Goal: Task Accomplishment & Management: Manage account settings

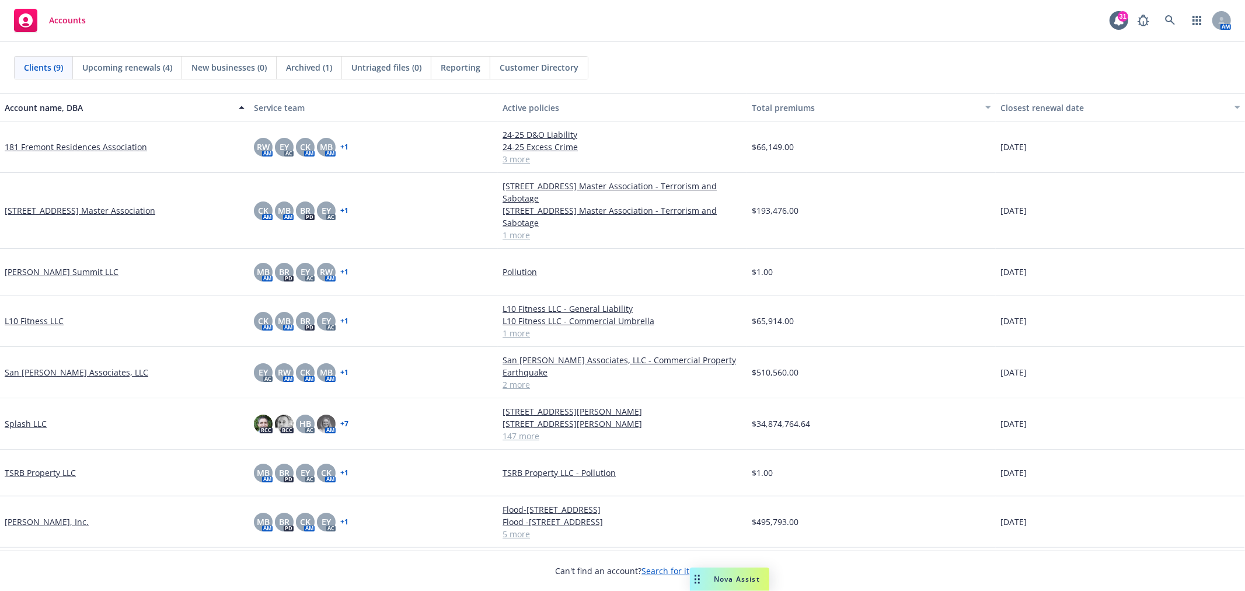
click at [22, 421] on link "Splash LLC" at bounding box center [26, 423] width 42 height 12
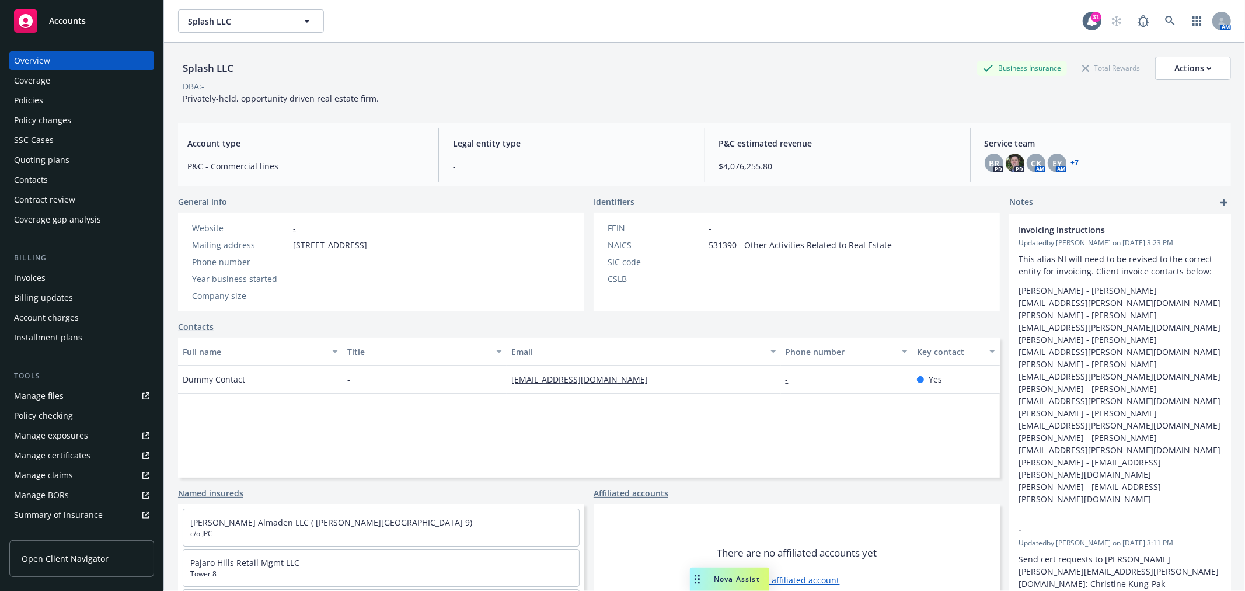
click at [64, 96] on div "Policies" at bounding box center [81, 100] width 135 height 19
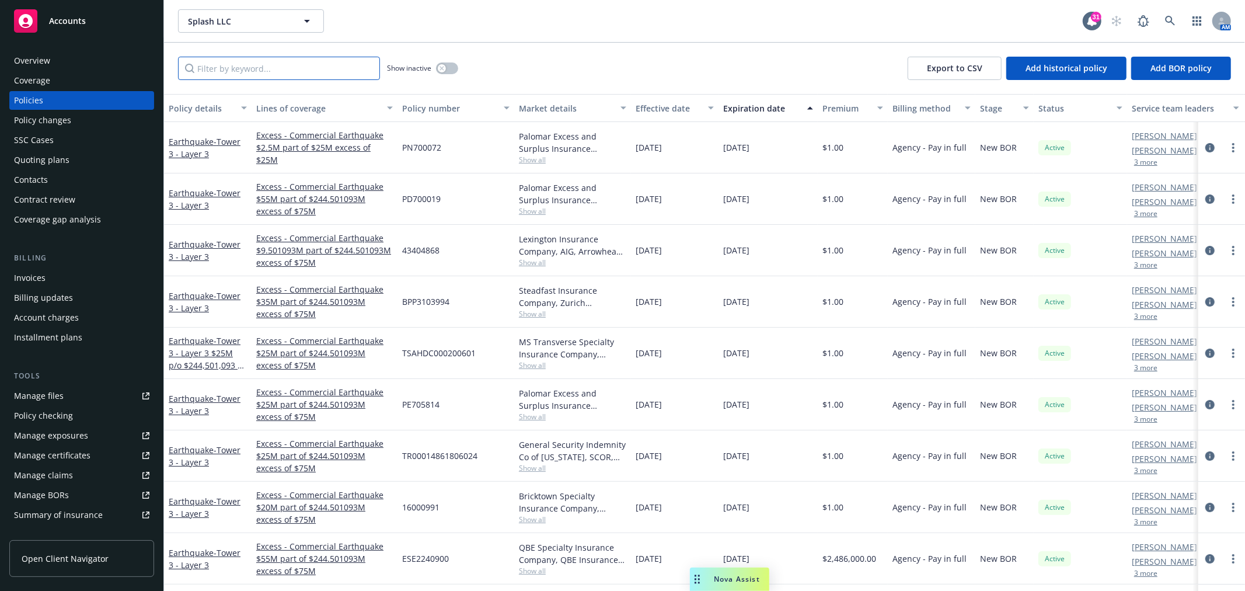
click at [226, 74] on input "Filter by keyword..." at bounding box center [279, 68] width 202 height 23
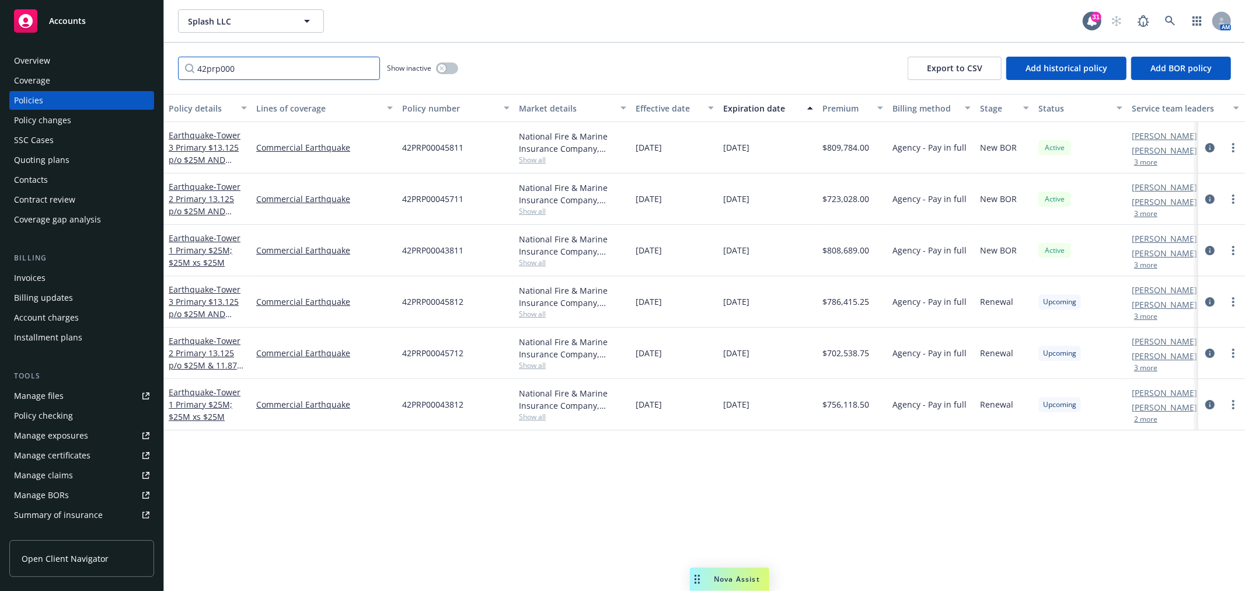
drag, startPoint x: 257, startPoint y: 70, endPoint x: 104, endPoint y: 88, distance: 154.5
click at [106, 88] on div "Accounts Overview Coverage Policies Policy changes SSC Cases Quoting plans Cont…" at bounding box center [622, 295] width 1245 height 591
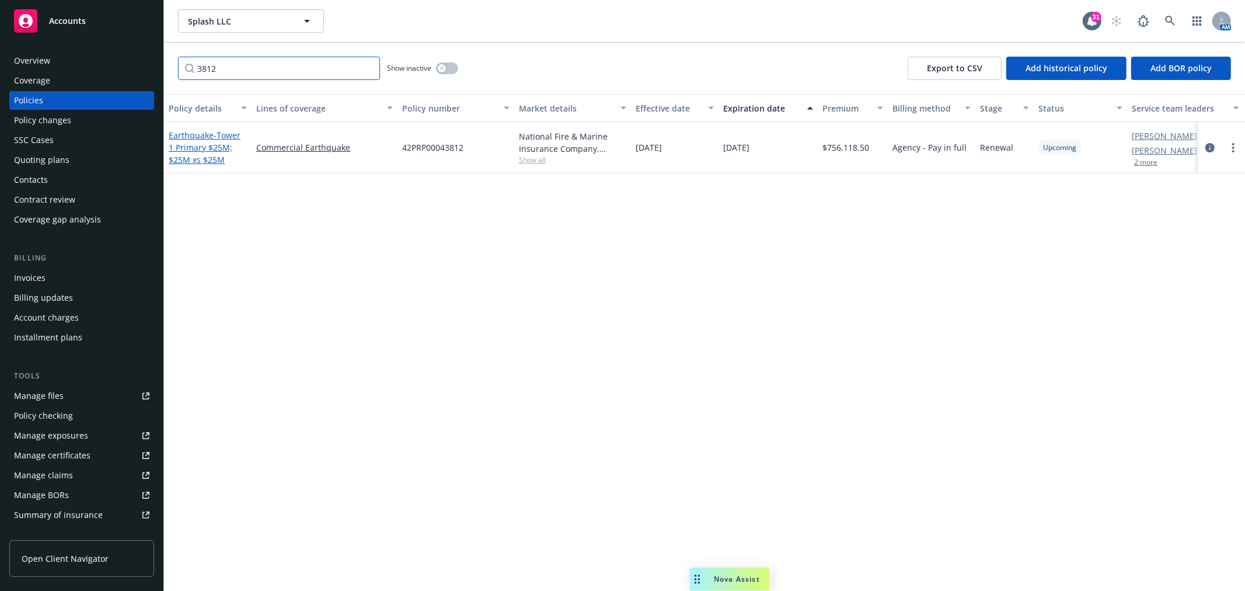
type input "3812"
click at [190, 149] on span "- Tower 1 Primary $25M; $25M xs $25M" at bounding box center [205, 148] width 72 height 36
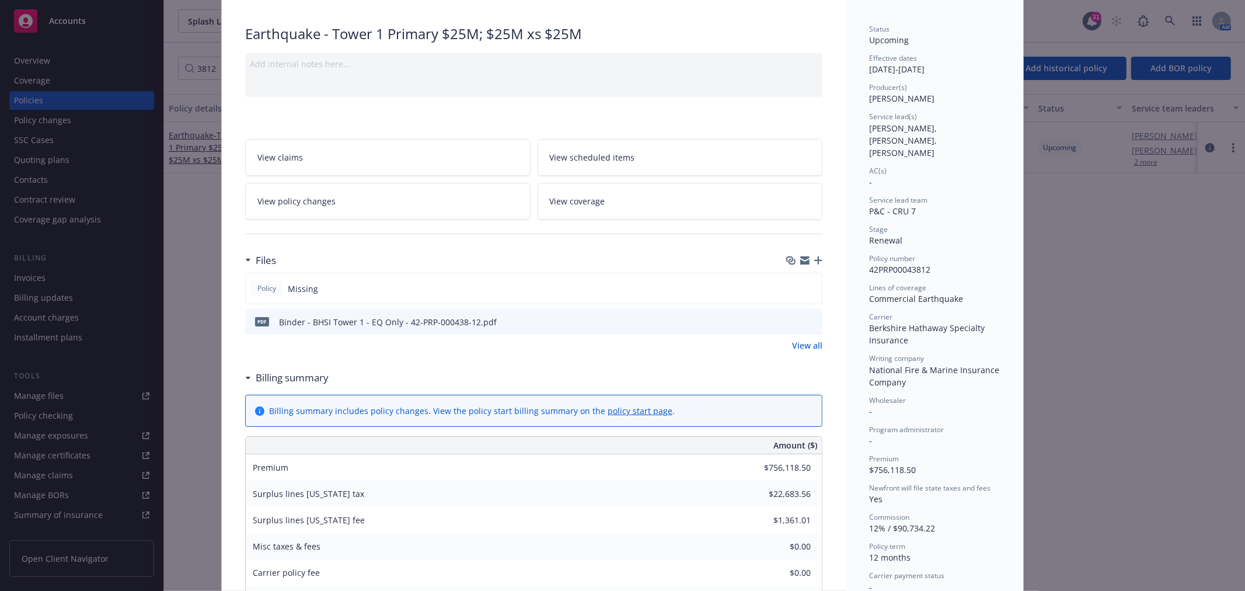
scroll to position [65, 0]
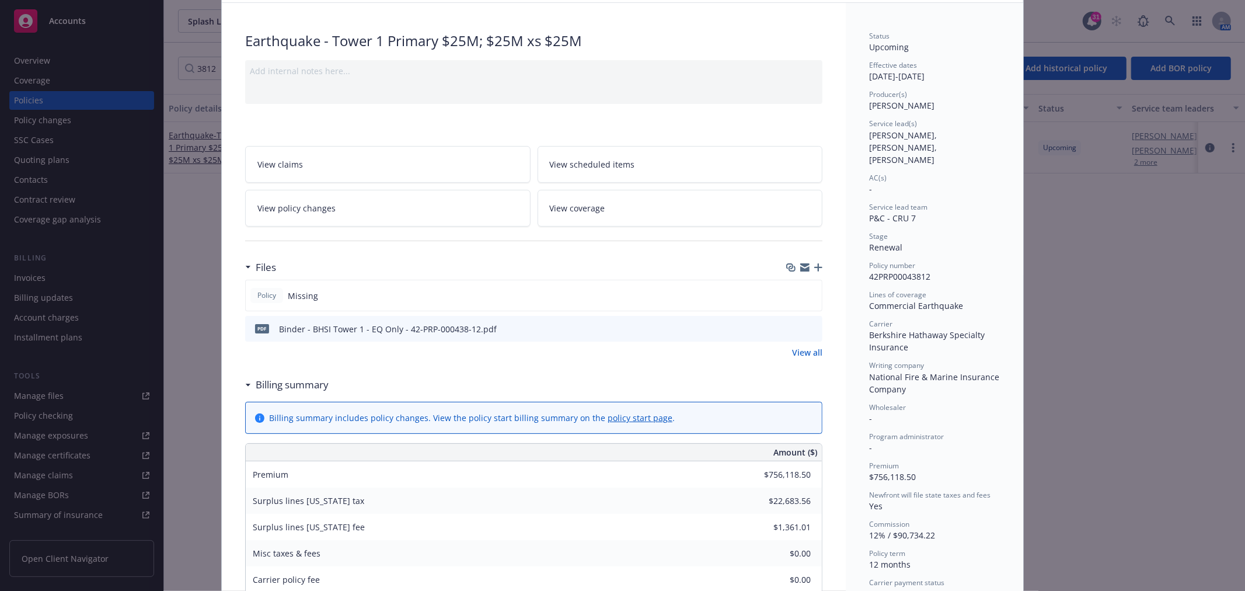
click at [299, 217] on link "View policy changes" at bounding box center [387, 208] width 285 height 37
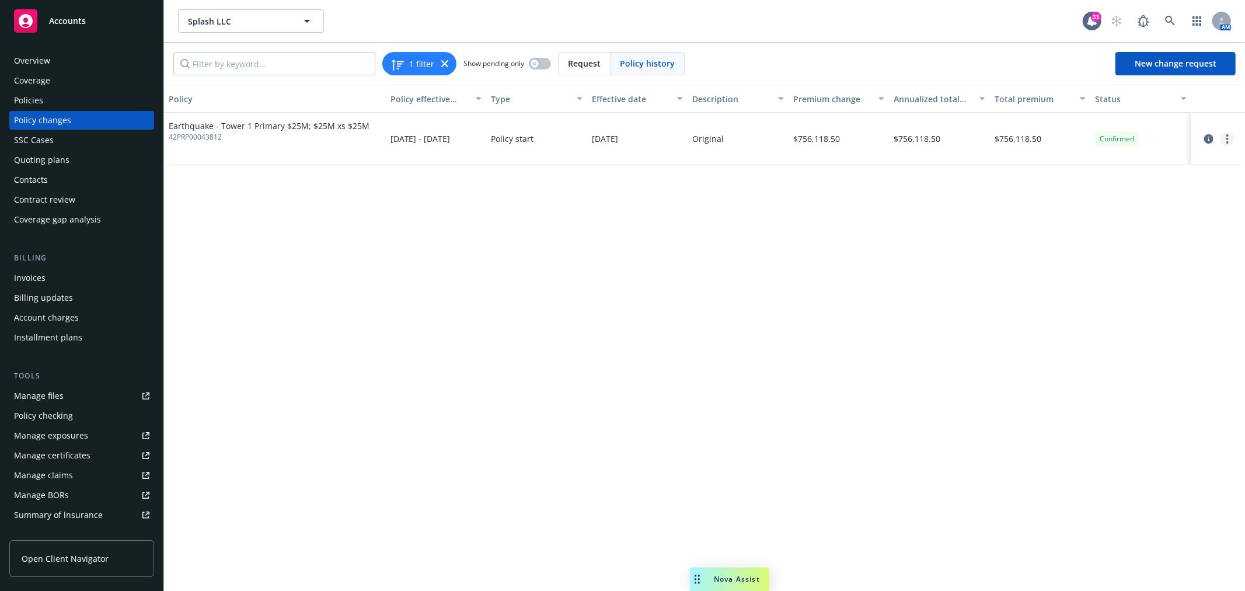
click at [1226, 137] on link "more" at bounding box center [1227, 139] width 14 height 14
click at [1061, 229] on link "Edit billing info" at bounding box center [1134, 232] width 200 height 23
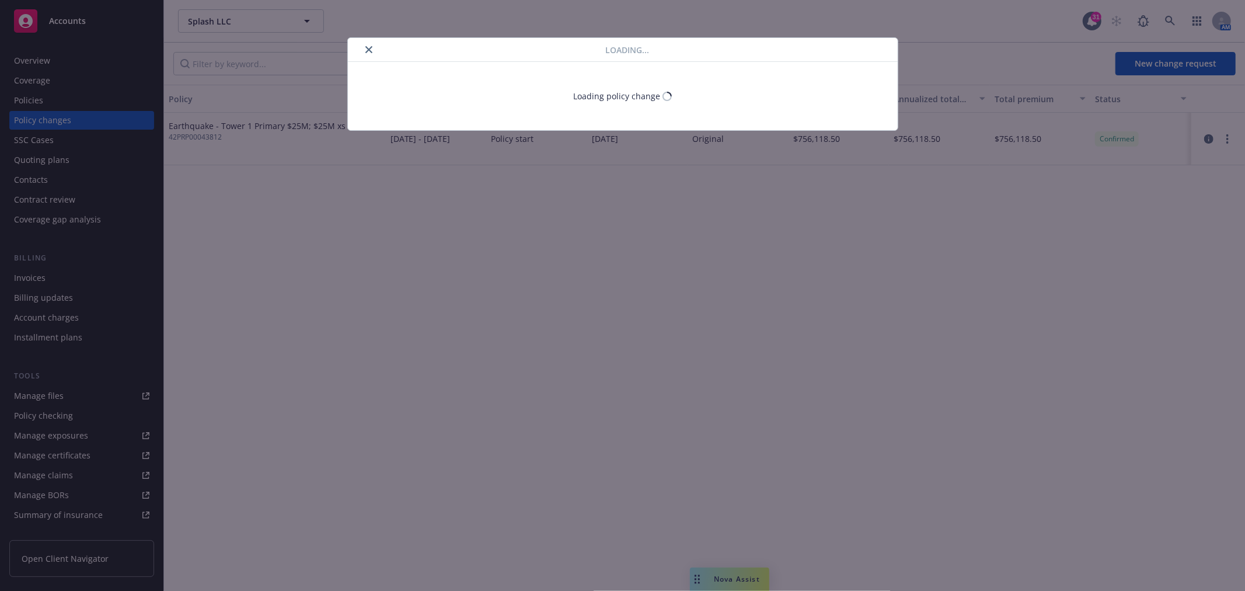
select select "CA"
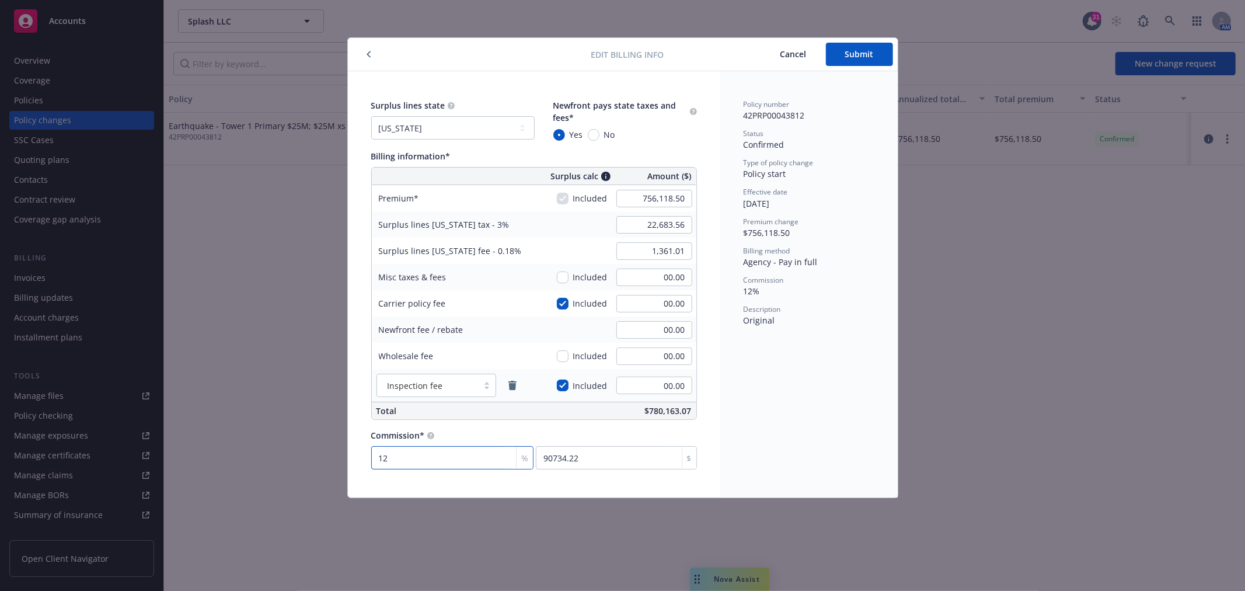
type input "1"
type input "7561.19"
type input "15"
type input "113417.78"
type input "15"
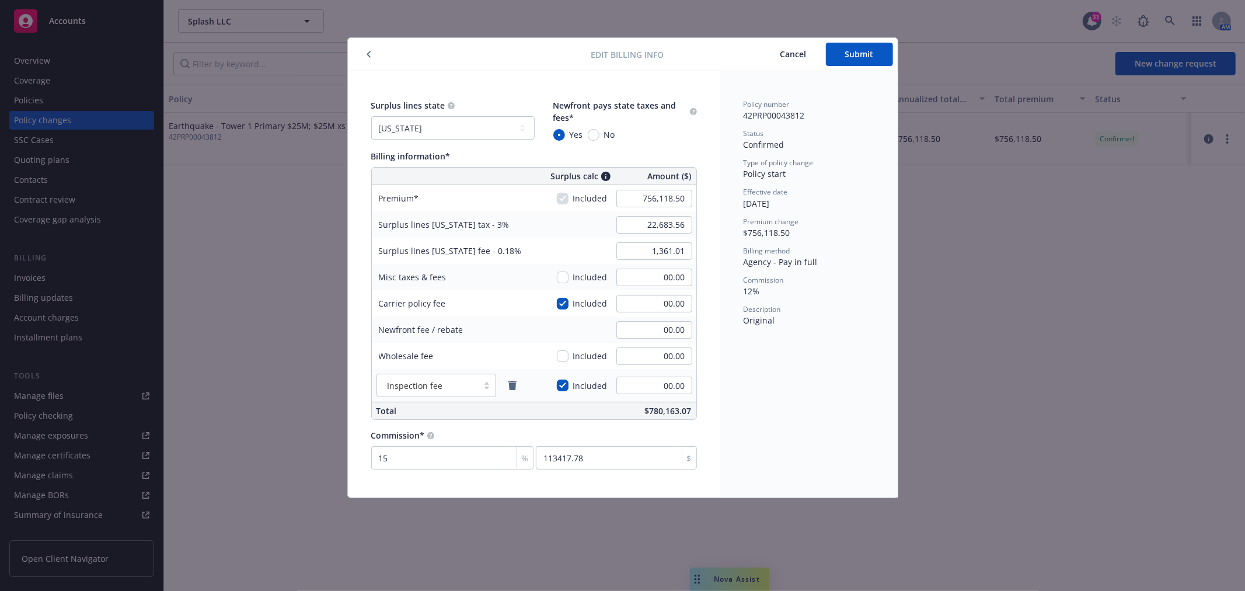
click at [765, 441] on div "Policy number 42PRP00043812 Status Confirmed Type of policy change Policy start…" at bounding box center [808, 284] width 177 height 426
click at [866, 49] on span "Submit" at bounding box center [859, 53] width 29 height 11
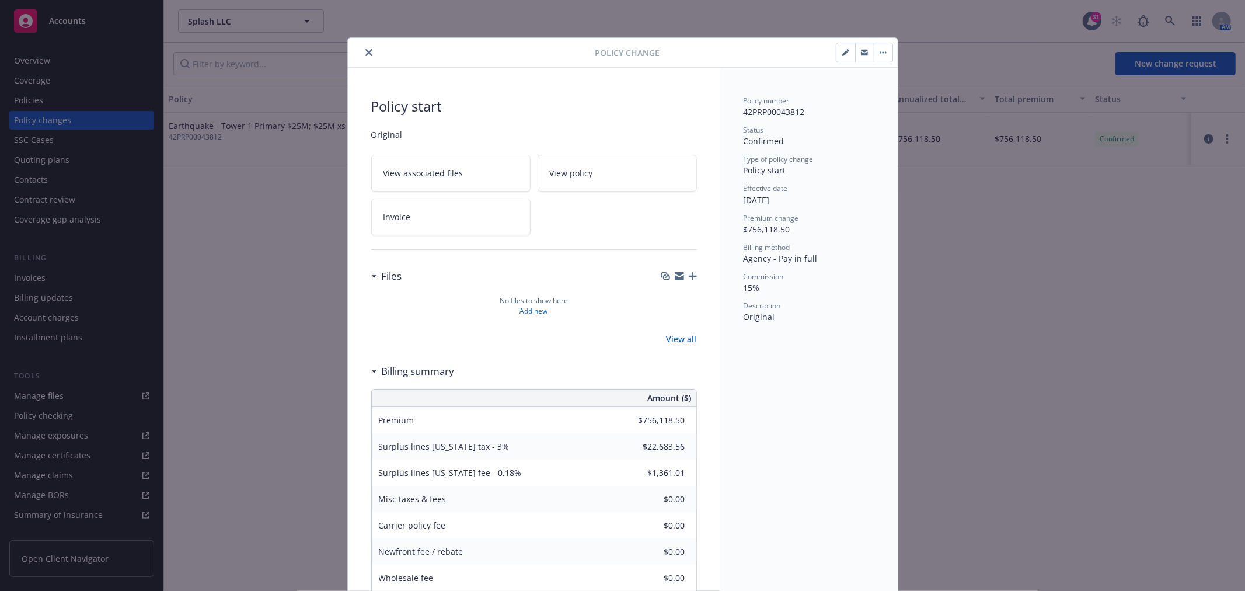
click at [369, 51] on div at bounding box center [474, 53] width 243 height 14
click at [368, 54] on button "close" at bounding box center [369, 53] width 14 height 14
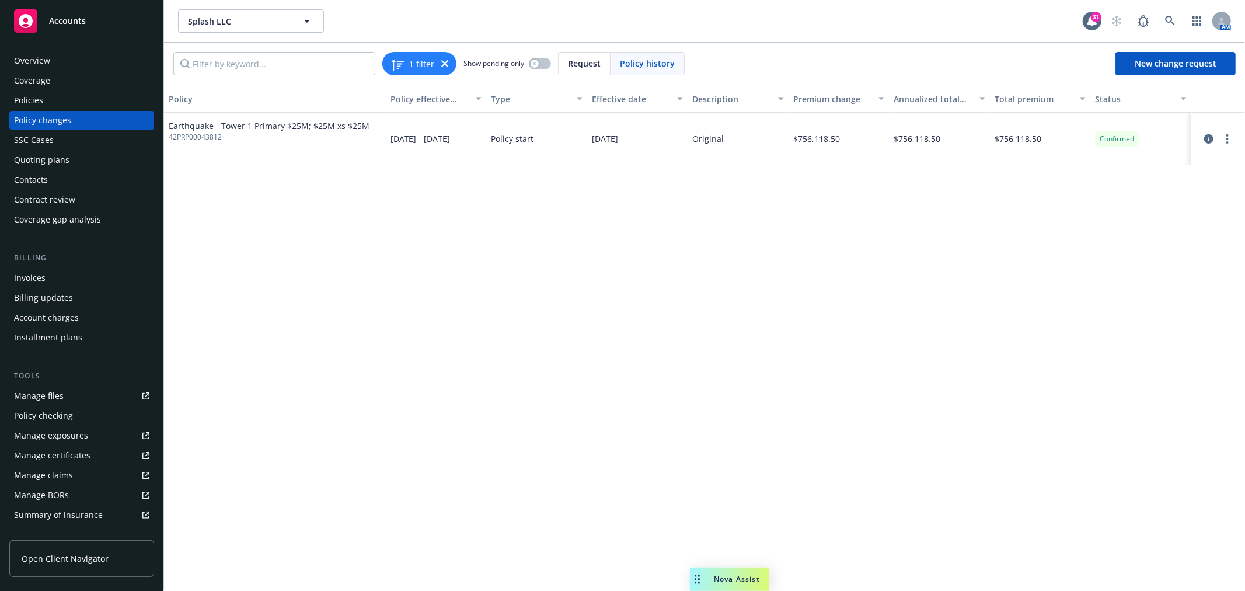
click at [39, 98] on div "Policies" at bounding box center [28, 100] width 29 height 19
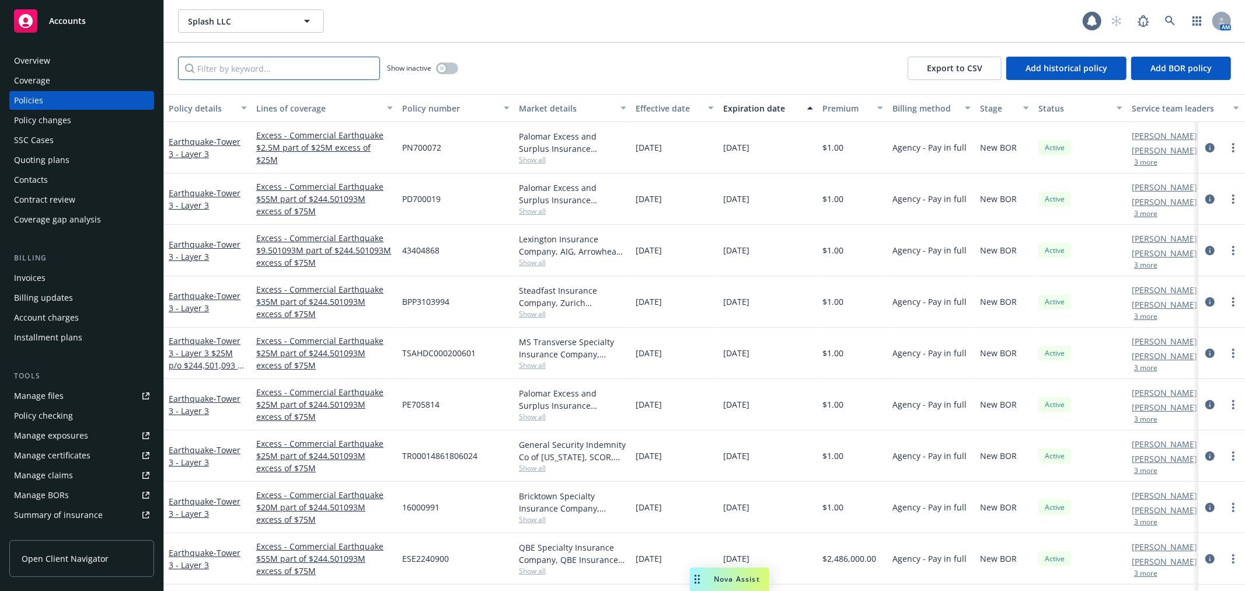
click at [273, 72] on input "Filter by keyword..." at bounding box center [279, 68] width 202 height 23
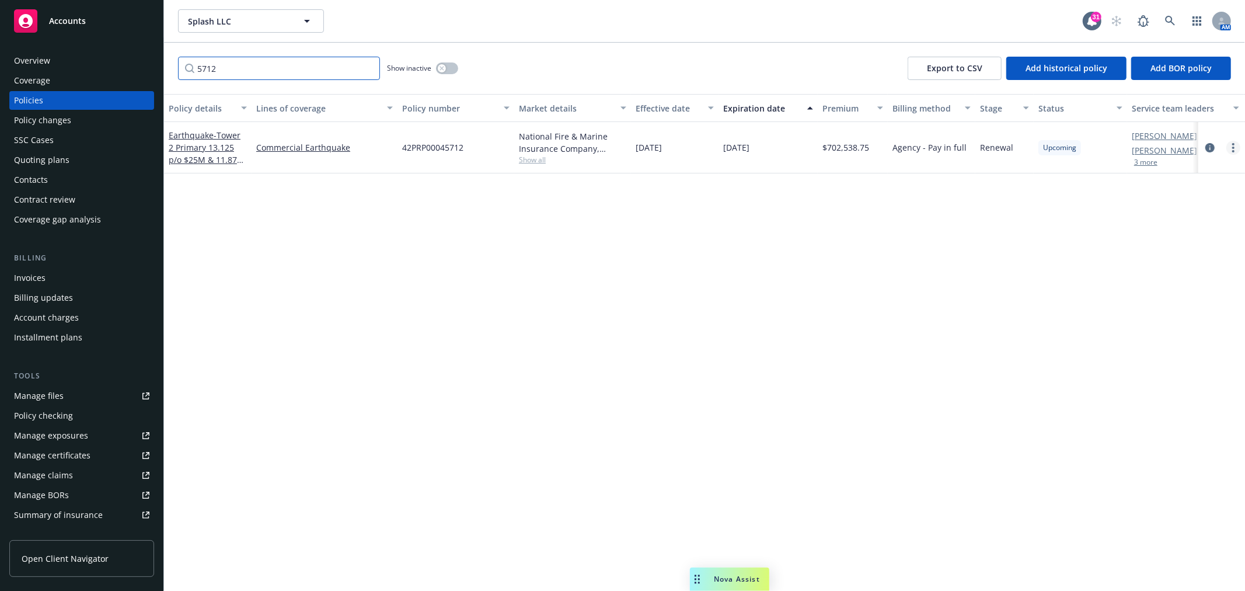
type input "5712"
click at [1232, 149] on icon "more" at bounding box center [1233, 147] width 2 height 9
click at [204, 148] on span "- Tower 2 Primary 13.125 p/o $25M & 11.875 p/o $25M" at bounding box center [206, 154] width 75 height 48
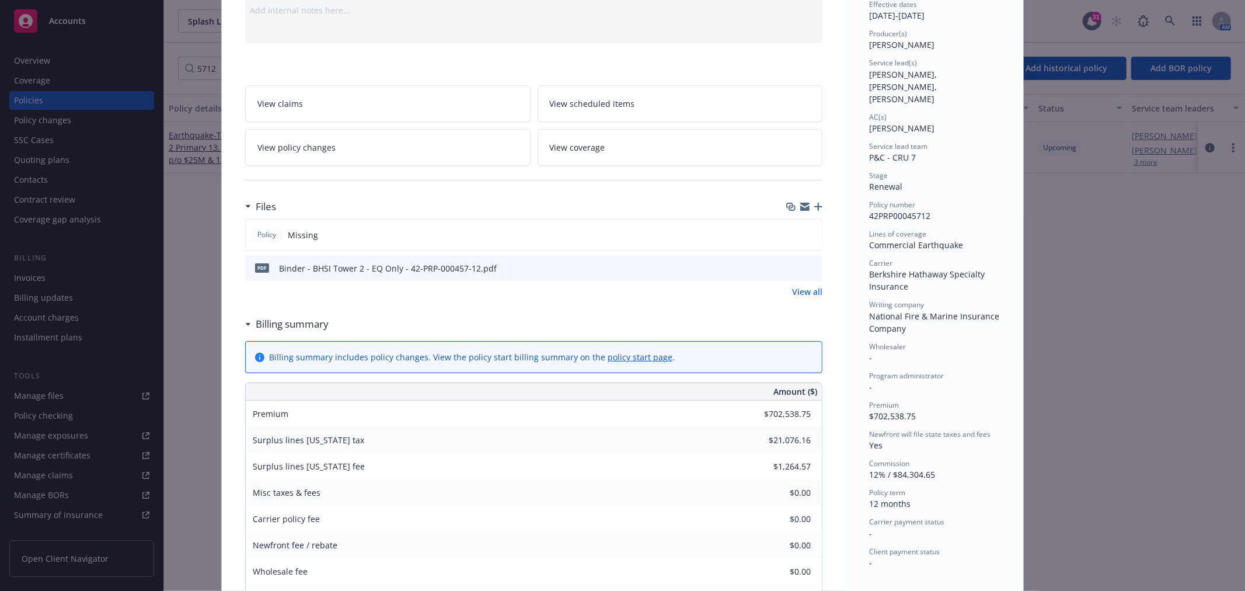
scroll to position [130, 0]
click at [326, 144] on span "View policy changes" at bounding box center [296, 143] width 78 height 12
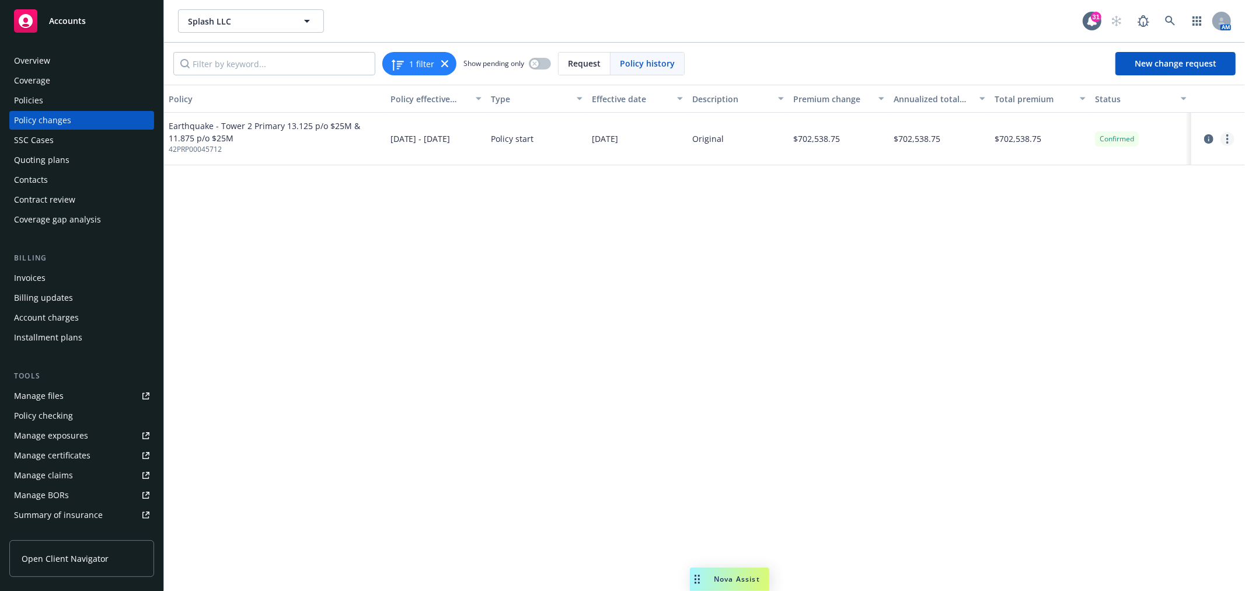
click at [1226, 138] on icon "more" at bounding box center [1227, 138] width 2 height 9
click at [1110, 228] on link "Edit billing info" at bounding box center [1134, 232] width 200 height 23
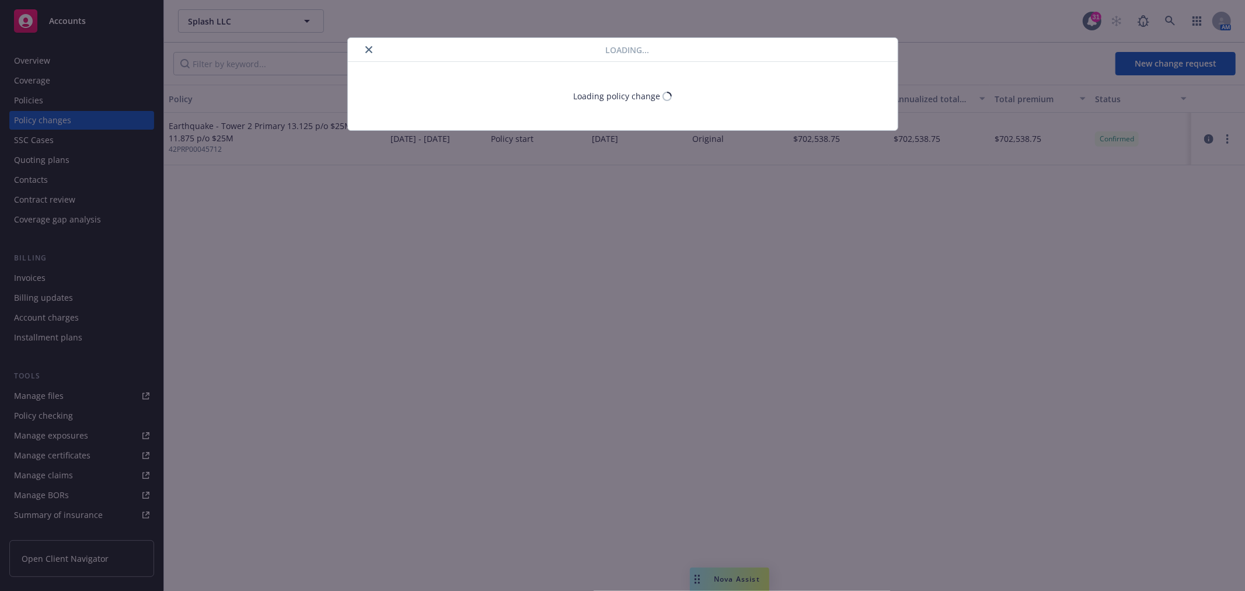
select select "CA"
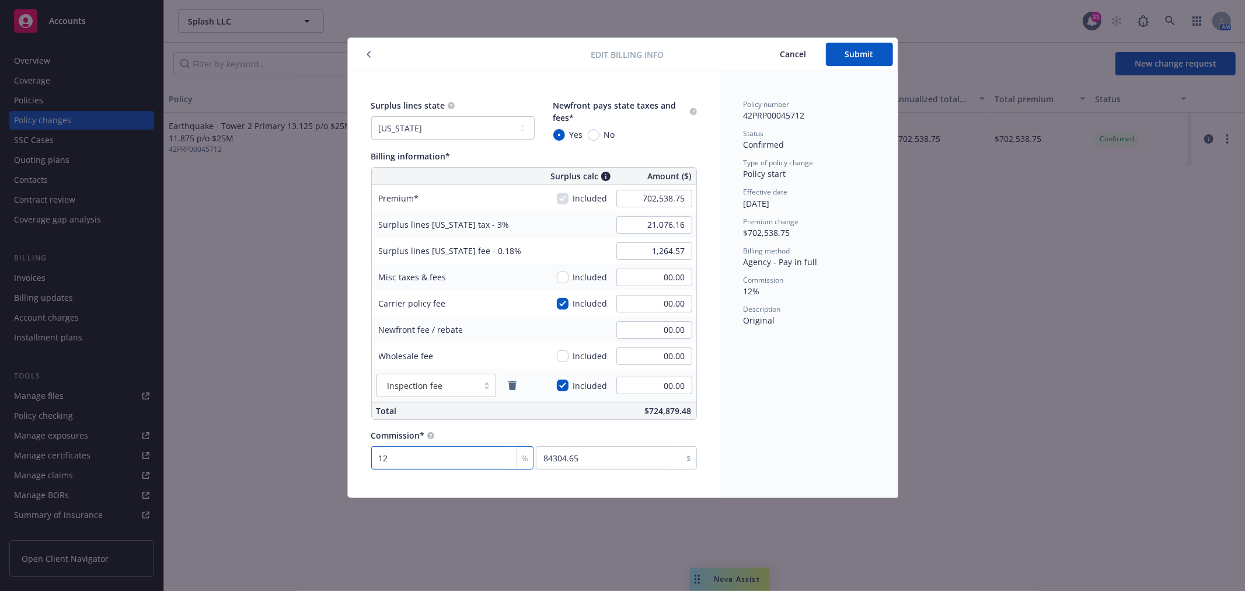
click at [405, 449] on input "12" at bounding box center [452, 457] width 163 height 23
type input "1"
type input "7025.39"
type input "15"
type input "105380.81"
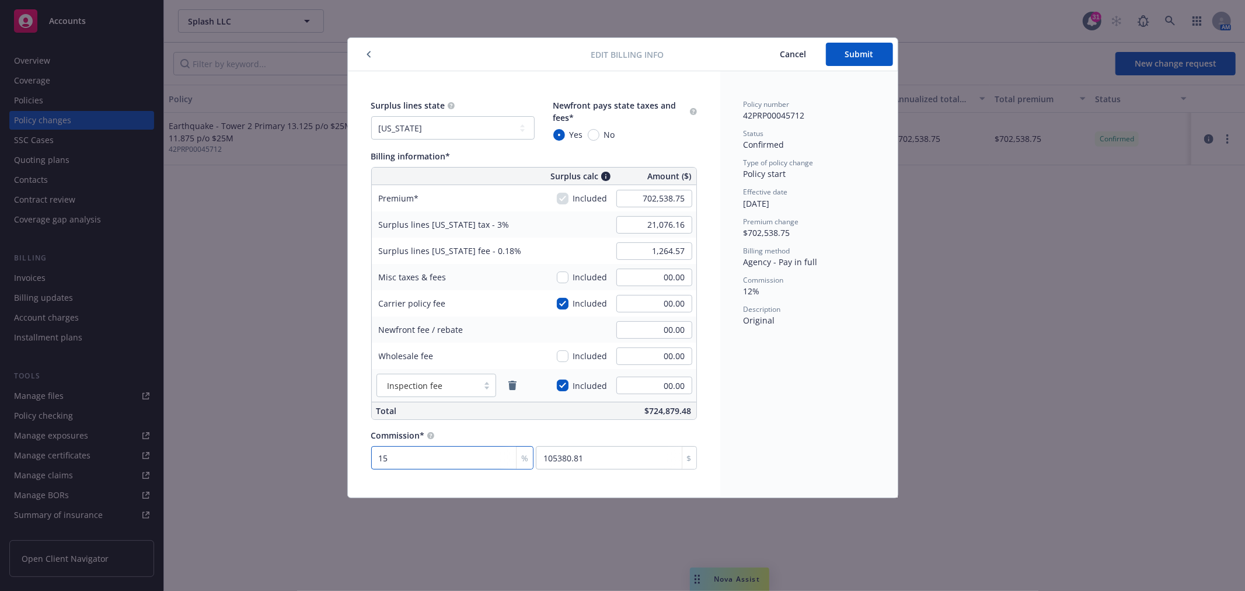
type input "15"
click at [863, 56] on span "Submit" at bounding box center [859, 53] width 29 height 11
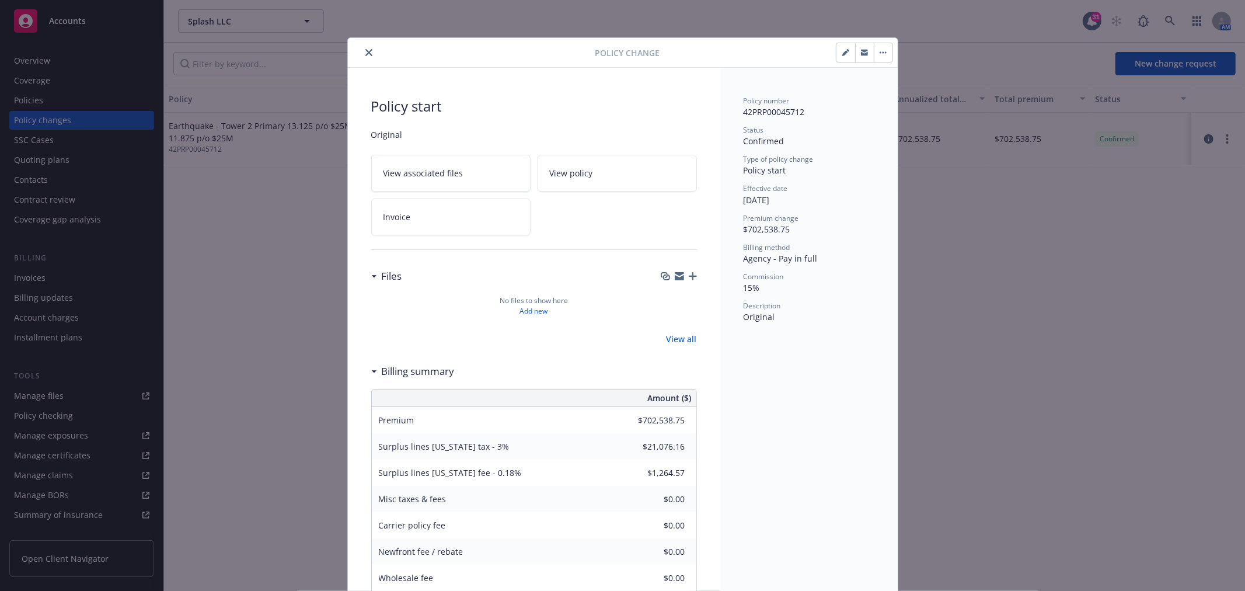
click at [883, 51] on button "button" at bounding box center [883, 52] width 19 height 19
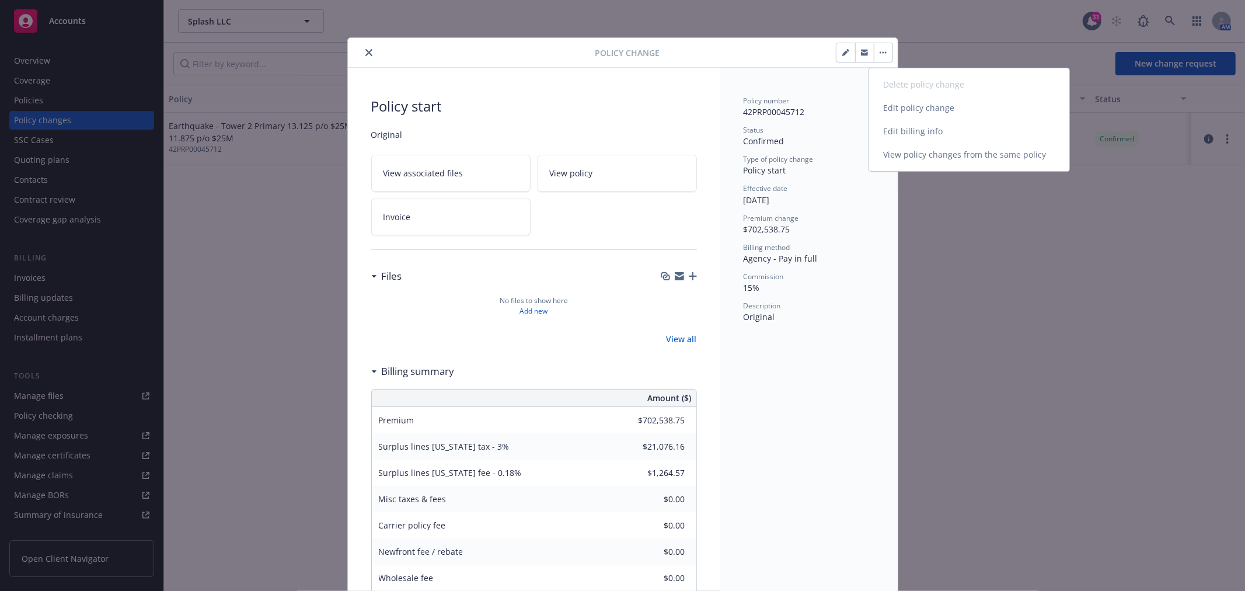
click at [926, 132] on link "Edit billing info" at bounding box center [969, 131] width 200 height 23
select select "CA"
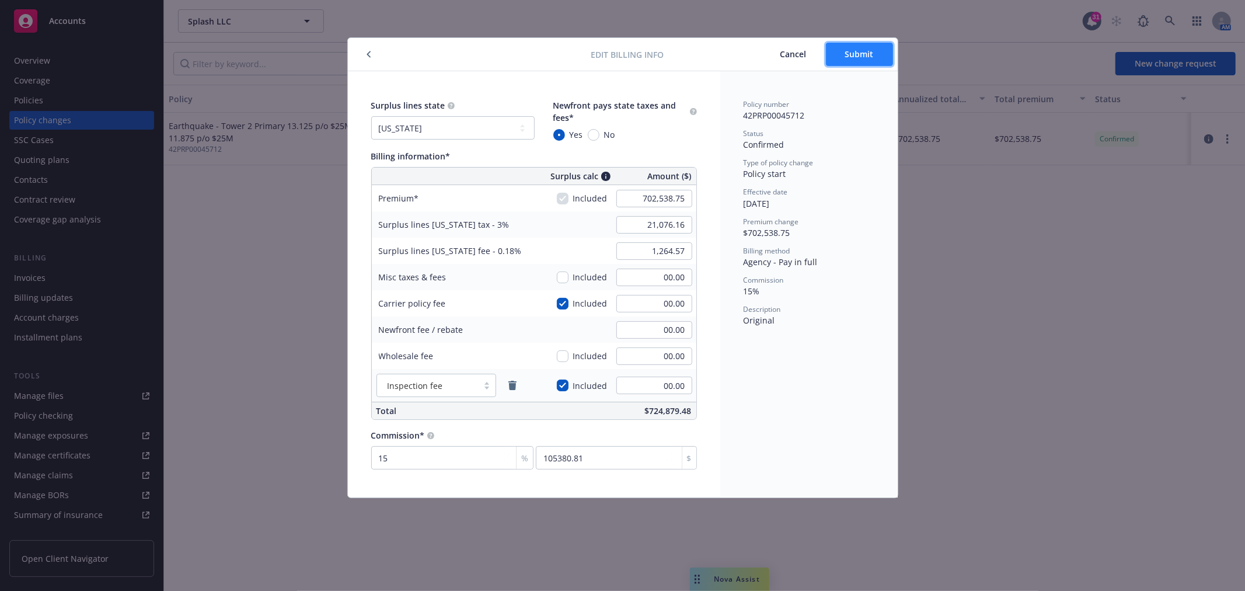
click at [874, 50] on button "Submit" at bounding box center [859, 54] width 67 height 23
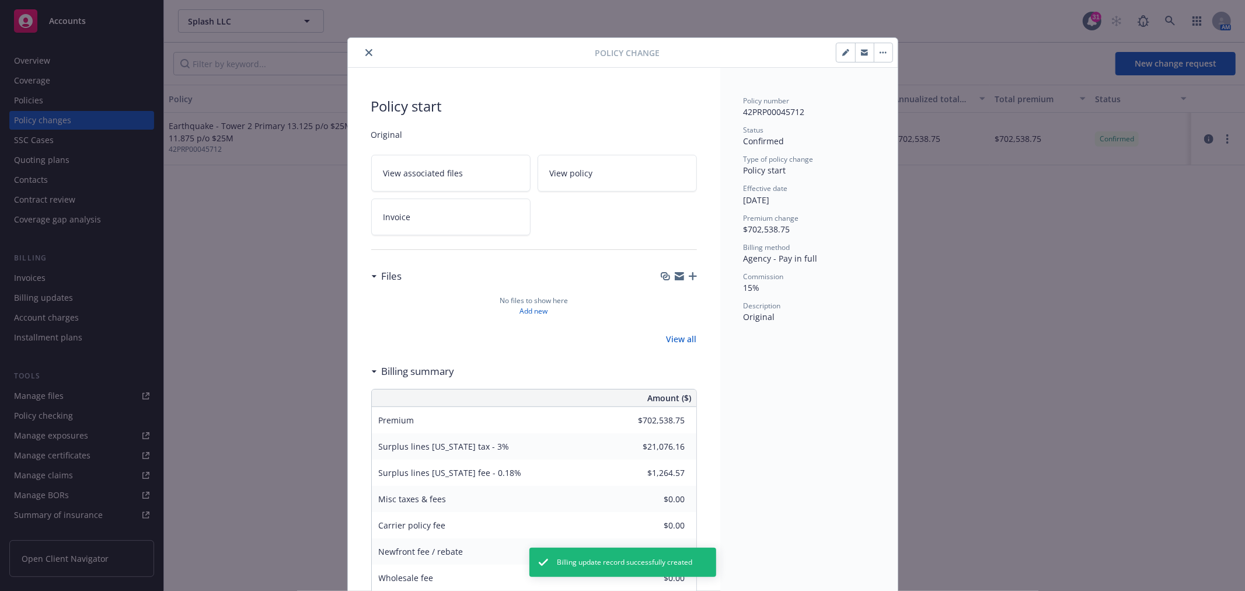
click at [365, 53] on icon "close" at bounding box center [368, 52] width 7 height 7
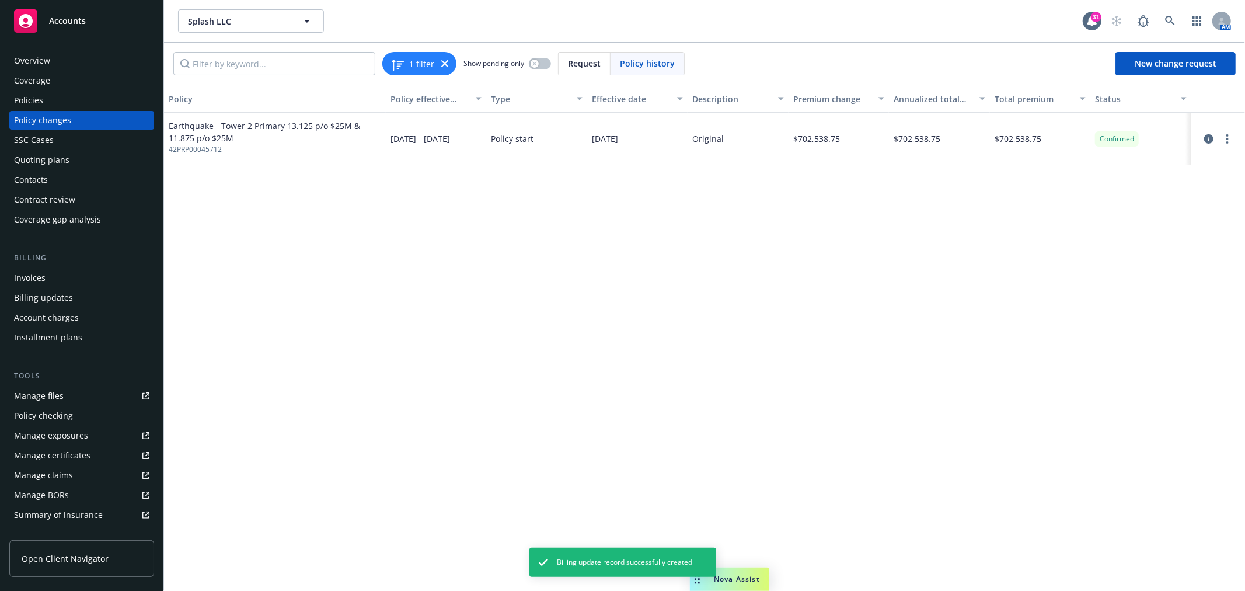
click at [39, 96] on div "Policies" at bounding box center [28, 100] width 29 height 19
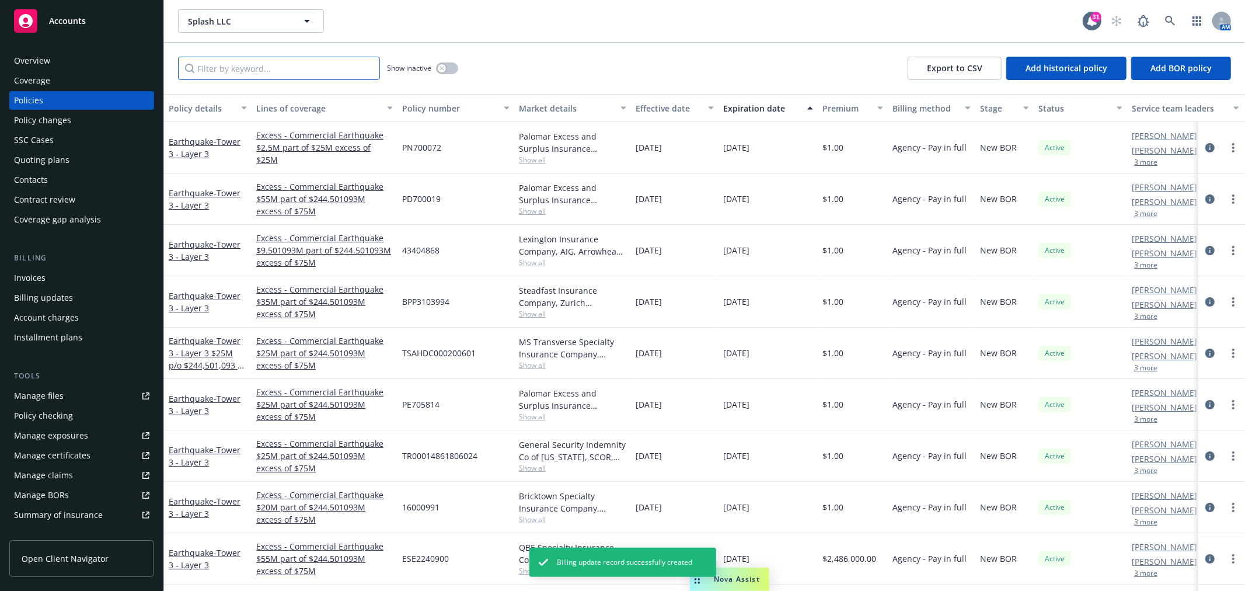
click at [263, 71] on input "Filter by keyword..." at bounding box center [279, 68] width 202 height 23
type input "5812"
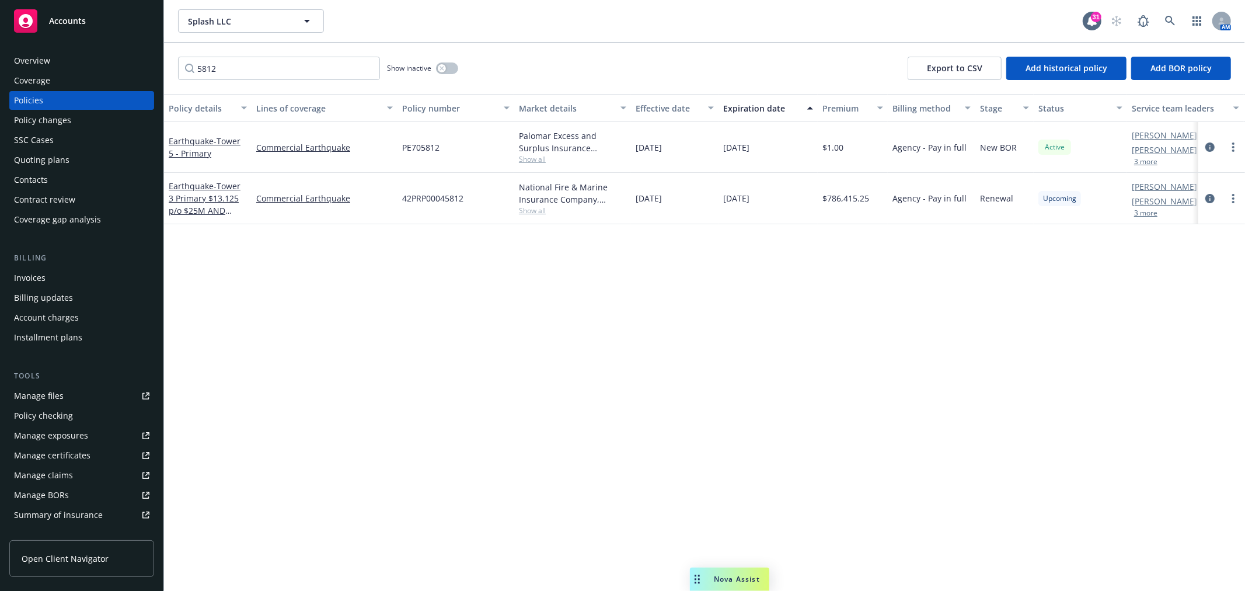
click at [199, 191] on div "Earthquake - Tower 3 Primary $13.125 p/o $25M AND $11.875 p/o $25M" at bounding box center [208, 198] width 78 height 37
click at [189, 197] on span "- Tower 3 Primary $13.125 p/o $25M AND $11.875 p/o $25M" at bounding box center [205, 204] width 72 height 48
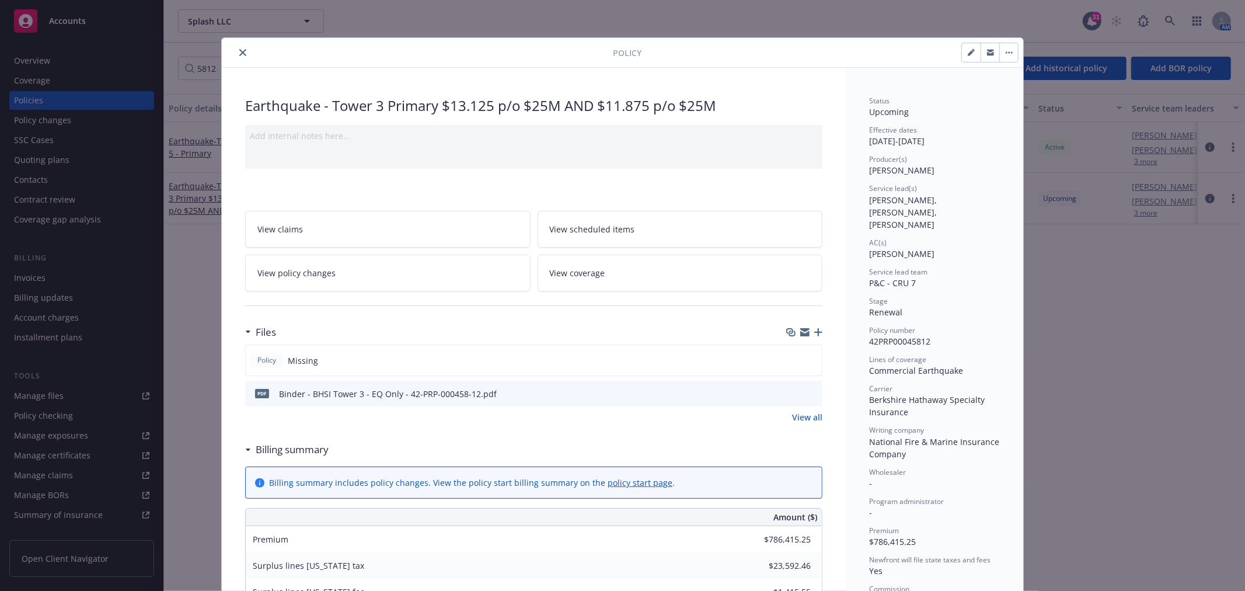
click at [814, 333] on icon "button" at bounding box center [818, 332] width 8 height 8
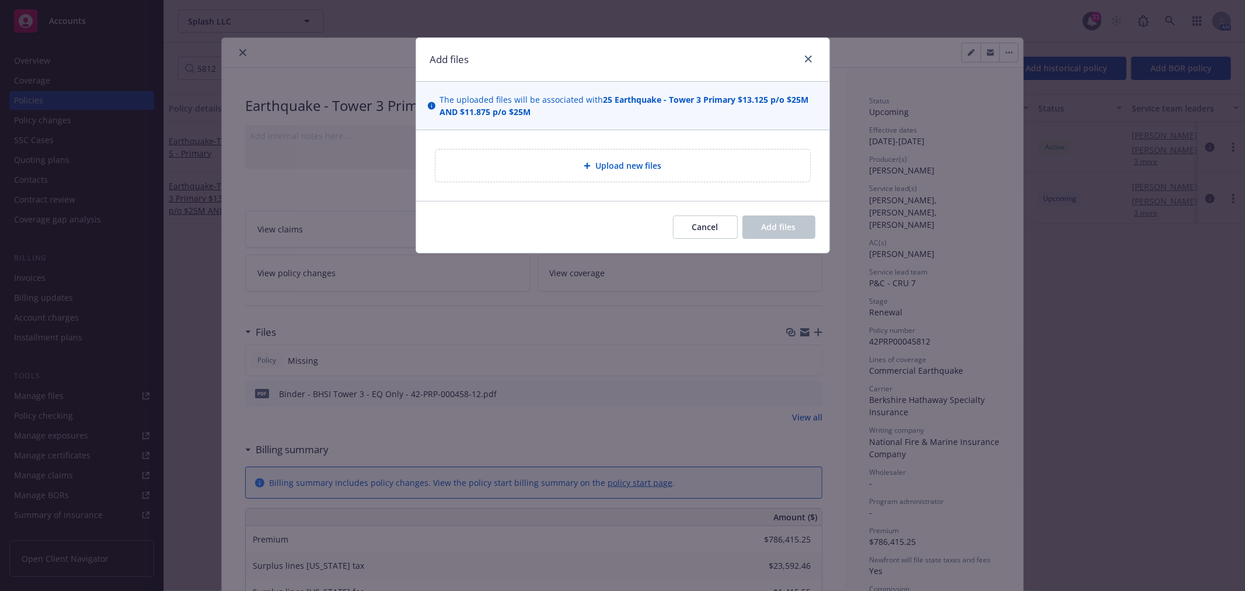
drag, startPoint x: 696, startPoint y: 170, endPoint x: 678, endPoint y: 174, distance: 18.5
click at [692, 170] on div "Upload new files" at bounding box center [623, 165] width 356 height 13
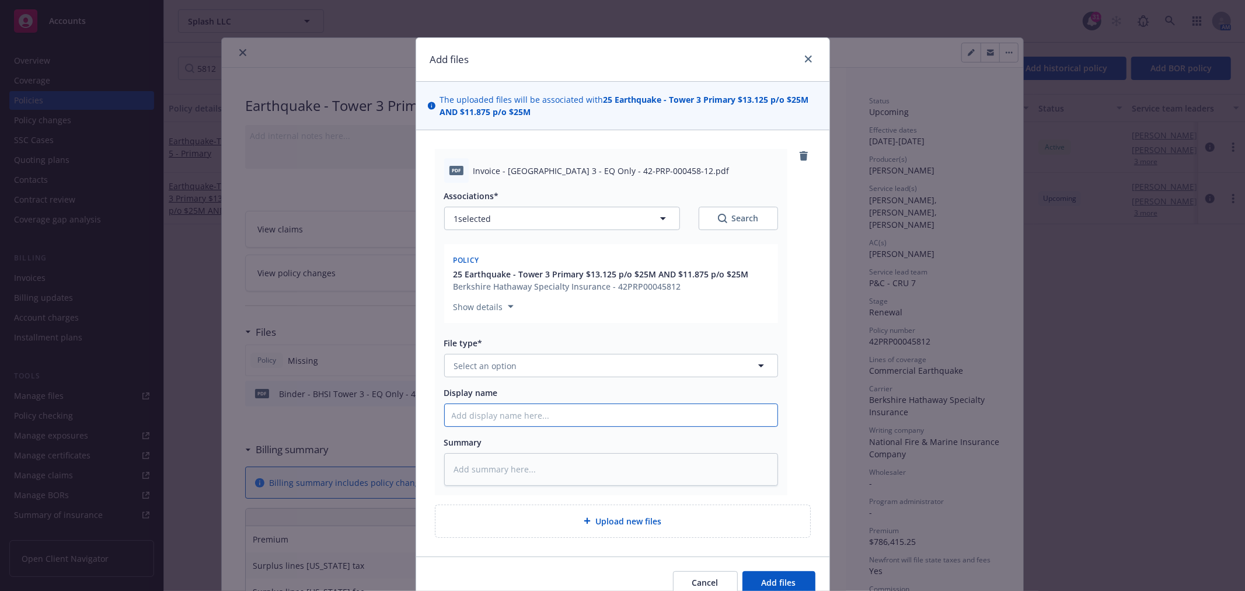
click at [532, 417] on input "Display name" at bounding box center [611, 415] width 333 height 22
paste input "Invoice - [GEOGRAPHIC_DATA] 3 - EQ Only - 42-PRP-000458-12.pdf"
type textarea "x"
type input "Invoice - [GEOGRAPHIC_DATA] 3 - EQ Only - 42-PRP-000458-12.pdf"
type textarea "x"
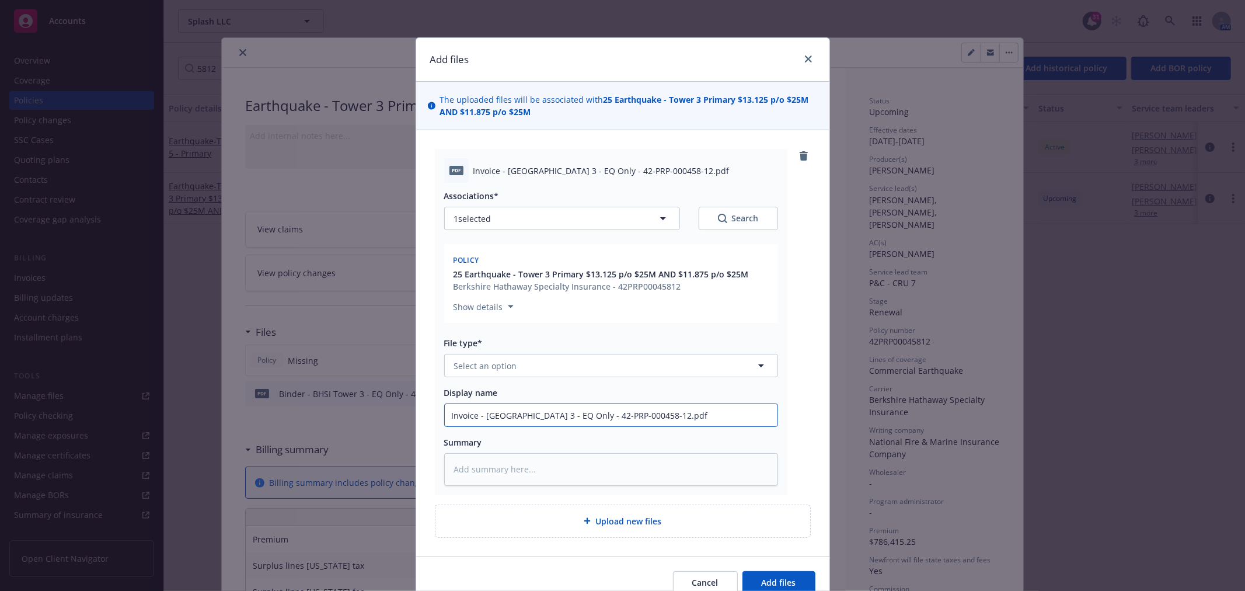
type input "Invoice - [GEOGRAPHIC_DATA] 3 - EQ Only - 42-PRP-000458-12.pd"
type textarea "x"
type input "Invoice - [GEOGRAPHIC_DATA] 3 - EQ Only - 42-PRP-000458-12.p"
type textarea "x"
type input "Invoice - BHSI Tower 3 - EQ Only - 42-PRP-000458-12."
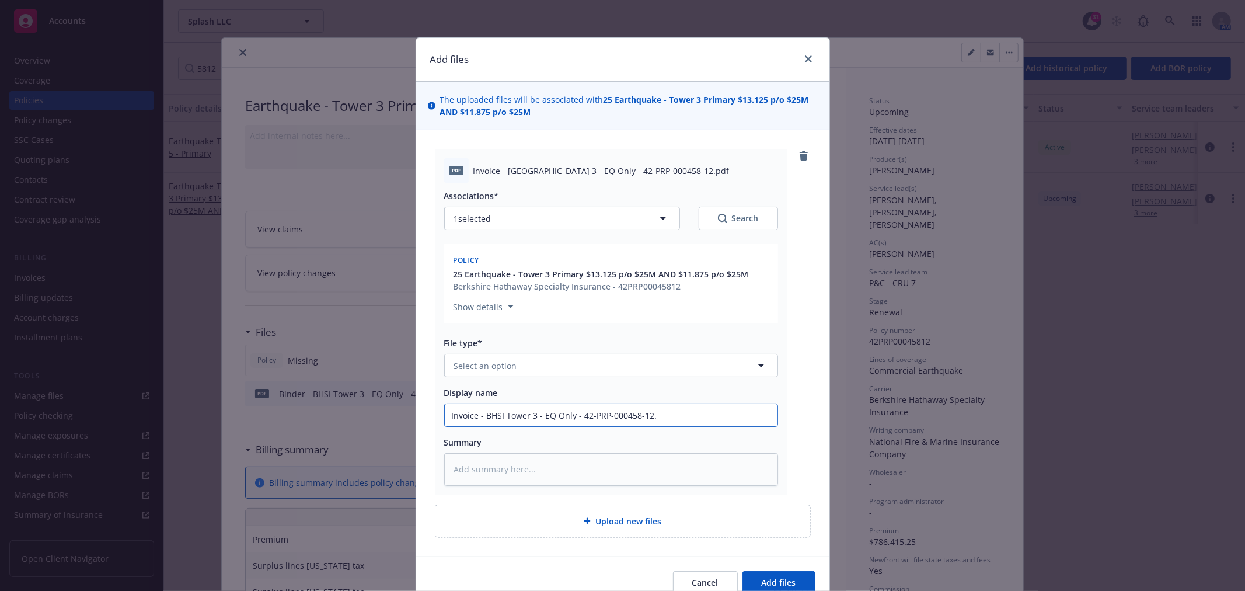
type textarea "x"
type input "Invoice - BHSI Tower 3 - EQ Only - 42-PRP-000458-12"
click at [613, 366] on button "Select an option" at bounding box center [611, 365] width 334 height 23
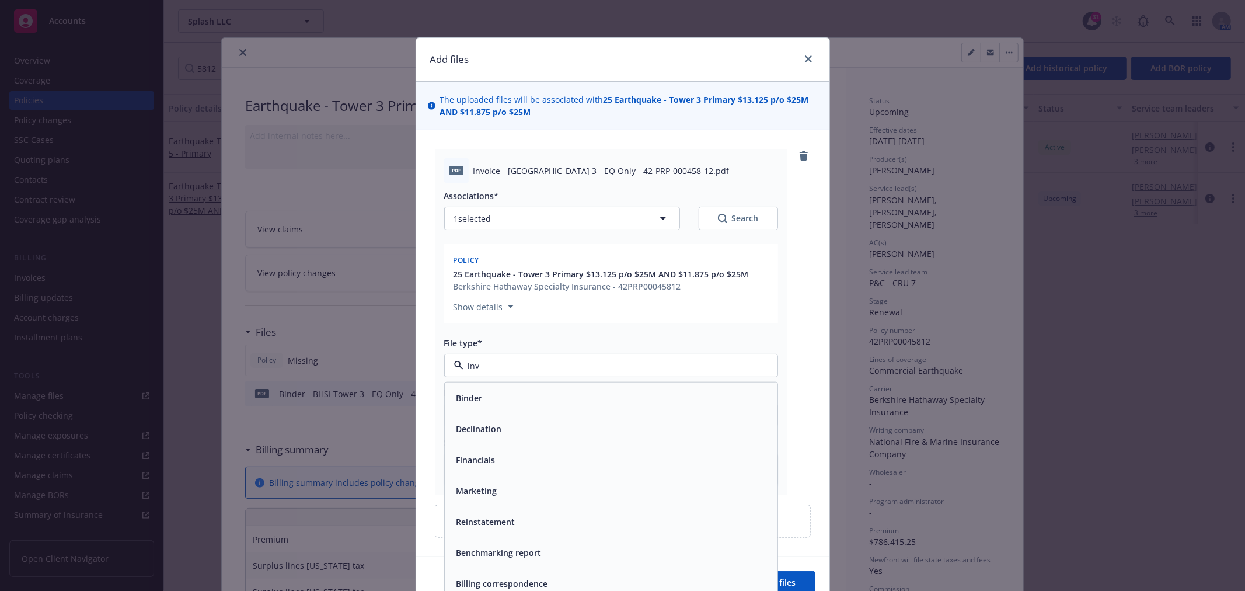
type input "invo"
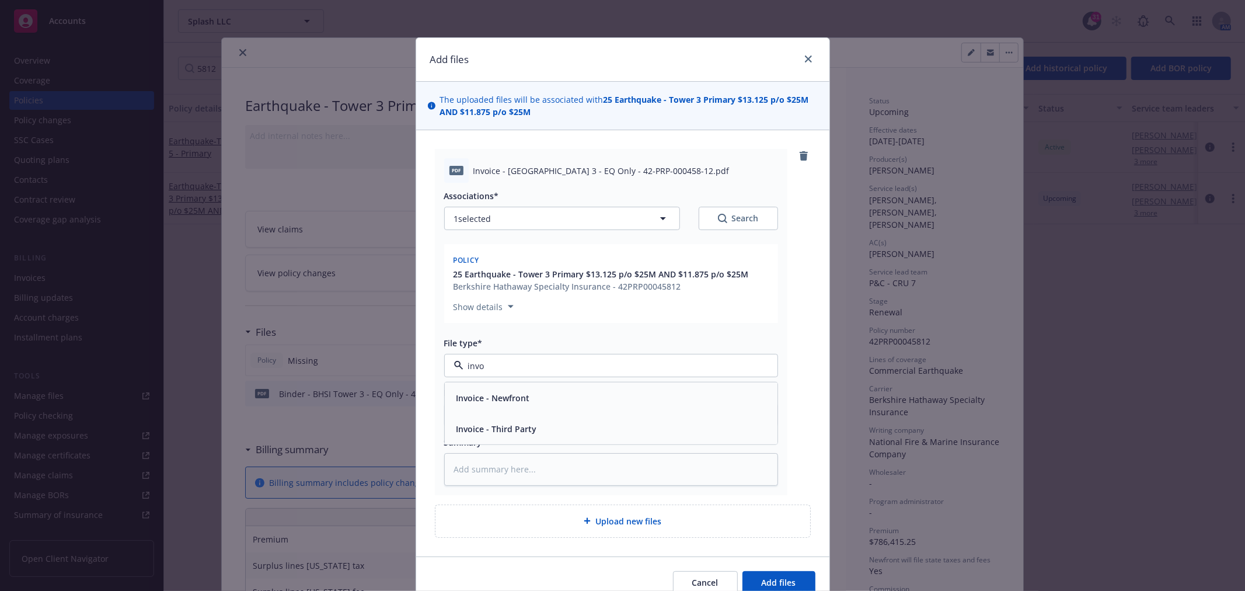
click at [573, 438] on div "Invoice - Third Party" at bounding box center [611, 428] width 333 height 31
click at [765, 577] on span "Add files" at bounding box center [779, 582] width 34 height 11
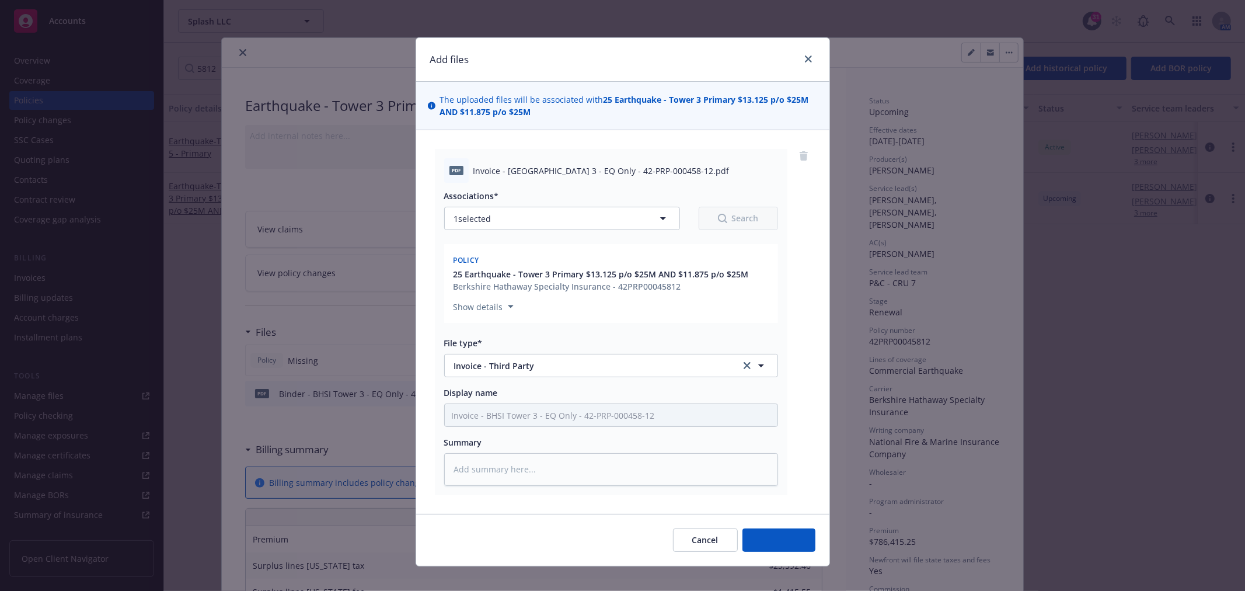
type textarea "x"
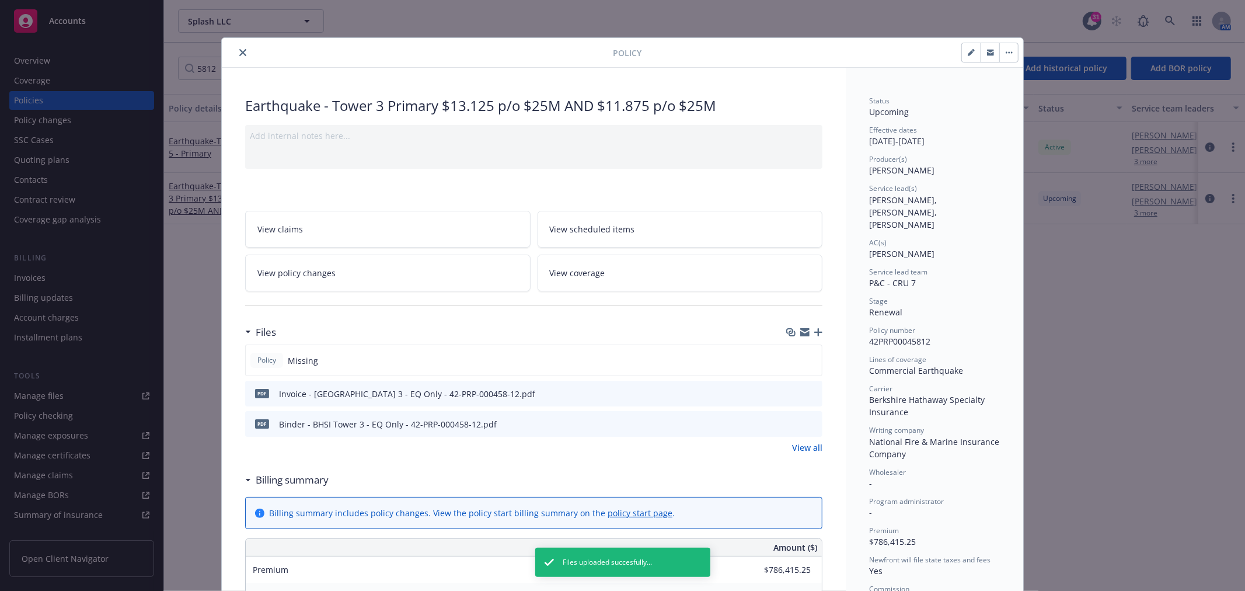
click at [442, 278] on link "View policy changes" at bounding box center [387, 272] width 285 height 37
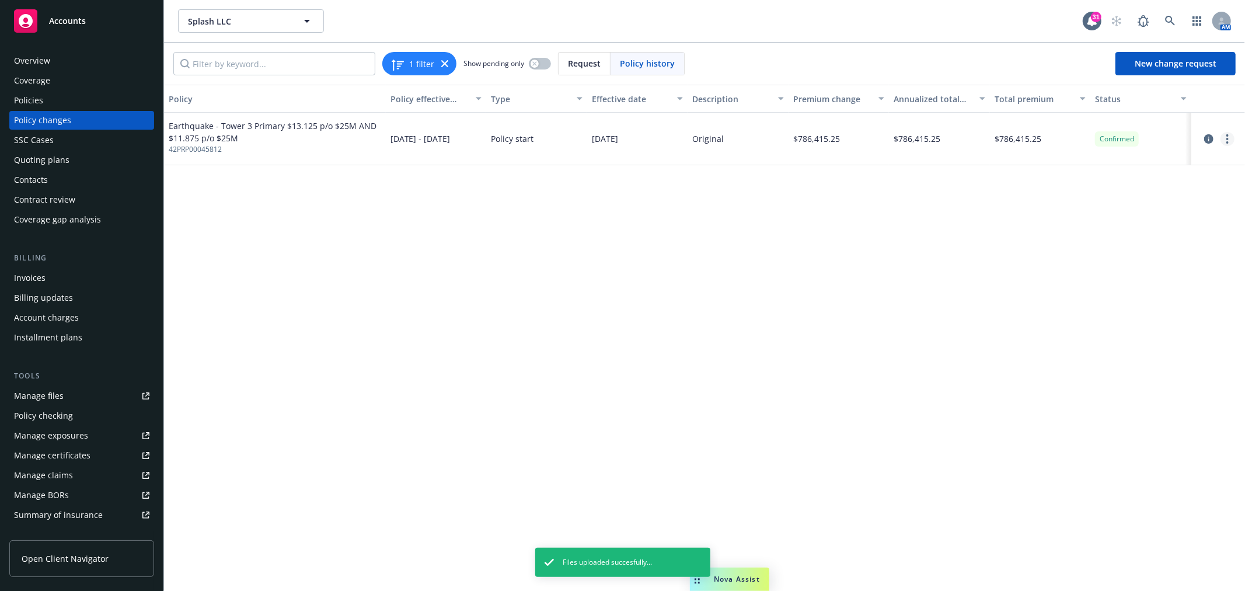
click at [1222, 135] on link "more" at bounding box center [1227, 139] width 14 height 14
click at [1108, 229] on link "Edit billing info" at bounding box center [1134, 232] width 200 height 23
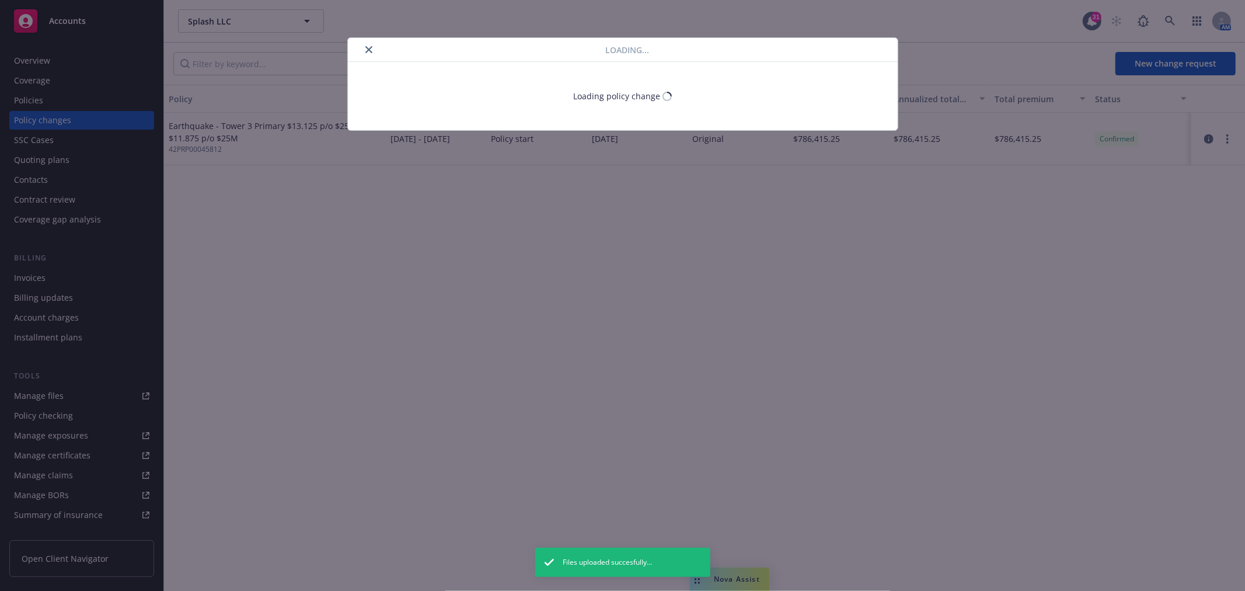
select select "CA"
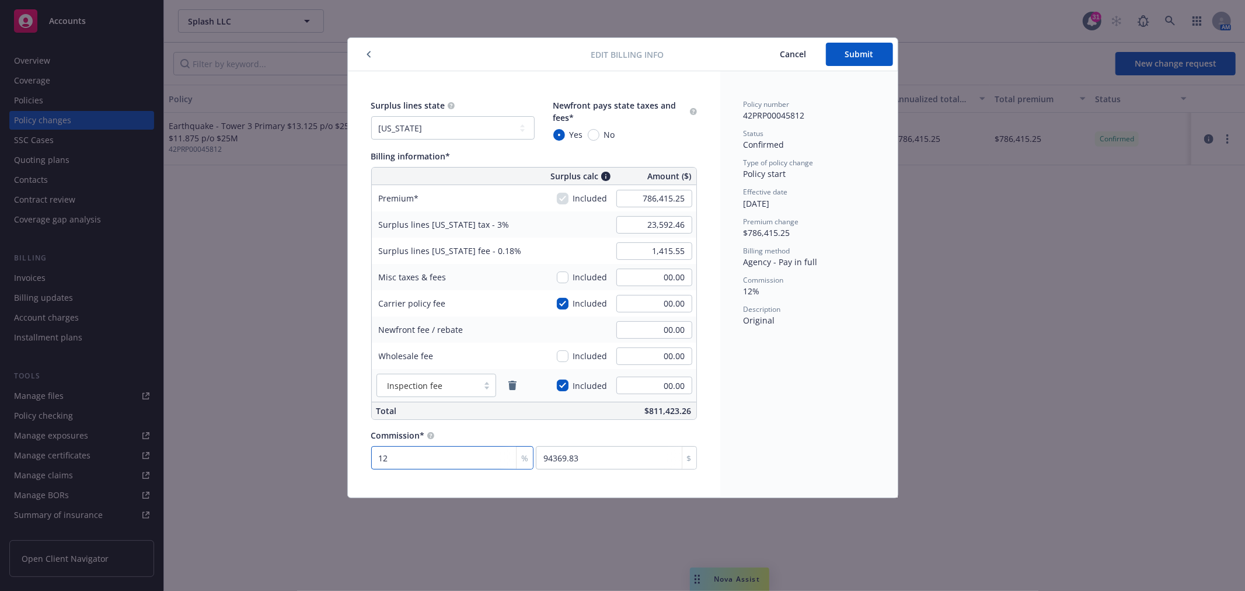
click at [406, 453] on input "12" at bounding box center [452, 457] width 163 height 23
type input "1"
type input "7864.15"
type input "15"
type input "117962.29"
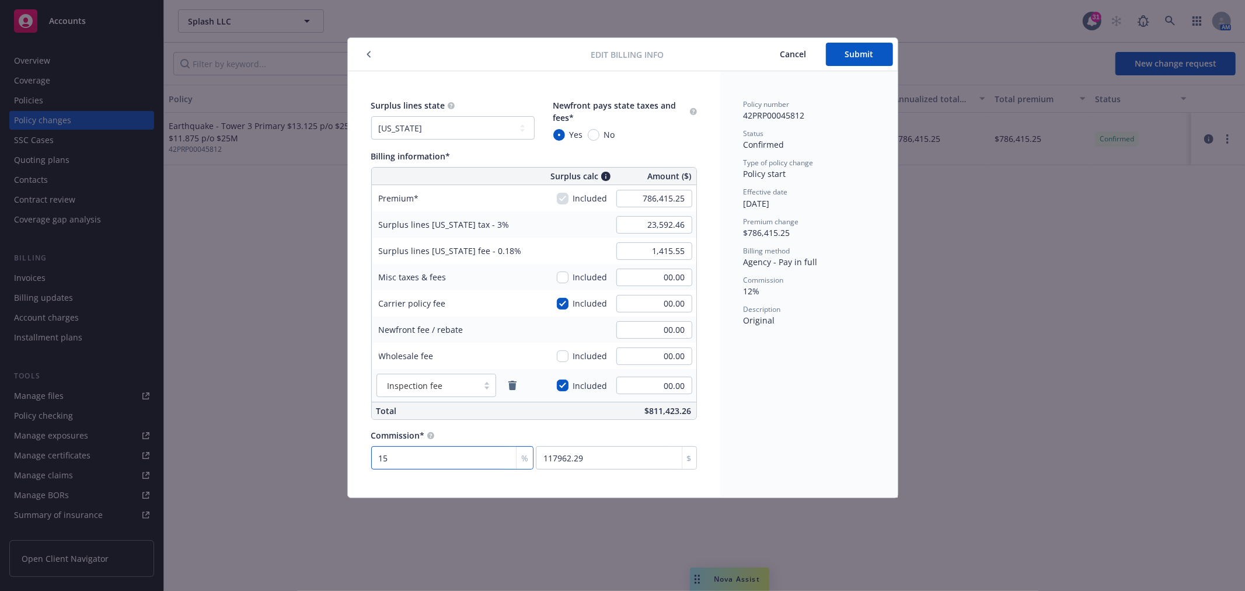
type input "15"
click at [779, 423] on div "Policy number 42PRP00045812 Status Confirmed Type of policy change Policy start…" at bounding box center [808, 284] width 177 height 426
click at [882, 59] on button "Submit" at bounding box center [859, 54] width 67 height 23
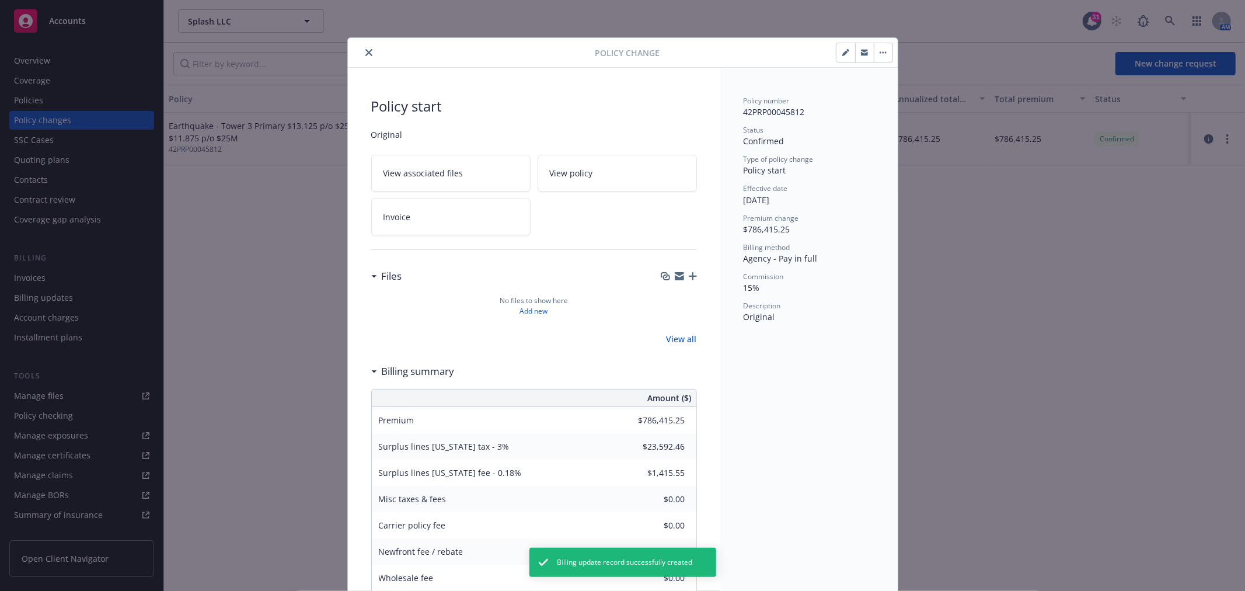
click at [369, 54] on button "close" at bounding box center [369, 53] width 14 height 14
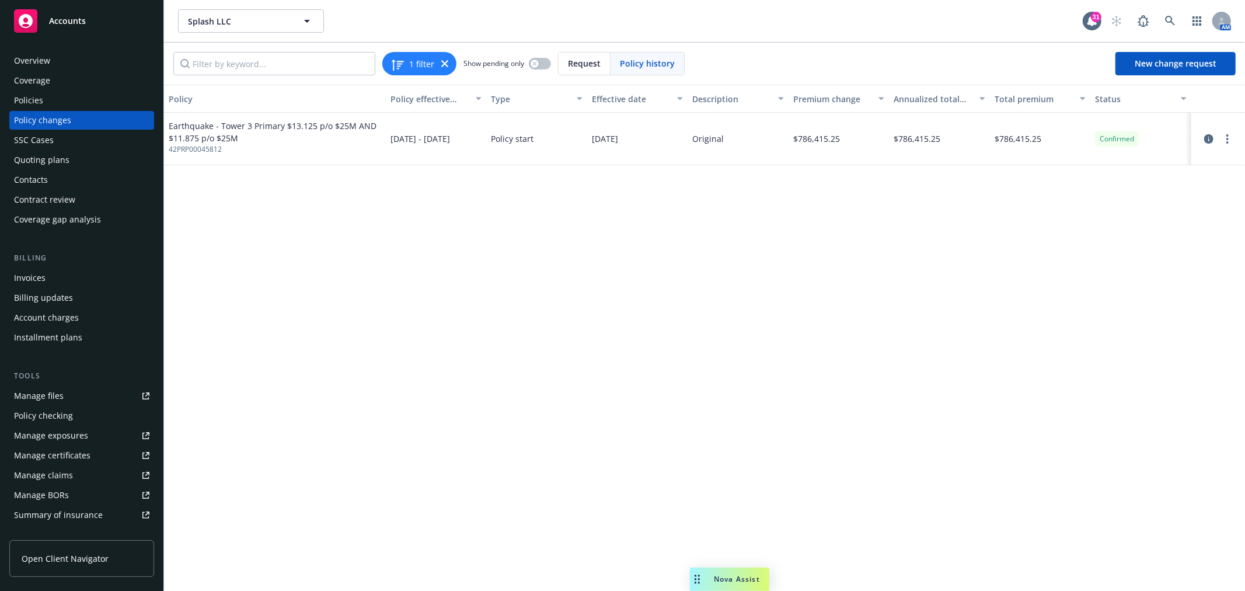
click at [6, 96] on div "Overview Coverage Policies Policy changes SSC Cases Quoting plans Contacts Cont…" at bounding box center [81, 313] width 163 height 553
click at [20, 97] on div "Policies" at bounding box center [28, 100] width 29 height 19
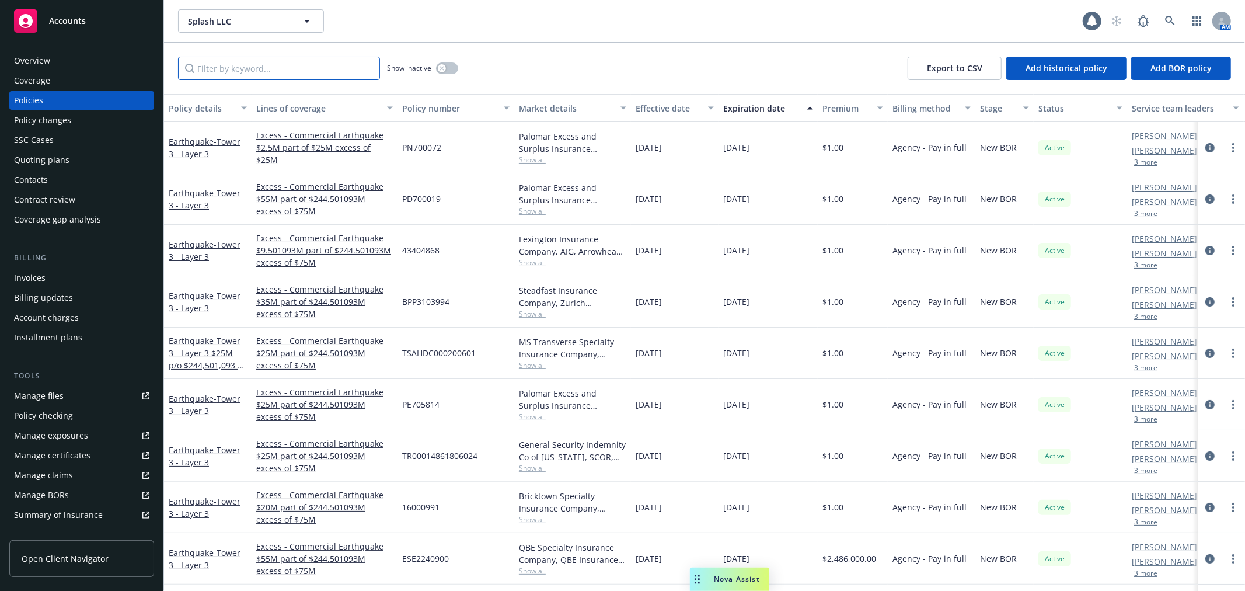
click at [260, 67] on input "Filter by keyword..." at bounding box center [279, 68] width 202 height 23
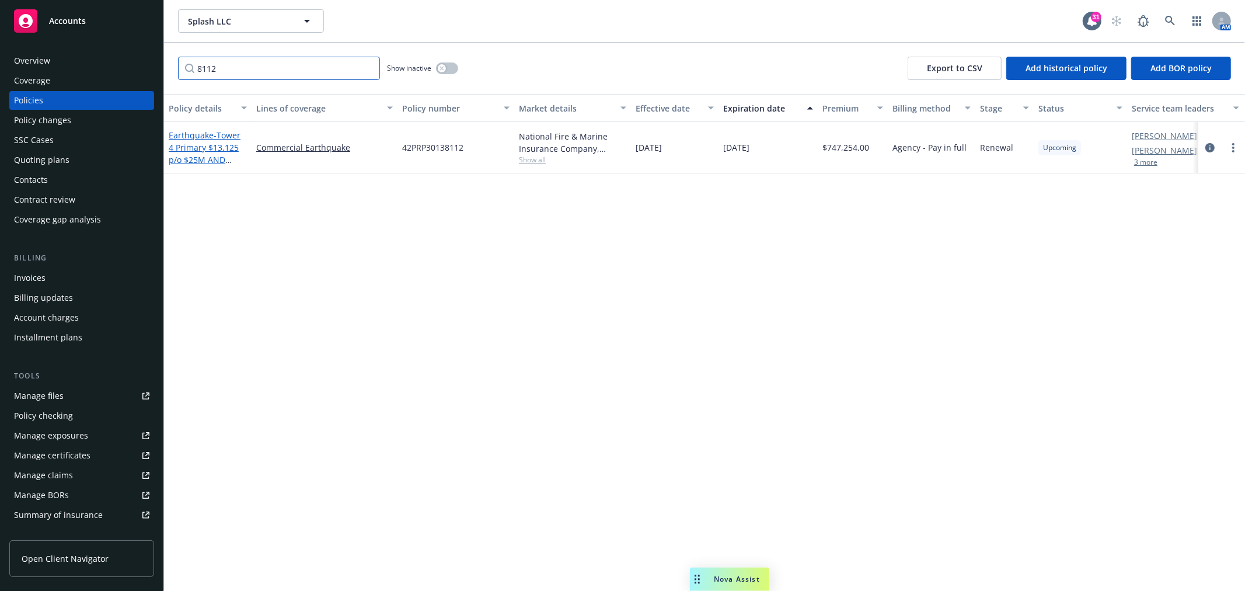
type input "8112"
click at [178, 159] on span "- Tower 4 Primary $13.125 p/o $25M AND $11.875 p/o $25M" at bounding box center [205, 154] width 72 height 48
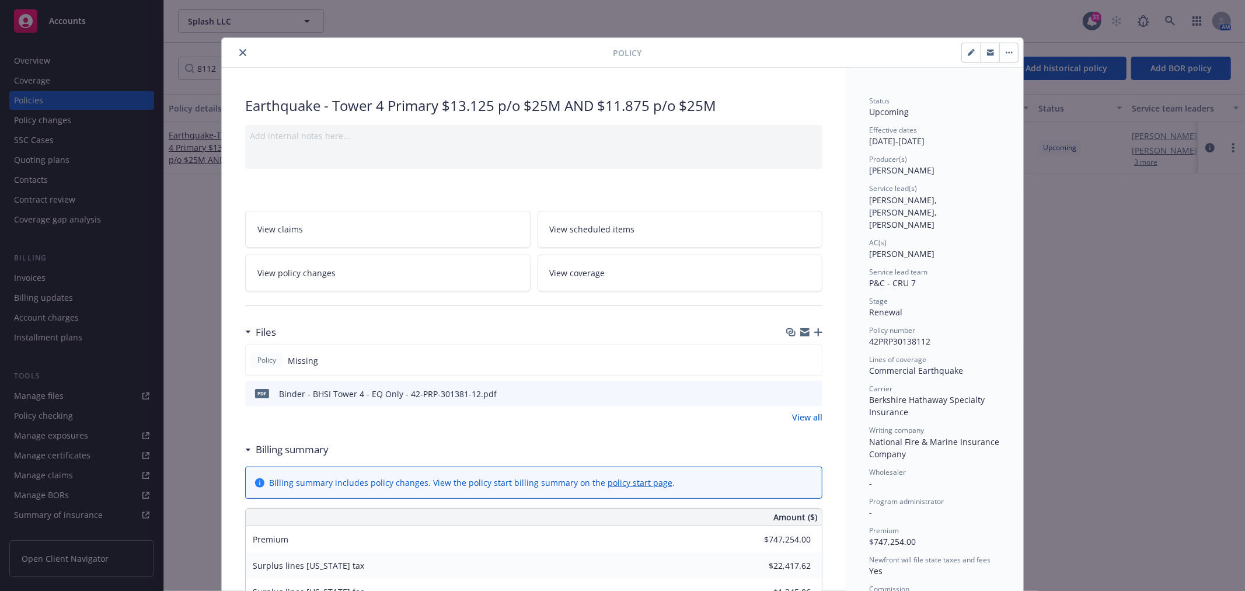
click at [814, 334] on icon "button" at bounding box center [818, 332] width 8 height 8
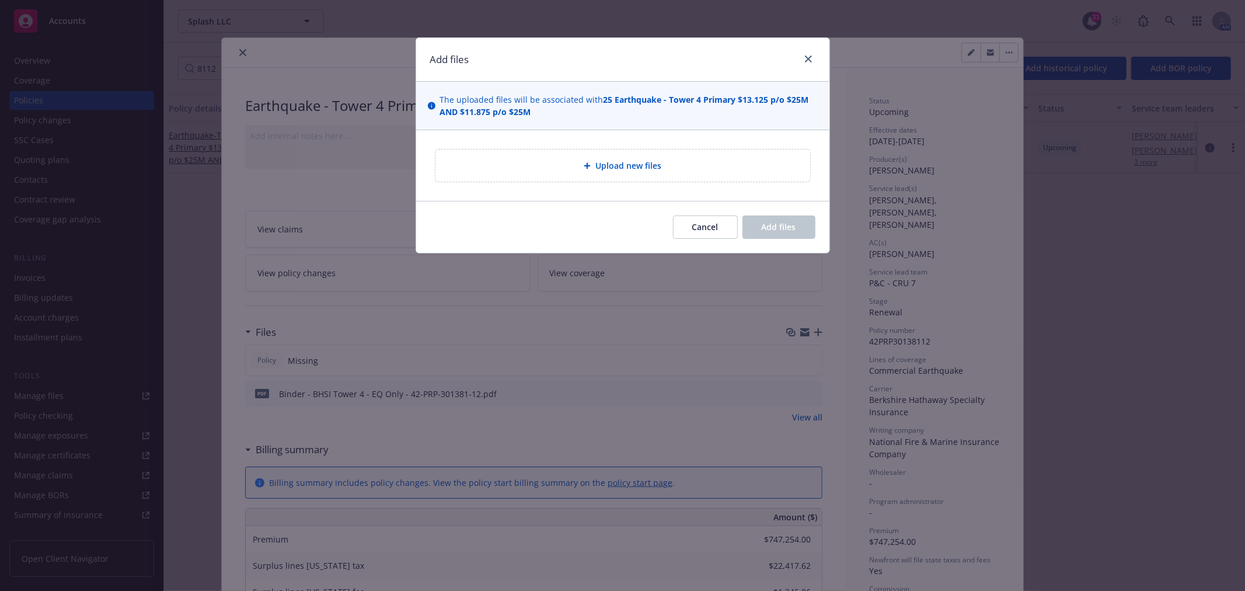
click at [707, 164] on div "Upload new files" at bounding box center [623, 165] width 356 height 13
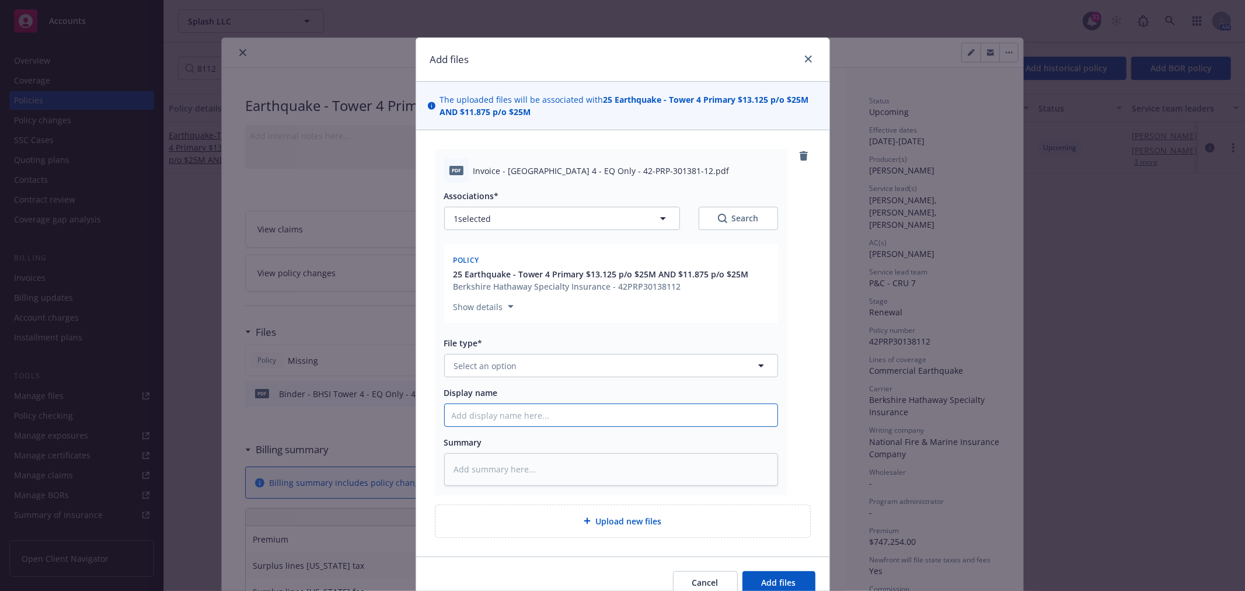
click at [517, 419] on input "Display name" at bounding box center [611, 415] width 333 height 22
paste input "Invoice - [GEOGRAPHIC_DATA] 4 - EQ Only - 42-PRP-301381-12.pdf"
type textarea "x"
type input "Invoice - [GEOGRAPHIC_DATA] 4 - EQ Only - 42-PRP-301381-12.pdf"
type textarea "x"
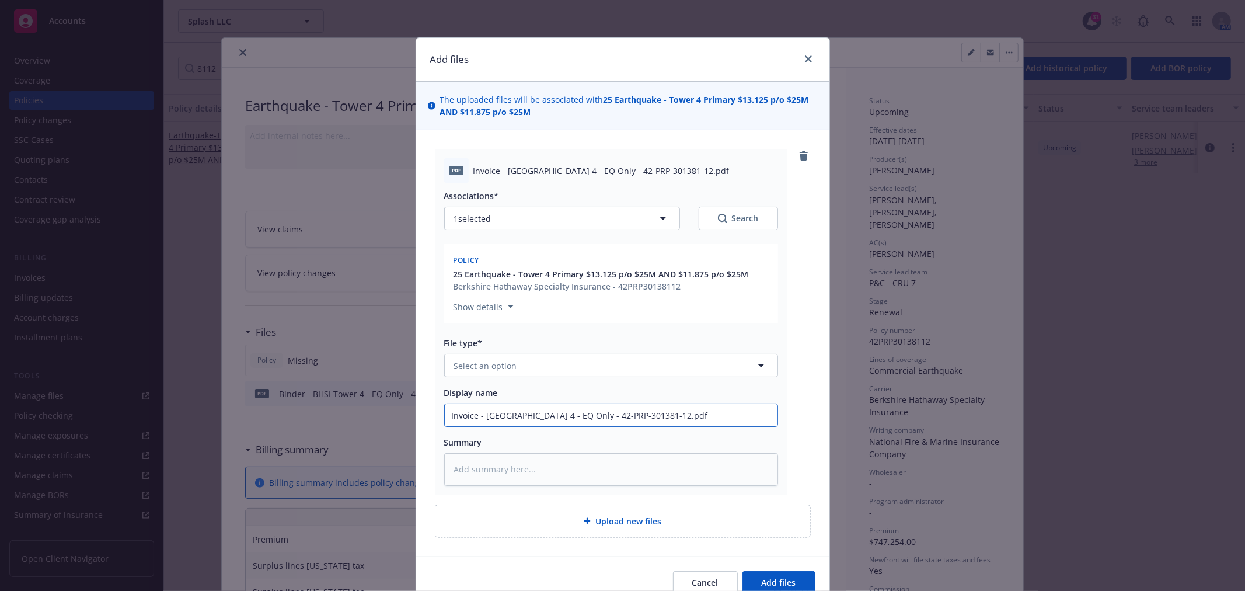
type input "Invoice - [GEOGRAPHIC_DATA] 4 - EQ Only - 42-PRP-301381-12.pd"
type textarea "x"
type input "Invoice - [GEOGRAPHIC_DATA] 4 - EQ Only - 42-PRP-301381-12.p"
type textarea "x"
type input "Invoice - [GEOGRAPHIC_DATA] 4 - EQ Only - 42-PRP-301381-12."
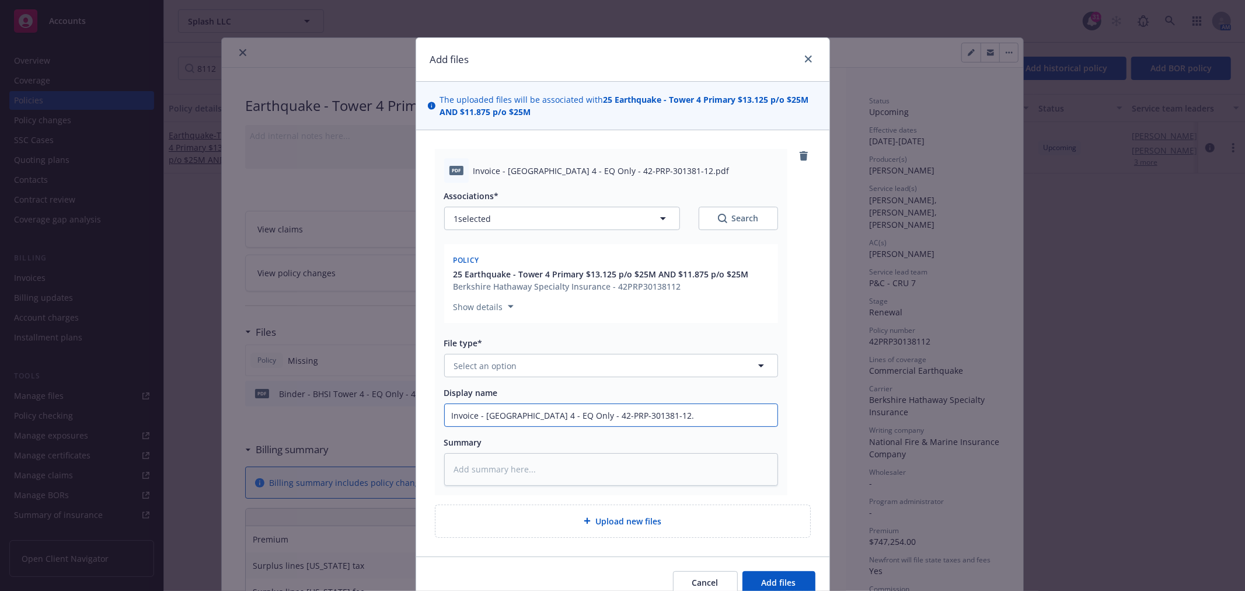
type textarea "x"
type input "Invoice - [GEOGRAPHIC_DATA] 4 - EQ Only - 42-PRP-301381-12"
click at [533, 360] on button "Select an option" at bounding box center [611, 365] width 334 height 23
type input "invoi"
click at [522, 429] on span "Invoice - Third Party" at bounding box center [496, 429] width 81 height 12
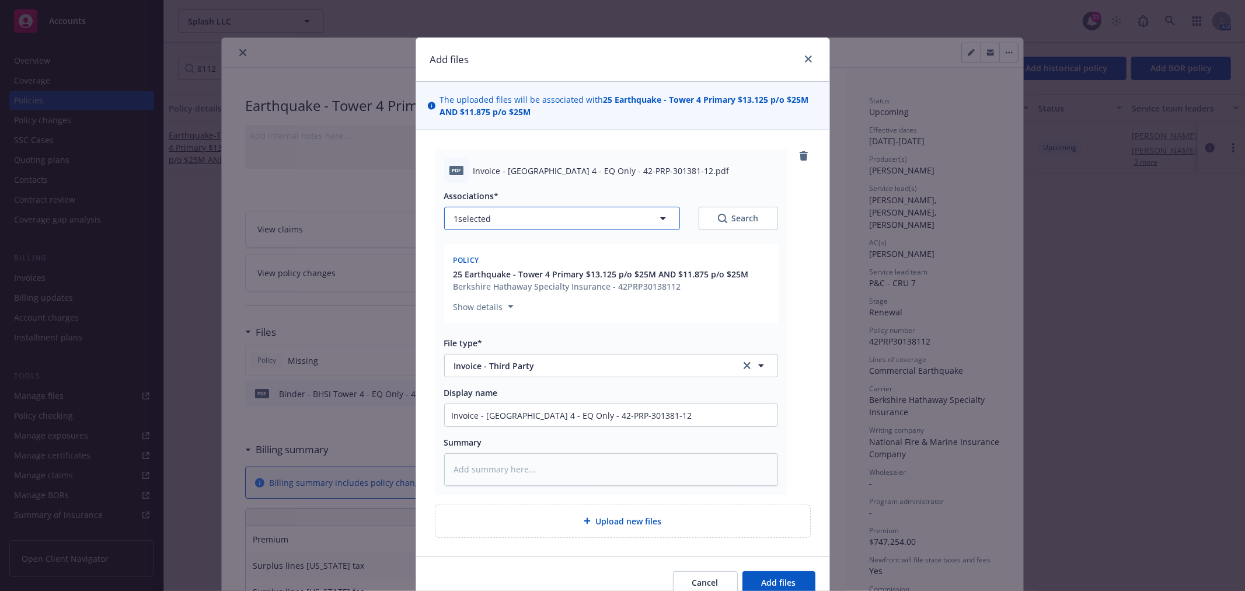
click at [656, 217] on icon "button" at bounding box center [663, 218] width 14 height 14
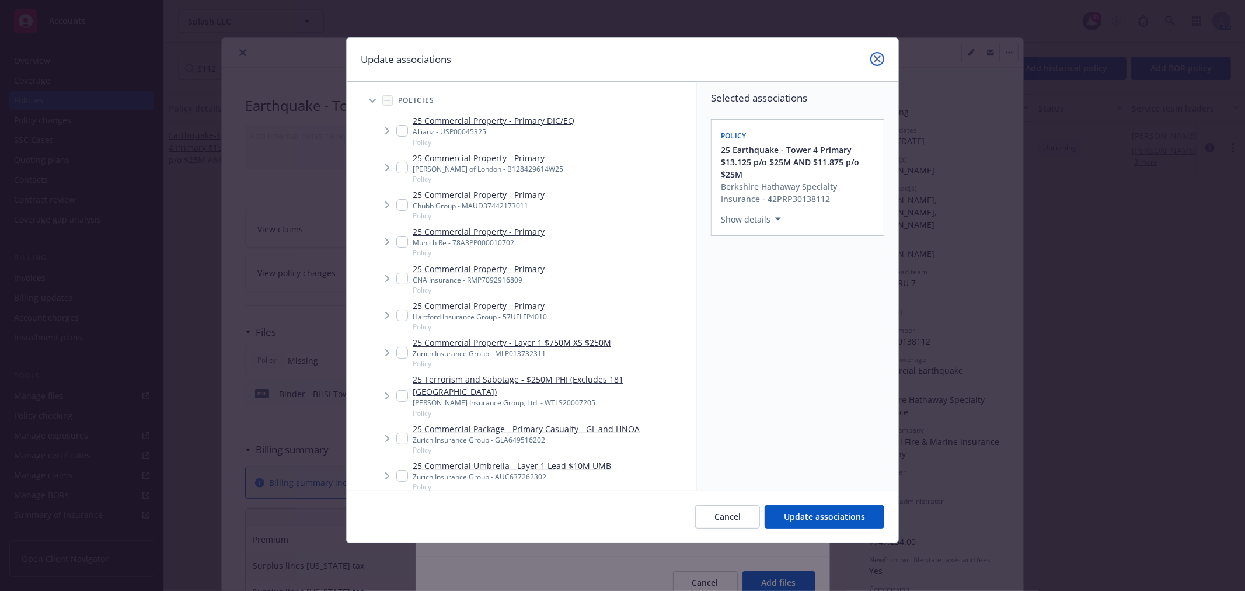
click at [876, 59] on icon "close" at bounding box center [877, 58] width 7 height 7
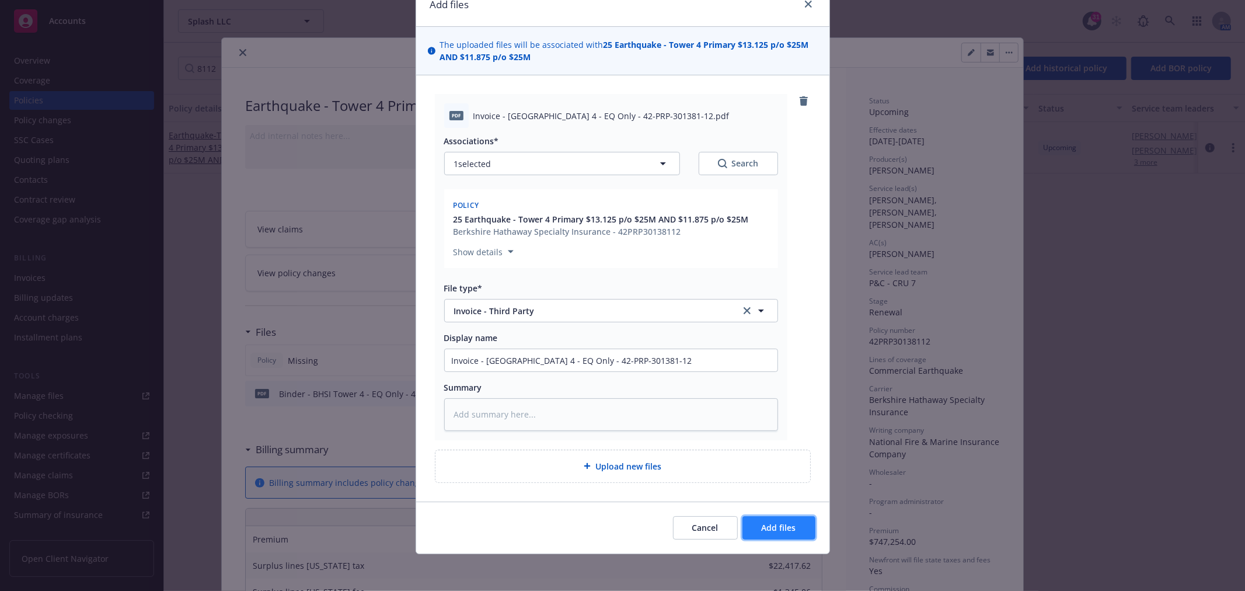
click at [792, 522] on button "Add files" at bounding box center [778, 527] width 73 height 23
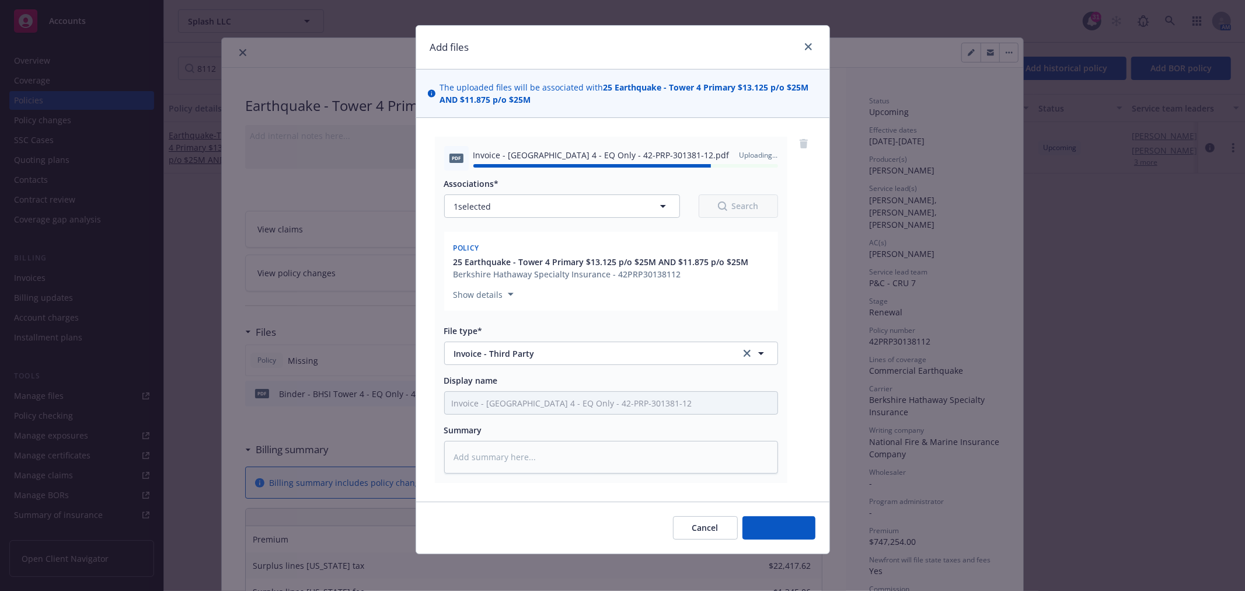
type textarea "x"
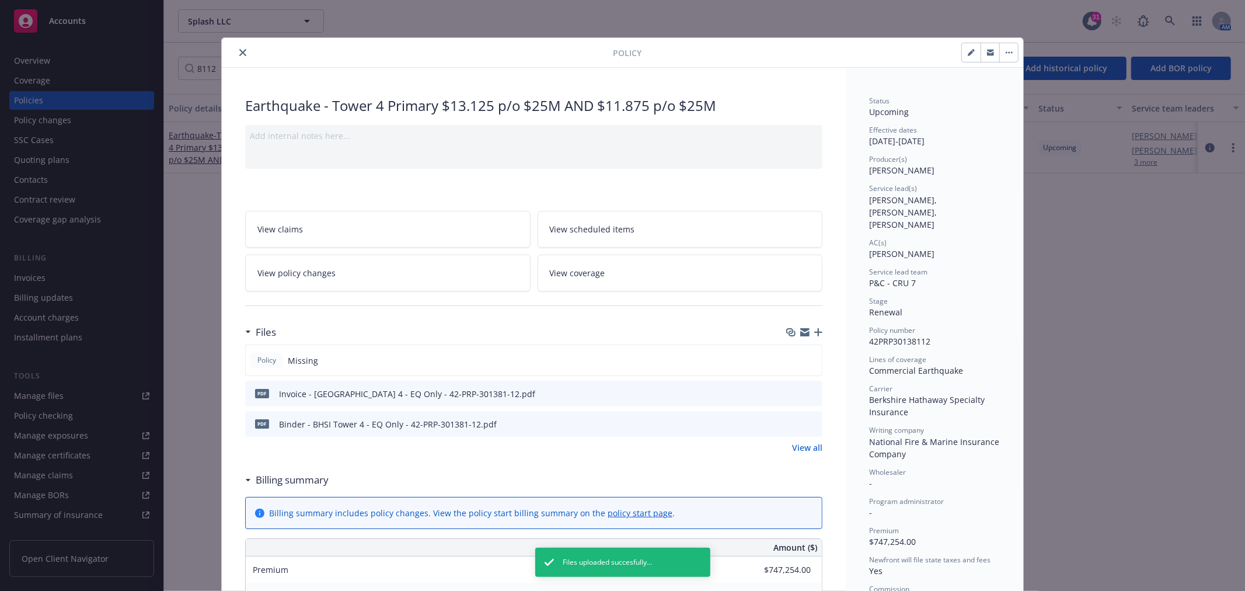
click at [1011, 49] on button "button" at bounding box center [1008, 52] width 19 height 19
click at [448, 272] on link "View policy changes" at bounding box center [387, 272] width 285 height 37
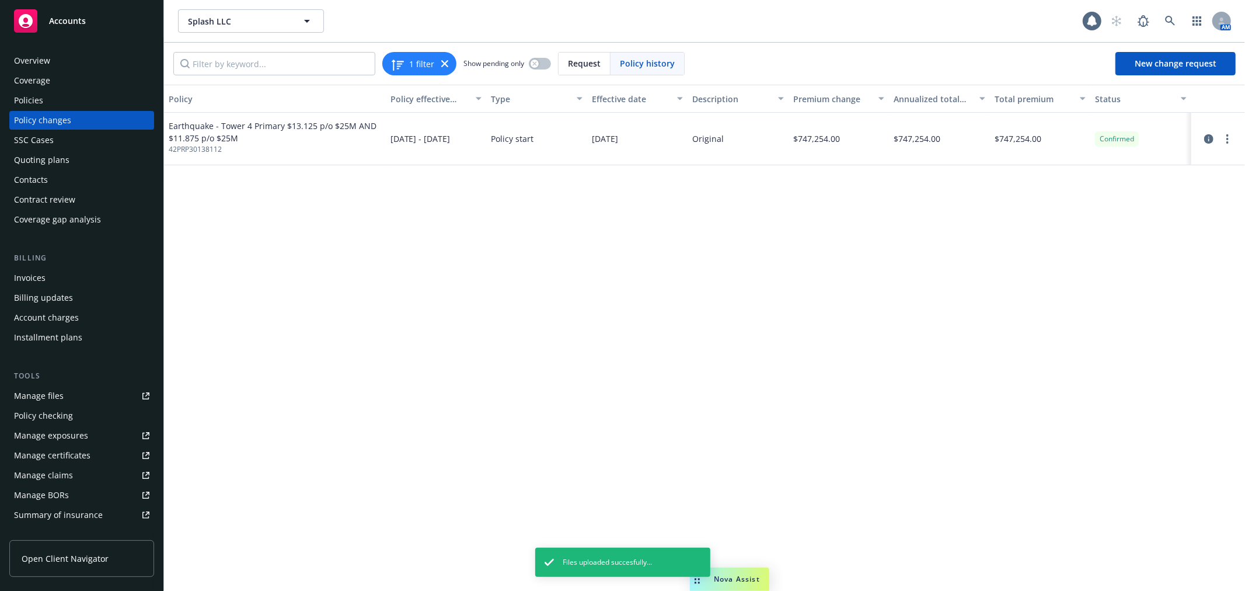
click at [1234, 137] on div at bounding box center [1218, 139] width 44 height 14
click at [1232, 141] on link "more" at bounding box center [1227, 139] width 14 height 14
click at [1106, 229] on link "Edit billing info" at bounding box center [1134, 232] width 200 height 23
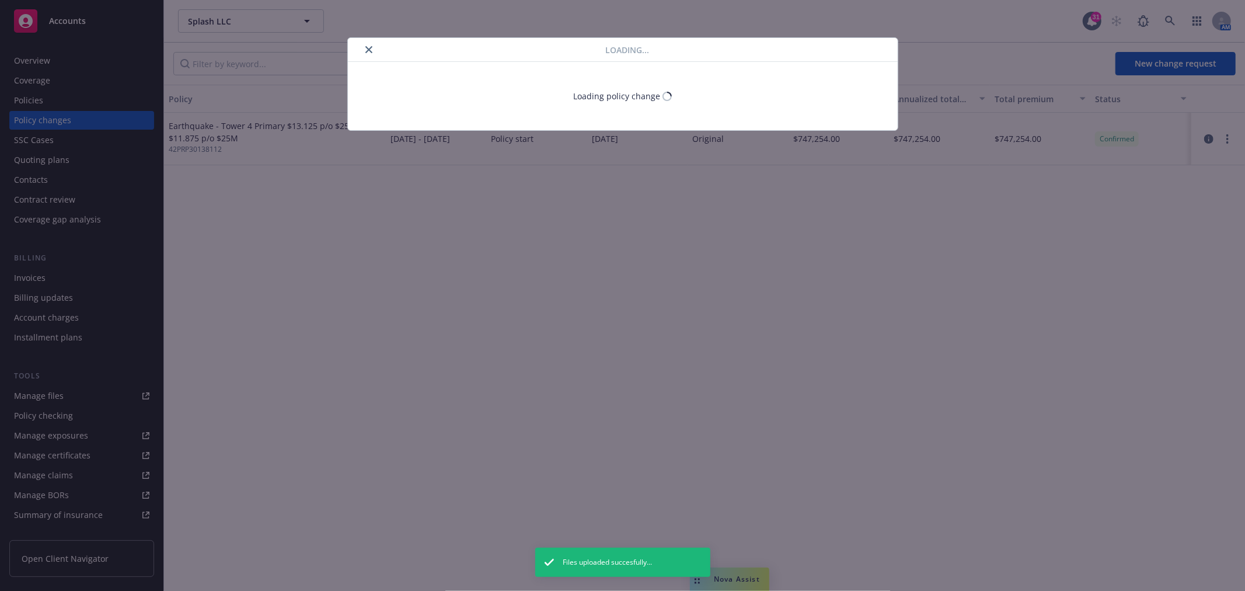
select select "CA"
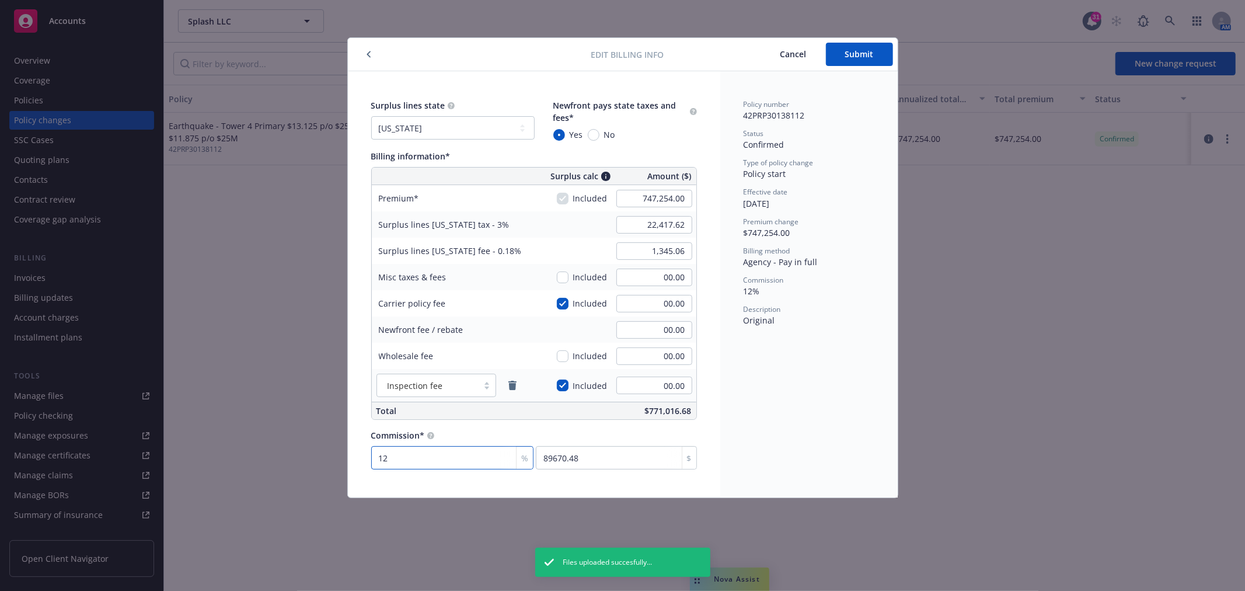
click at [415, 460] on input "12" at bounding box center [452, 457] width 163 height 23
type input "1"
type input "7472.54"
type input "15"
type input "112088.1"
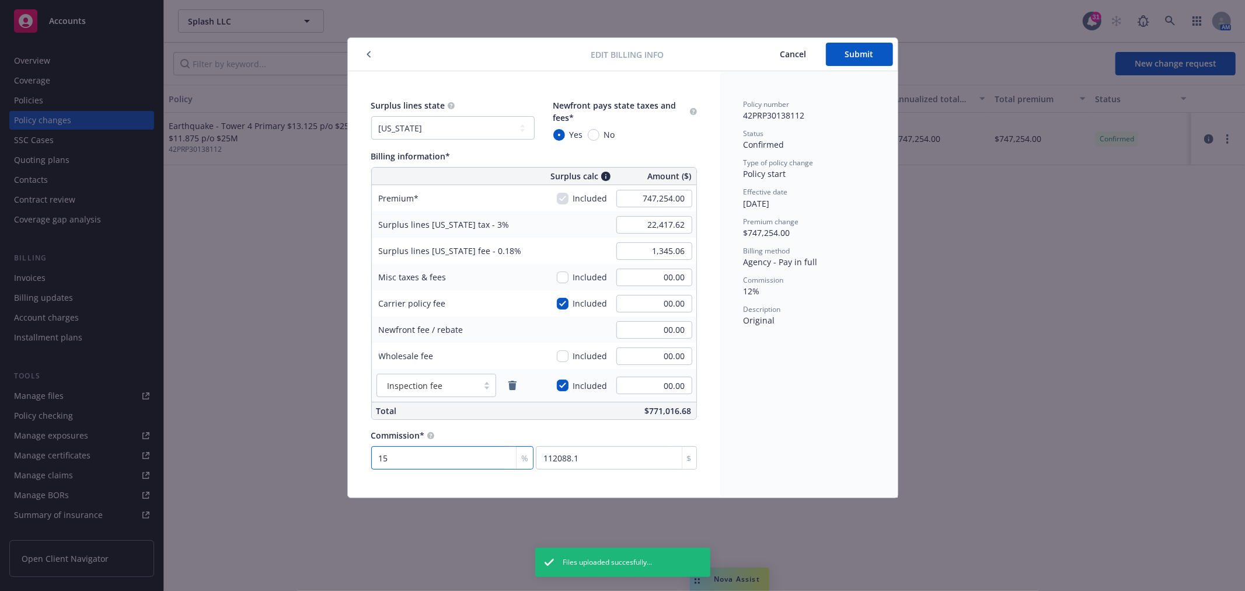
type input "15"
click at [733, 446] on div "Policy number 42PRP30138112 Status Confirmed Type of policy change Policy start…" at bounding box center [808, 284] width 177 height 426
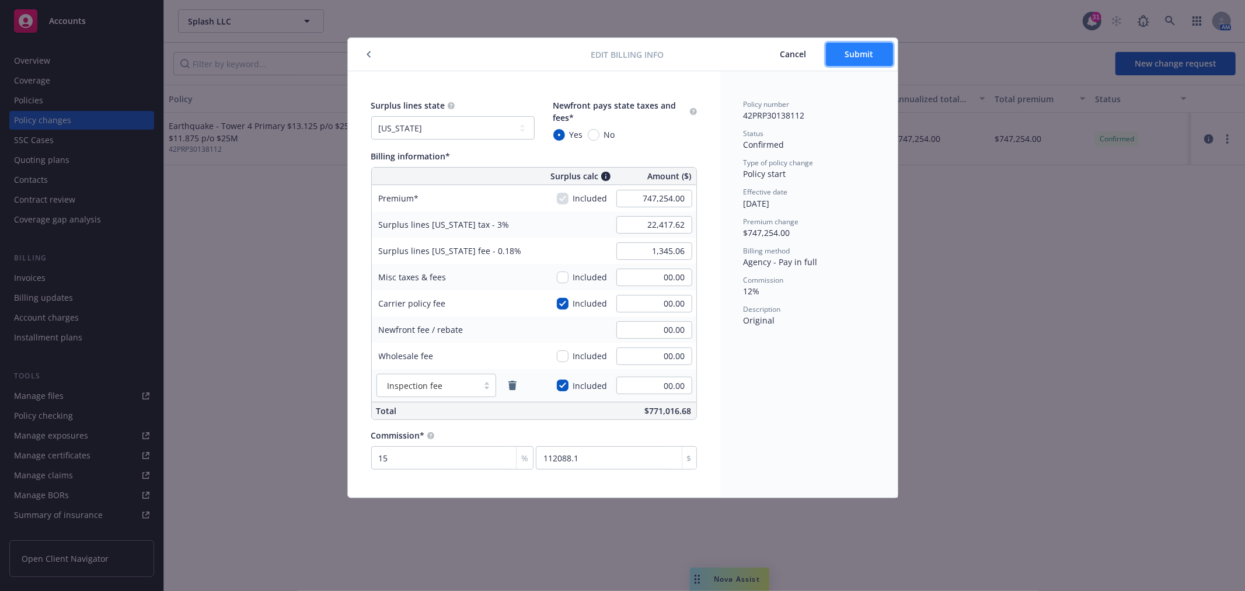
click at [866, 55] on span "Submit" at bounding box center [859, 53] width 29 height 11
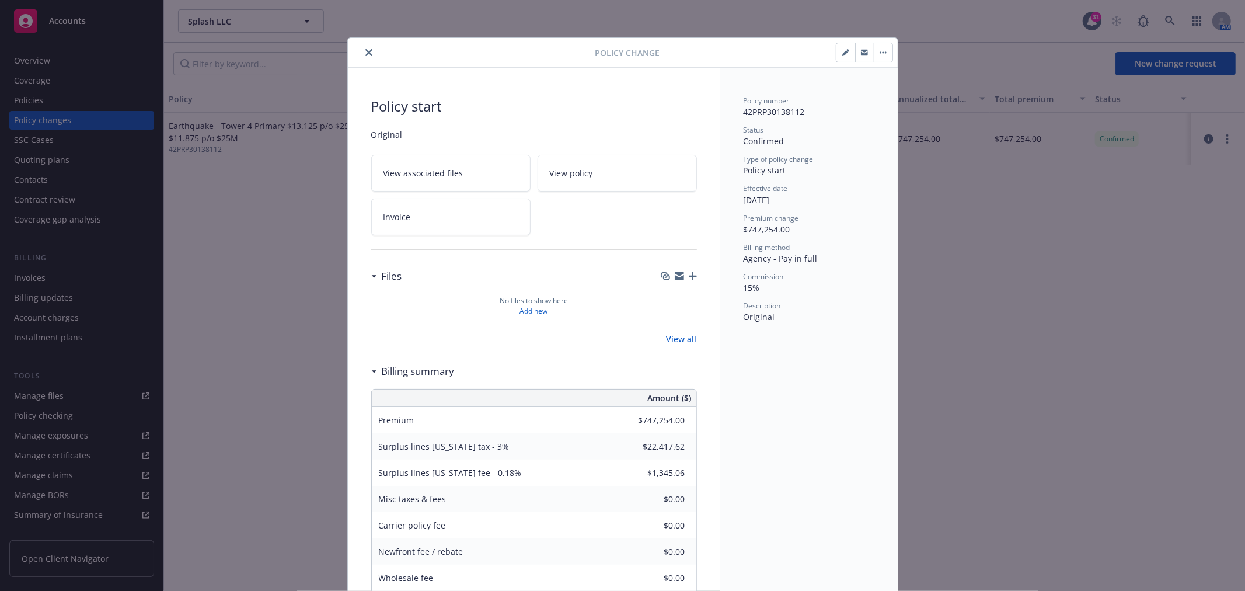
click at [365, 49] on icon "close" at bounding box center [368, 52] width 7 height 7
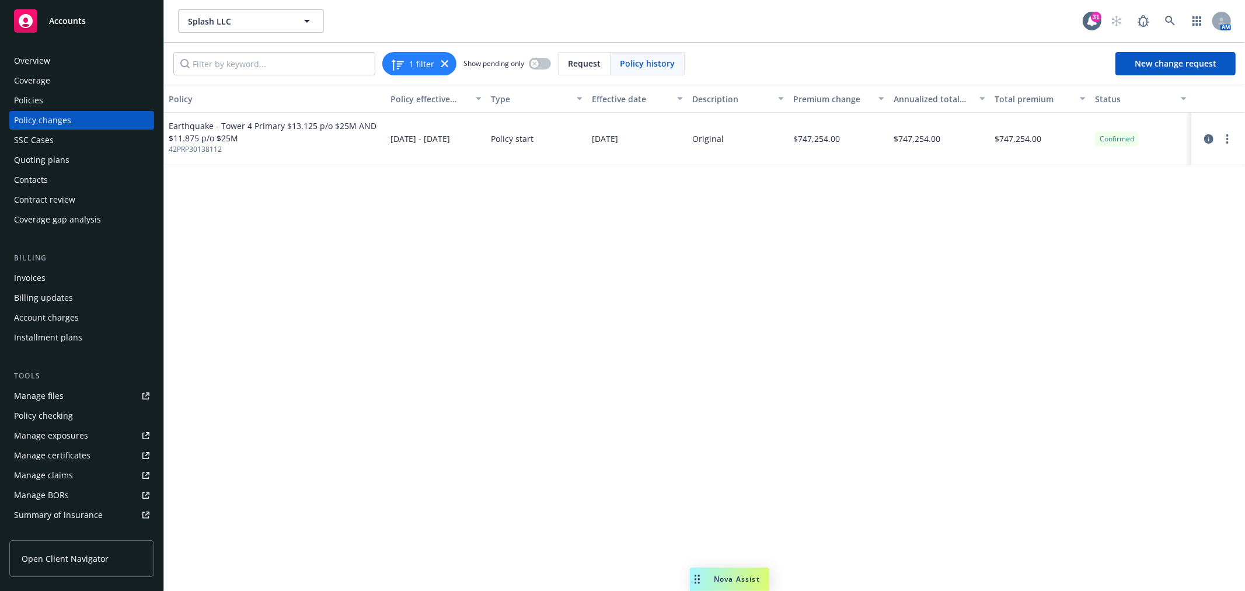
click at [67, 94] on div "Policies" at bounding box center [81, 100] width 135 height 19
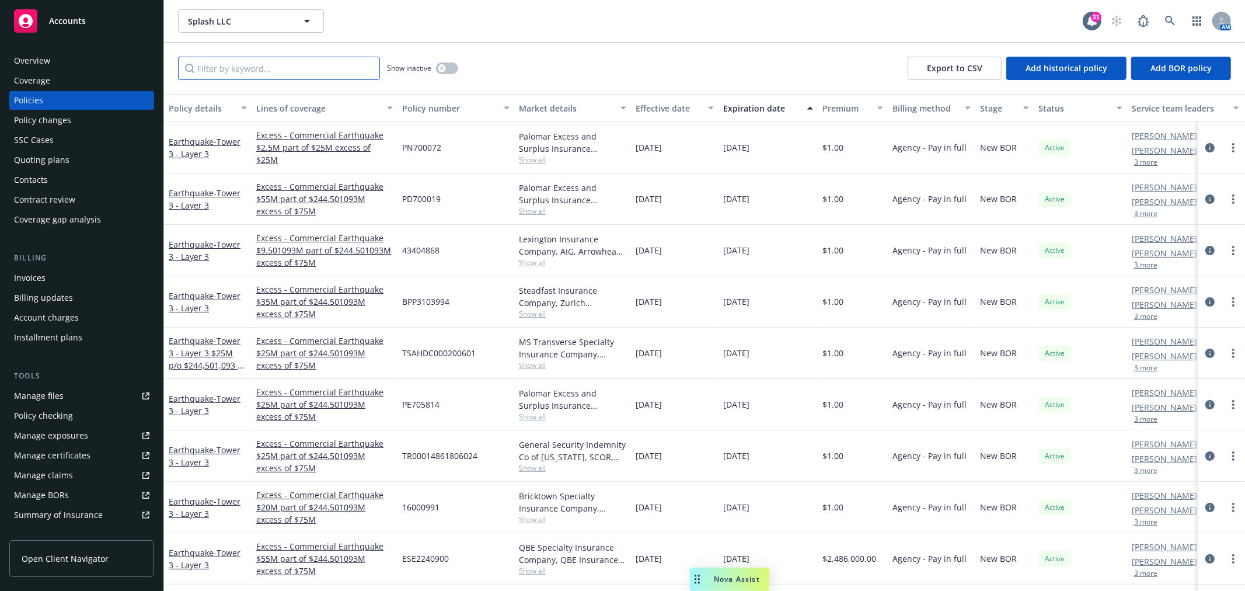
click at [245, 72] on input "Filter by keyword..." at bounding box center [279, 68] width 202 height 23
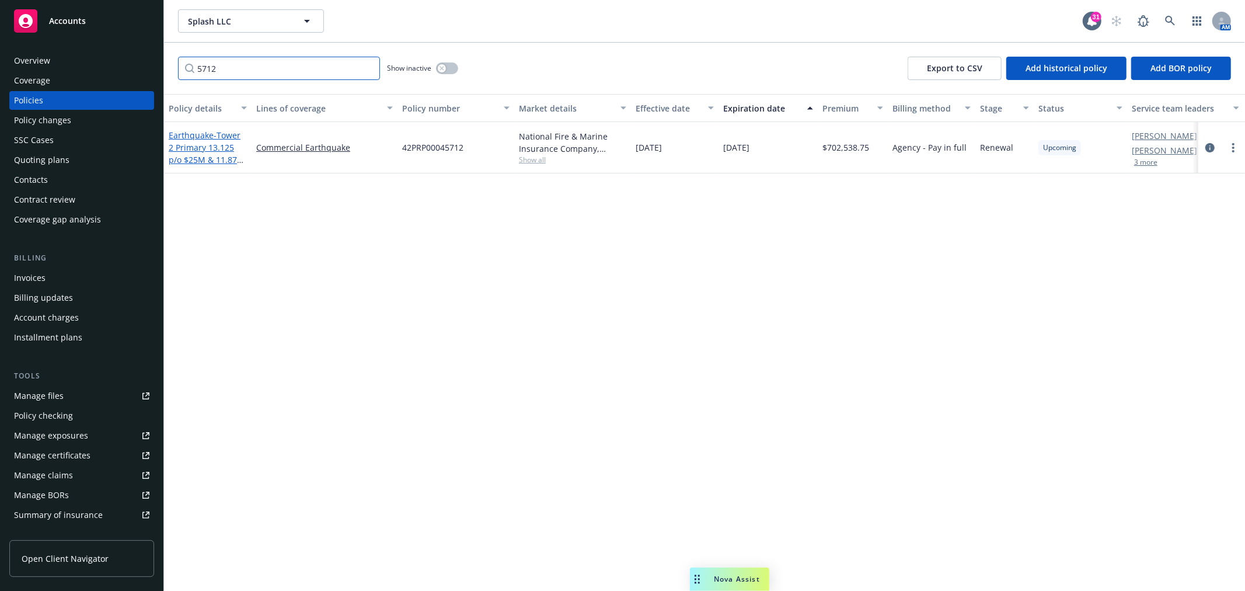
type input "5712"
click at [207, 149] on span "- Tower 2 Primary 13.125 p/o $25M & 11.875 p/o $25M" at bounding box center [206, 154] width 75 height 48
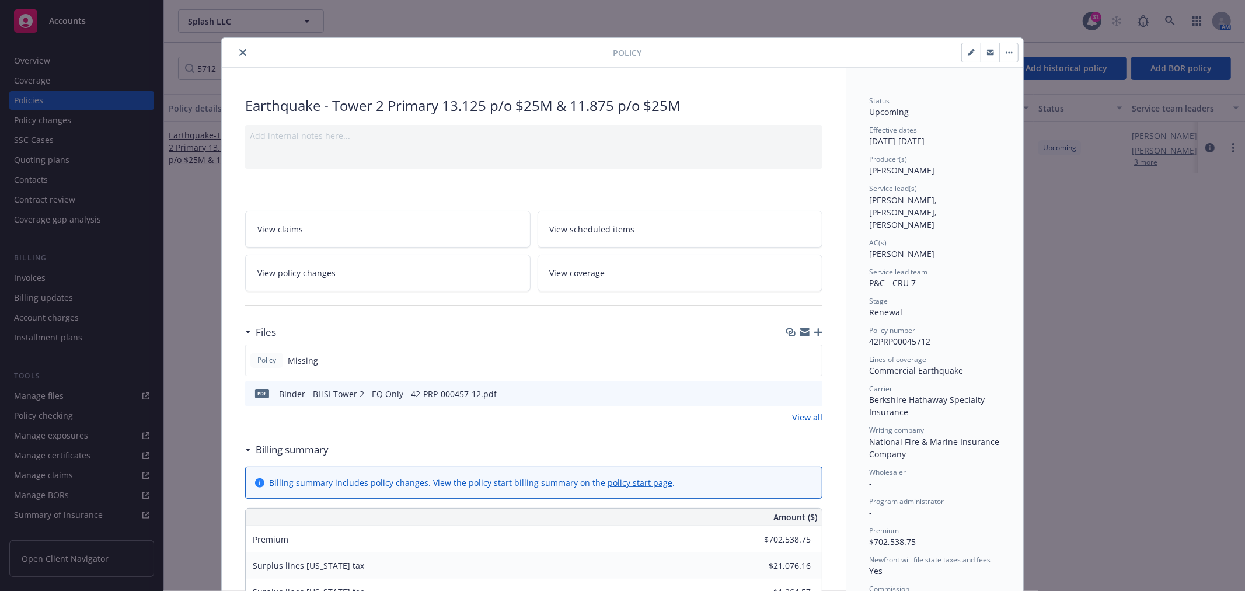
click at [814, 329] on icon "button" at bounding box center [818, 332] width 8 height 8
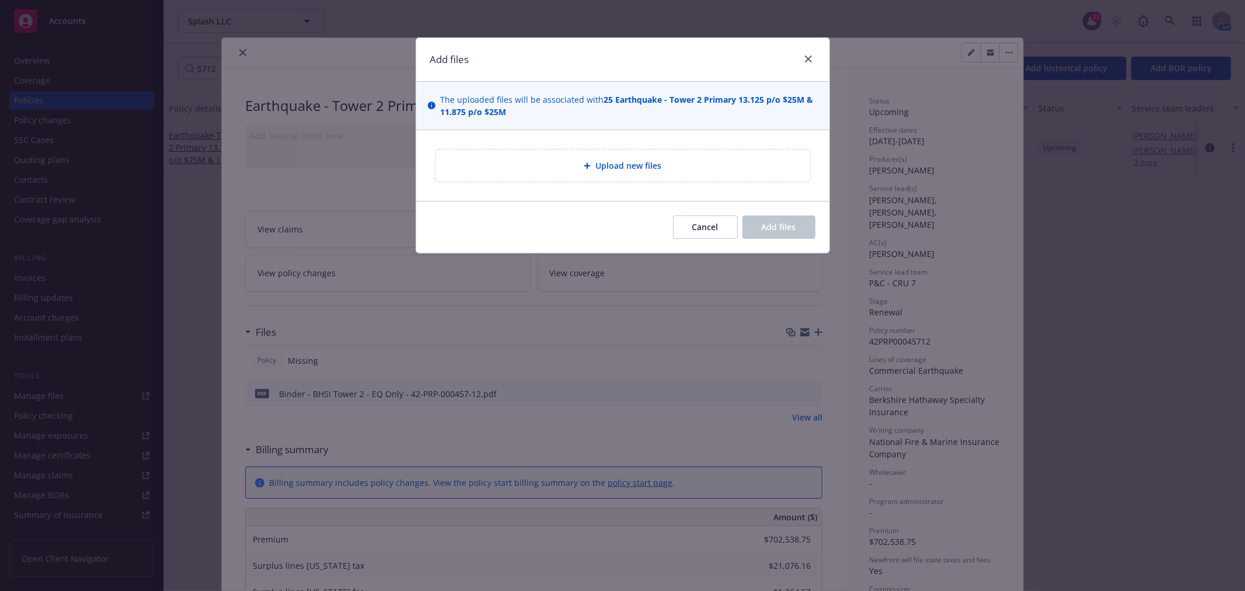
click at [585, 172] on div "Upload new files" at bounding box center [623, 165] width 356 height 13
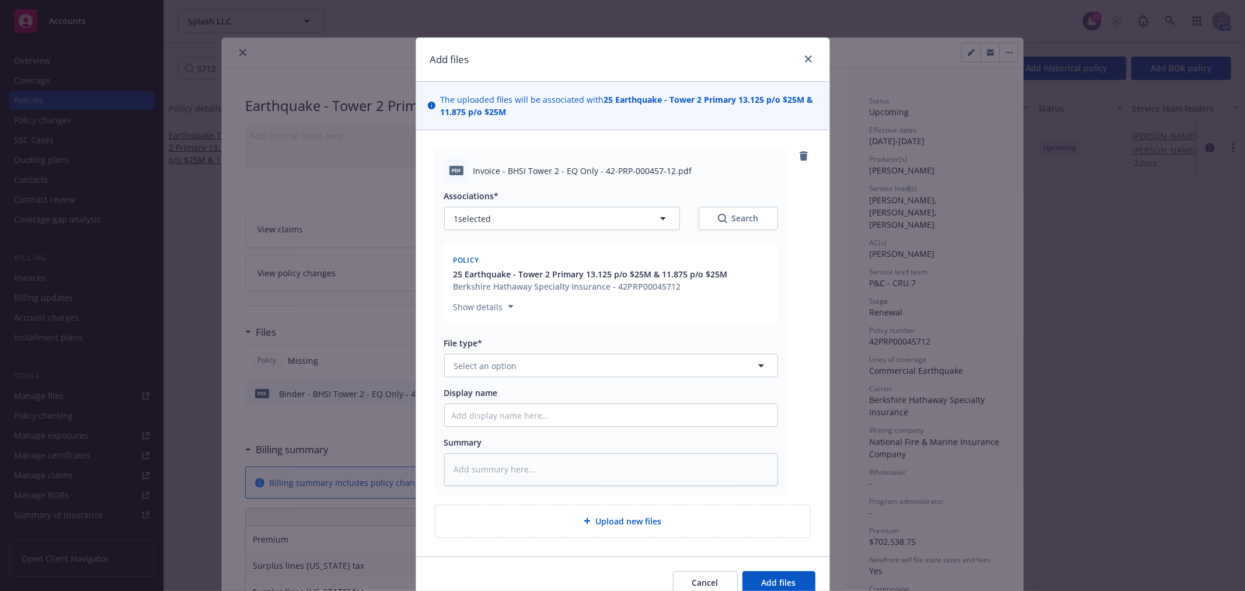
type textarea "x"
click at [549, 356] on button "Select an option" at bounding box center [611, 365] width 334 height 23
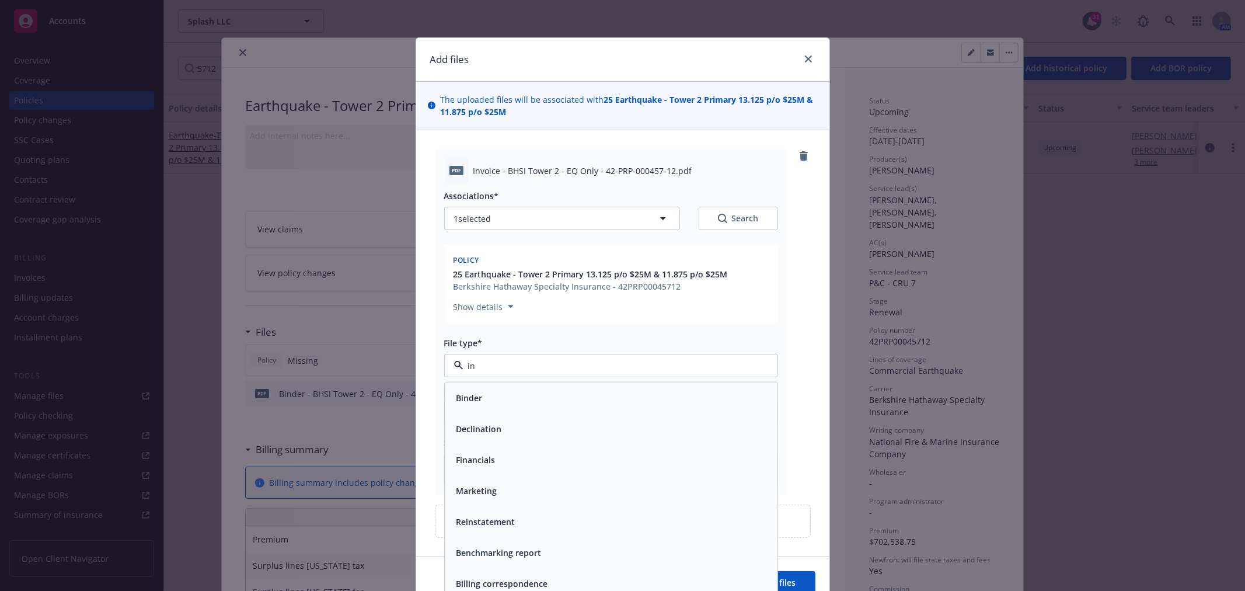
type input "inv"
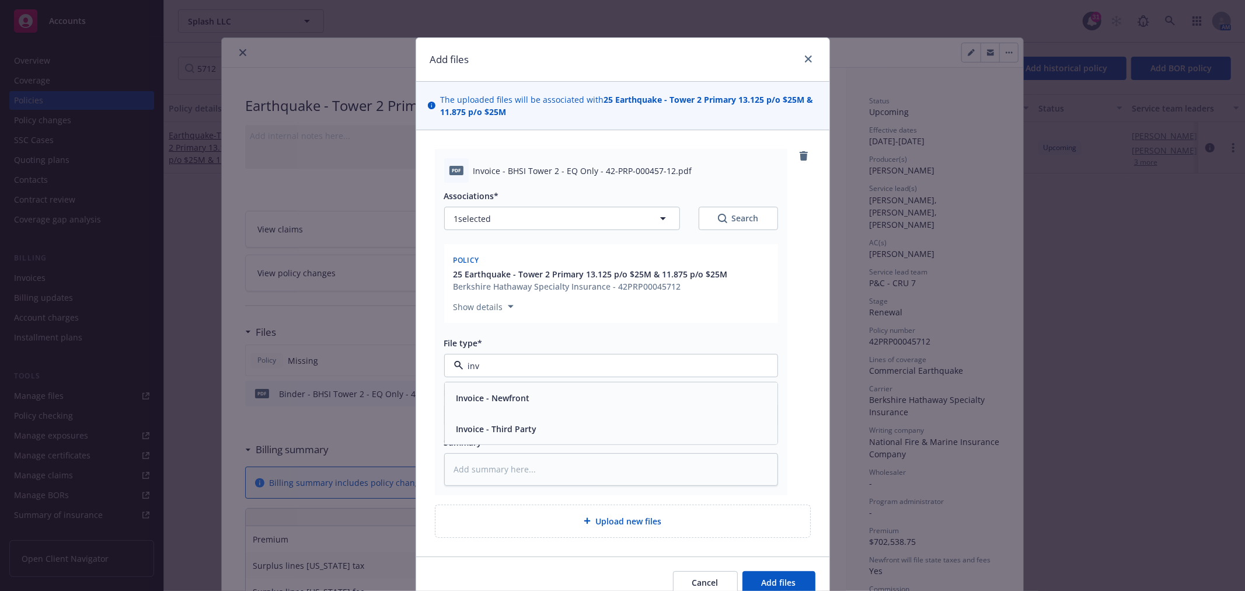
click at [536, 422] on div "Invoice - Third Party" at bounding box center [611, 428] width 319 height 17
click at [545, 402] on div "Display name" at bounding box center [611, 406] width 334 height 40
click at [546, 409] on input "Display name" at bounding box center [611, 415] width 333 height 22
paste input "Invoice - BHSI Tower 2 - EQ Only - 42-PRP-000457-12.pdf"
type textarea "x"
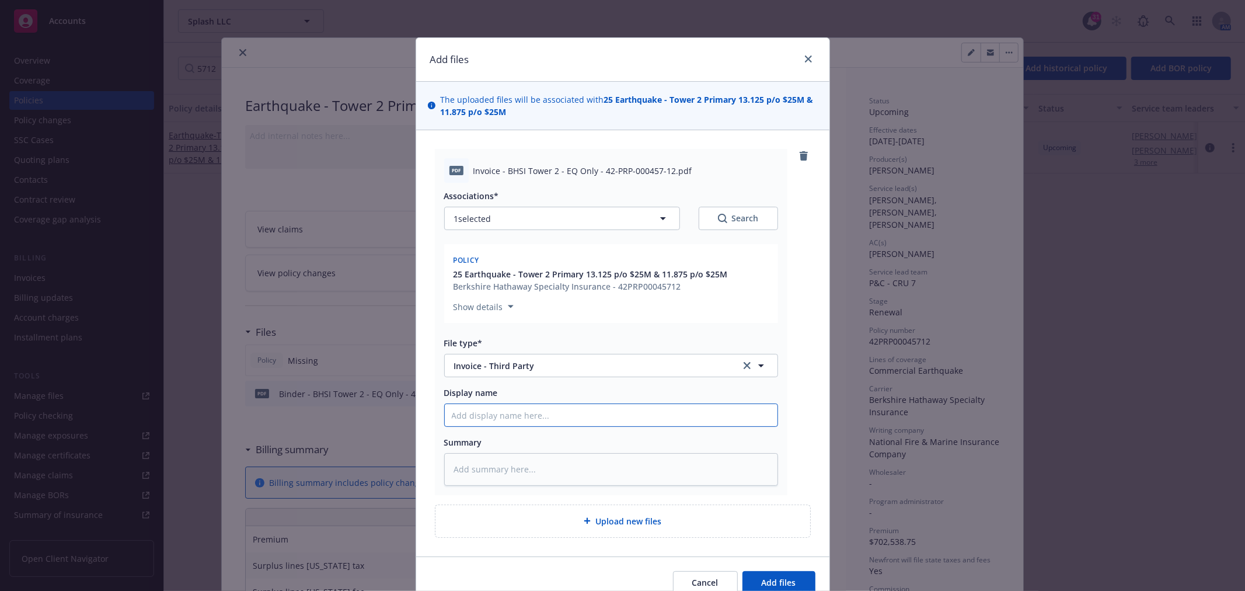
type input "Invoice - BHSI Tower 2 - EQ Only - 42-PRP-000457-12.pdf"
type textarea "x"
type input "Invoice - [GEOGRAPHIC_DATA] 2 - EQ Only - 42-PRP-000457-12.pd"
type textarea "x"
type input "Invoice - BHSI Tower 2 - EQ Only - 42-PRP-000457-12.p"
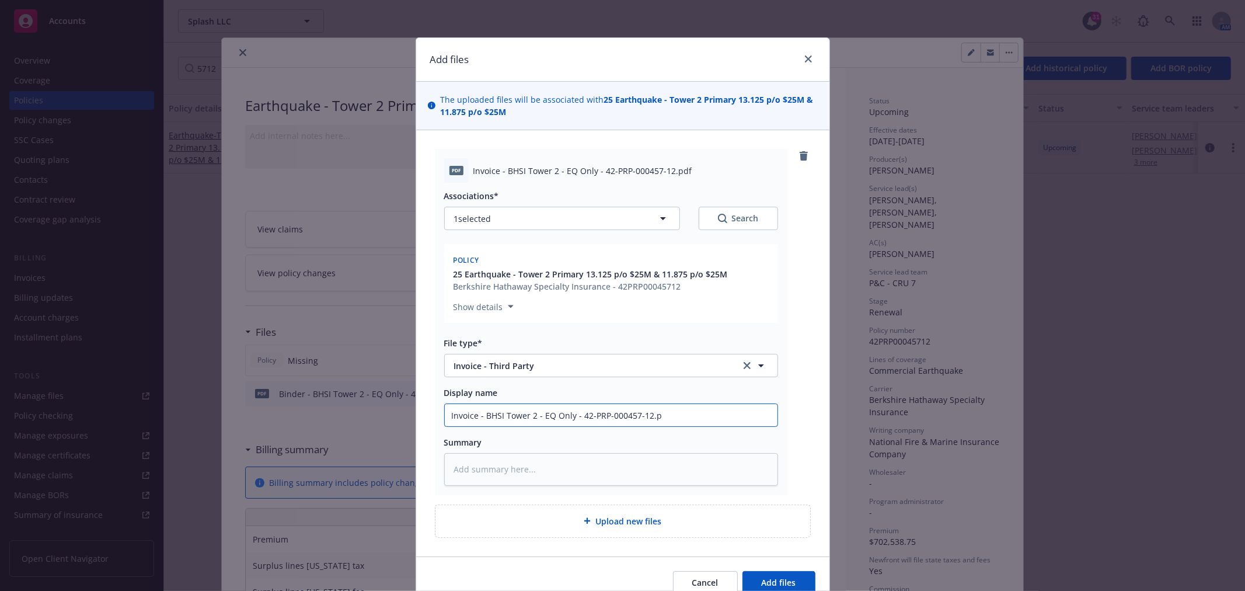
type textarea "x"
type input "Invoice - [GEOGRAPHIC_DATA] 2 - EQ Only - 42-PRP-000457-12."
type textarea "x"
type input "Invoice - [GEOGRAPHIC_DATA] 2 - EQ Only - 42-PRP-000457-12"
click at [801, 581] on button "Add files" at bounding box center [778, 582] width 73 height 23
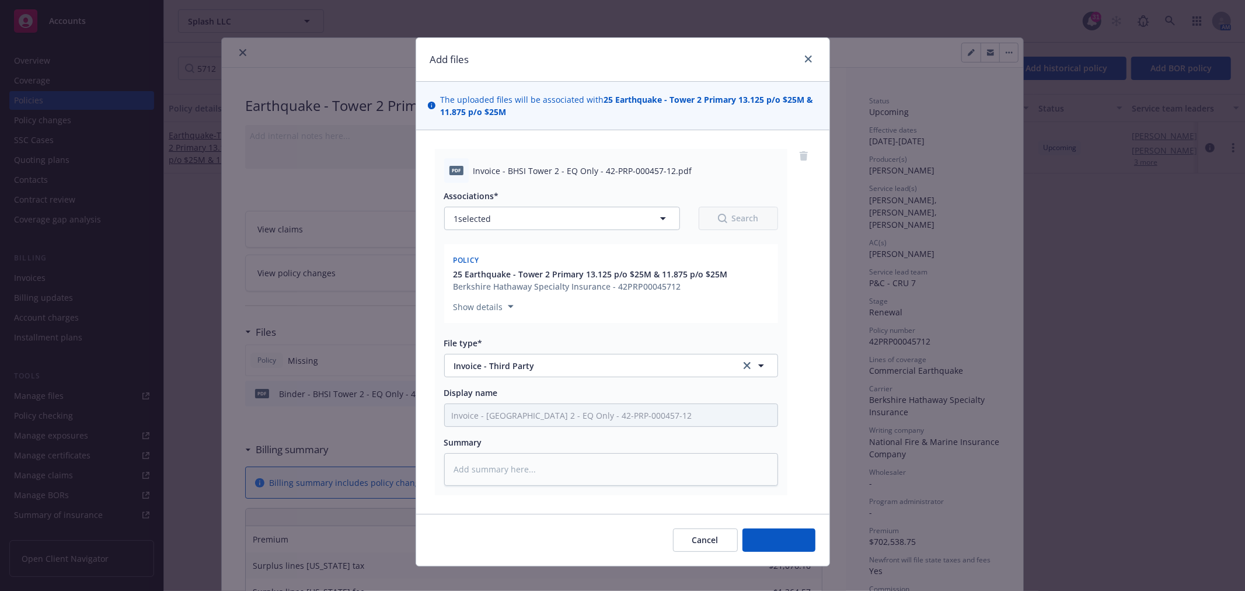
type textarea "x"
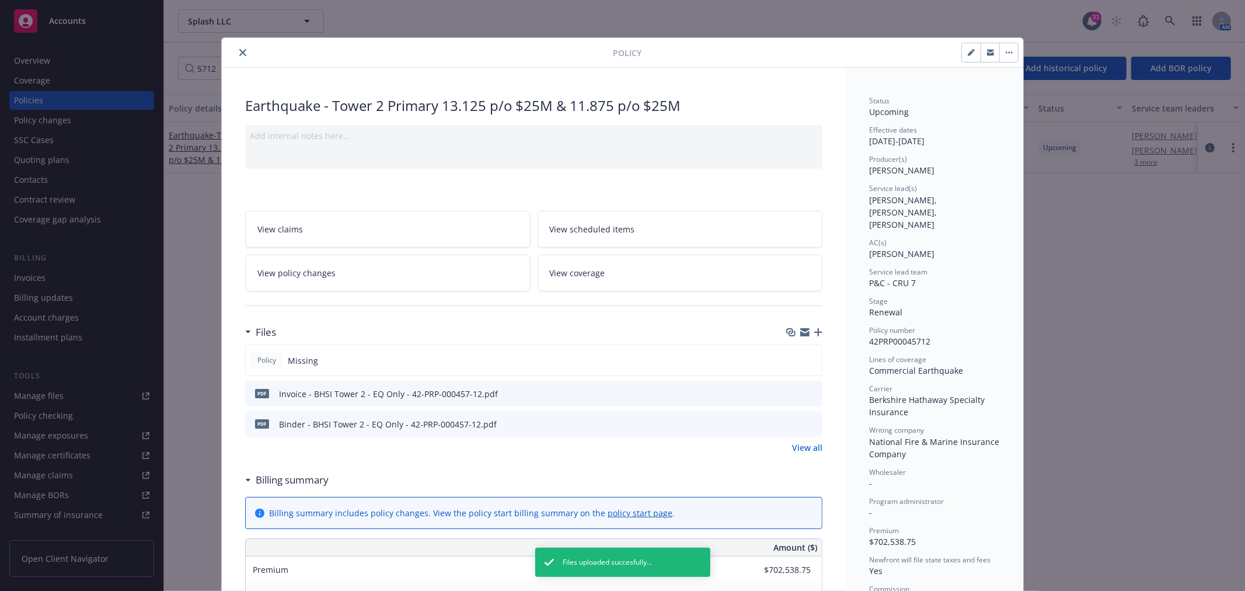
click at [240, 51] on icon "close" at bounding box center [242, 52] width 7 height 7
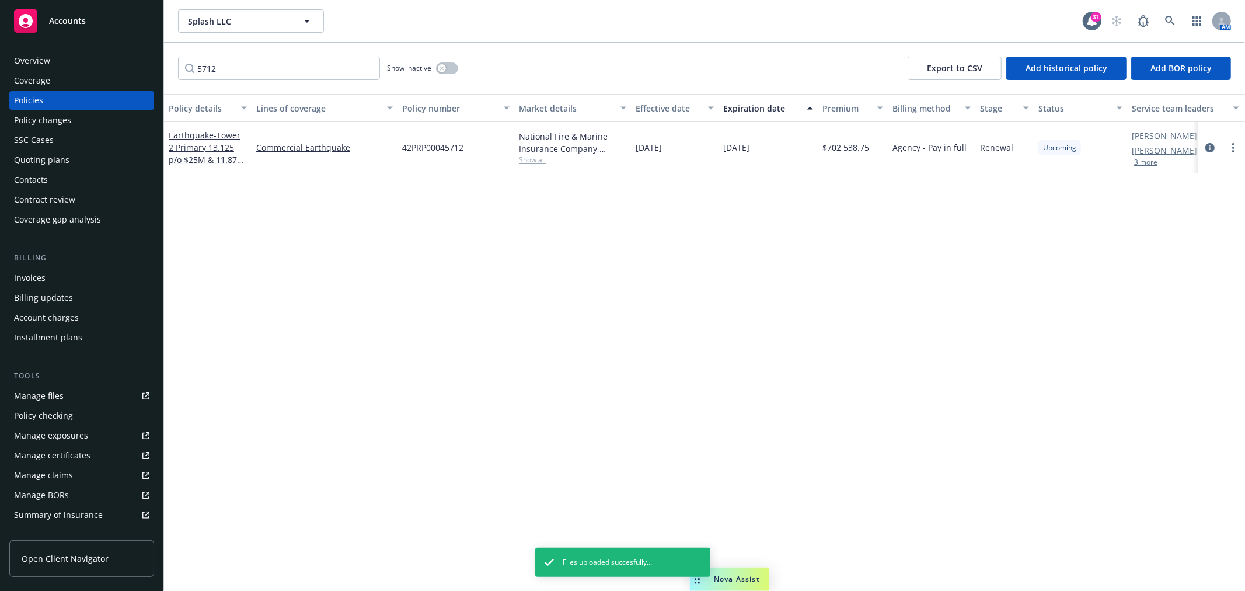
click at [58, 83] on div "Coverage" at bounding box center [81, 80] width 135 height 19
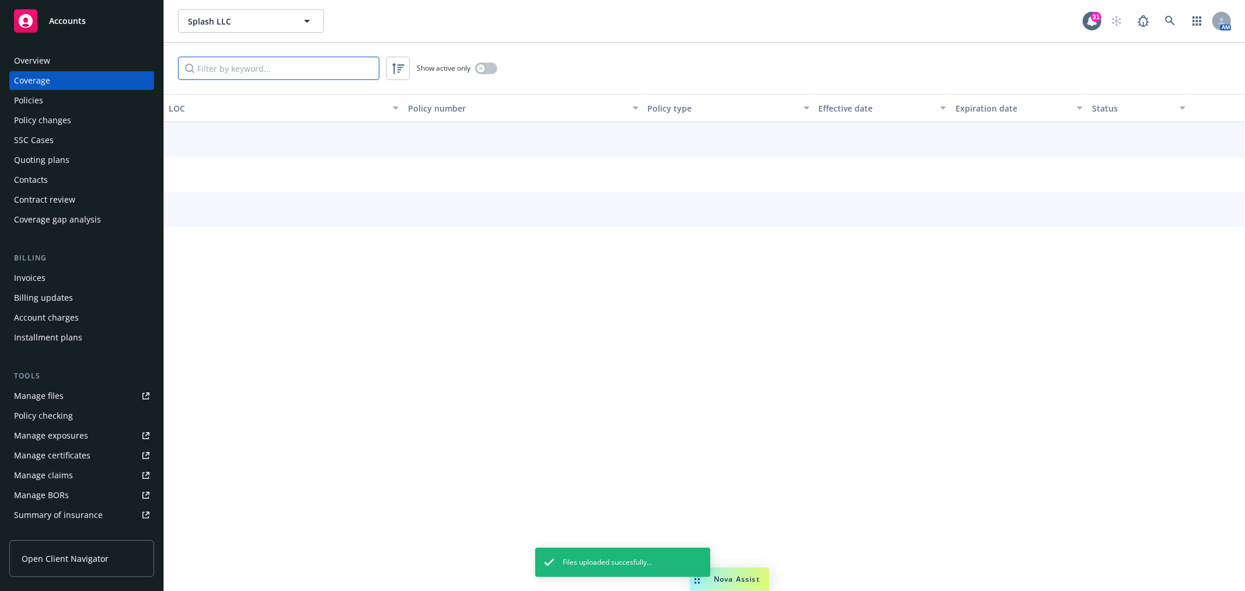
click at [285, 67] on input "Filter by keyword..." at bounding box center [278, 68] width 201 height 23
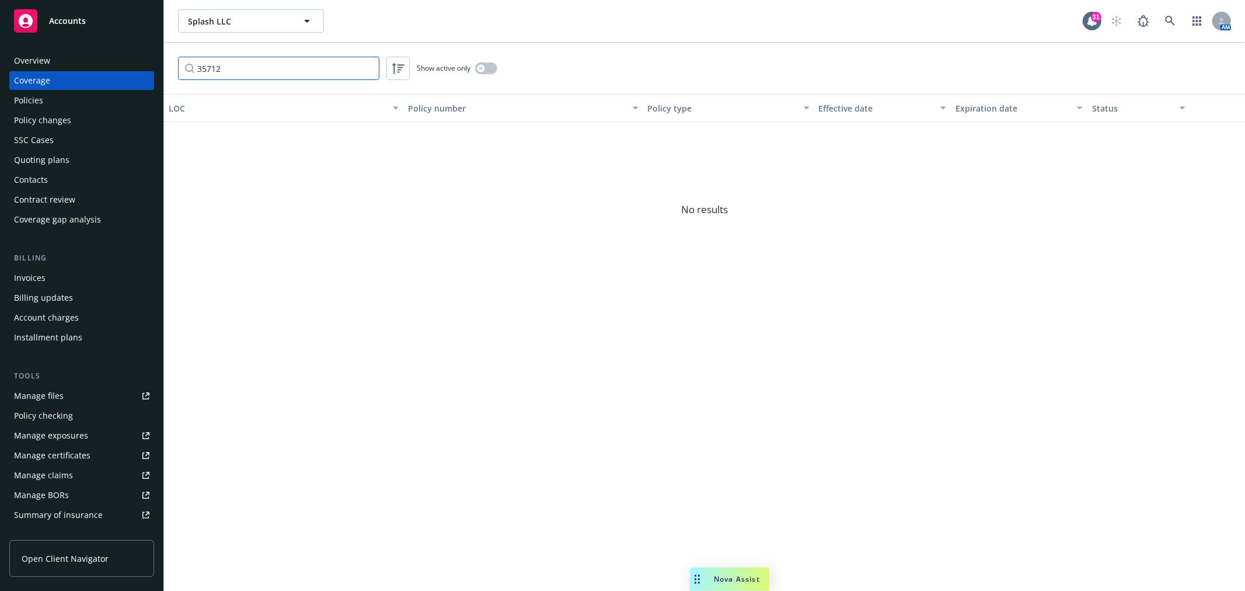
click at [203, 68] on input "35712" at bounding box center [278, 68] width 201 height 23
click at [206, 68] on input "5712" at bounding box center [278, 68] width 201 height 23
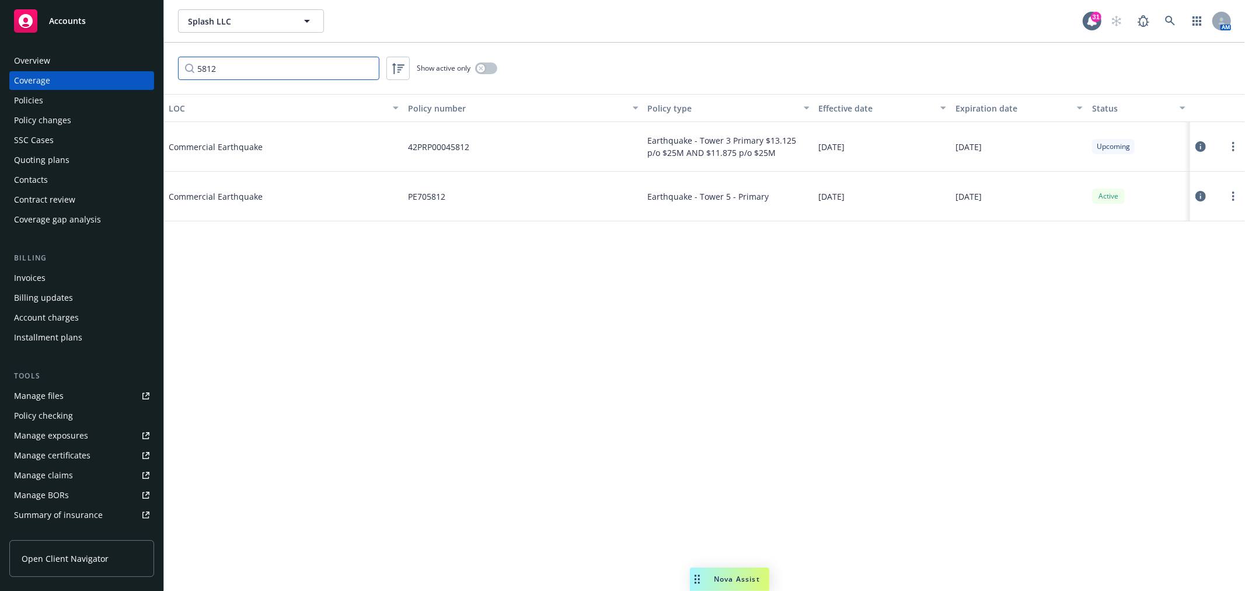
click at [200, 73] on input "5812" at bounding box center [278, 68] width 201 height 23
type input "3812"
click at [224, 147] on span "Commercial Earthquake" at bounding box center [256, 147] width 175 height 12
click at [172, 141] on span "Commercial Earthquake" at bounding box center [256, 147] width 175 height 12
click at [62, 100] on div "Policies" at bounding box center [81, 100] width 135 height 19
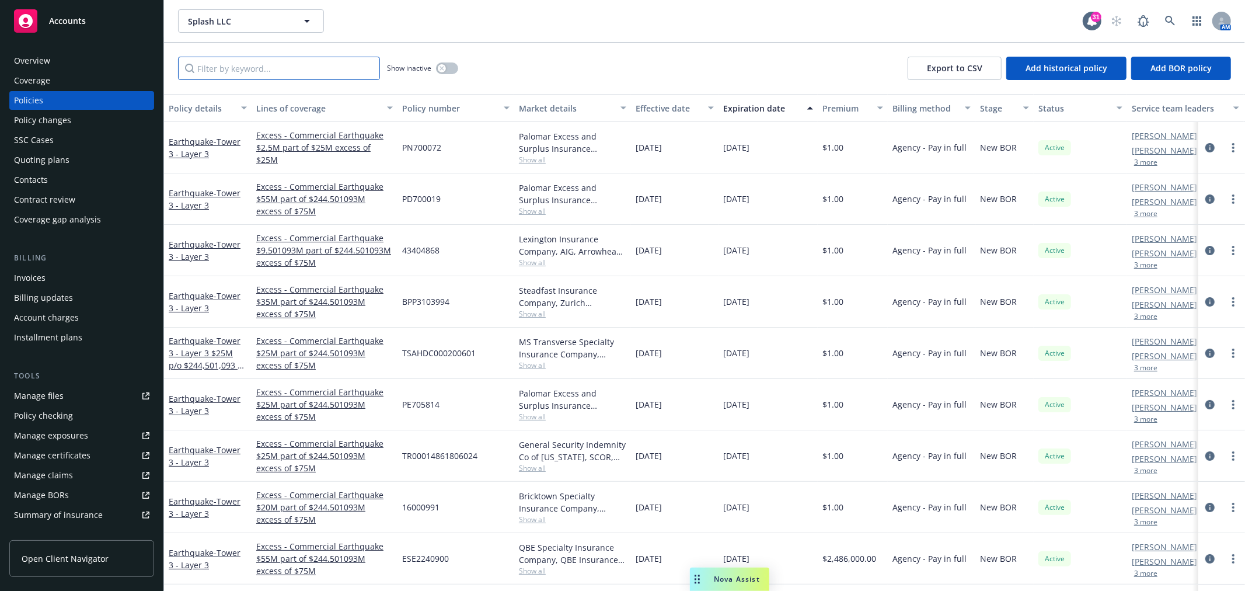
click at [248, 68] on input "Filter by keyword..." at bounding box center [279, 68] width 202 height 23
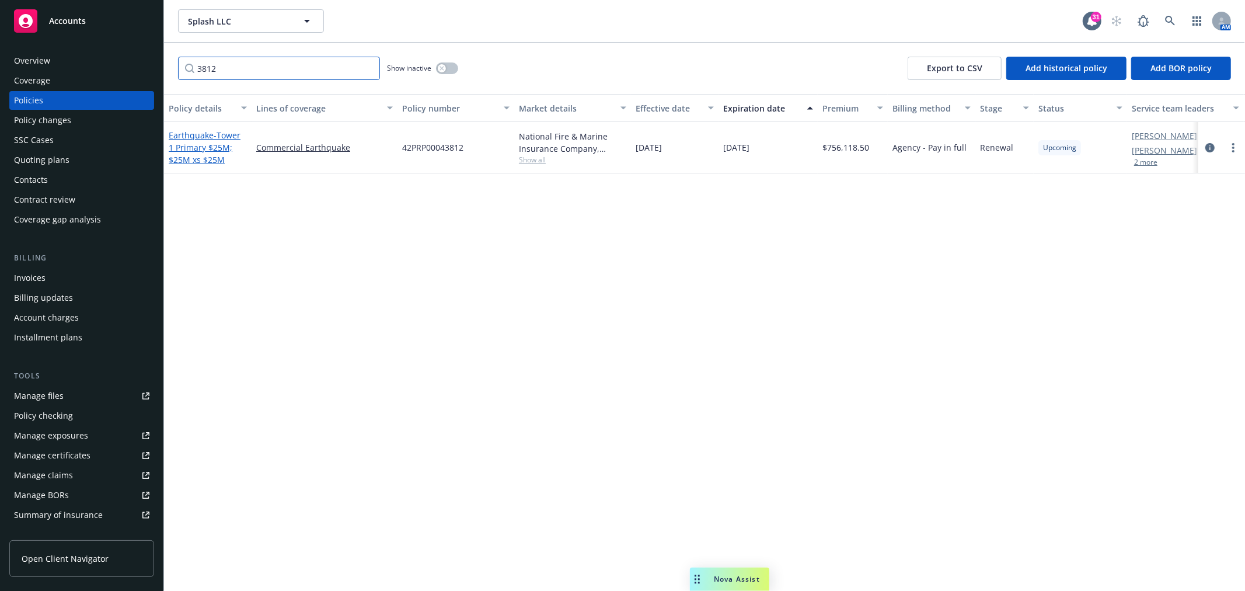
type input "3812"
click at [199, 150] on span "- Tower 1 Primary $25M; $25M xs $25M" at bounding box center [205, 148] width 72 height 36
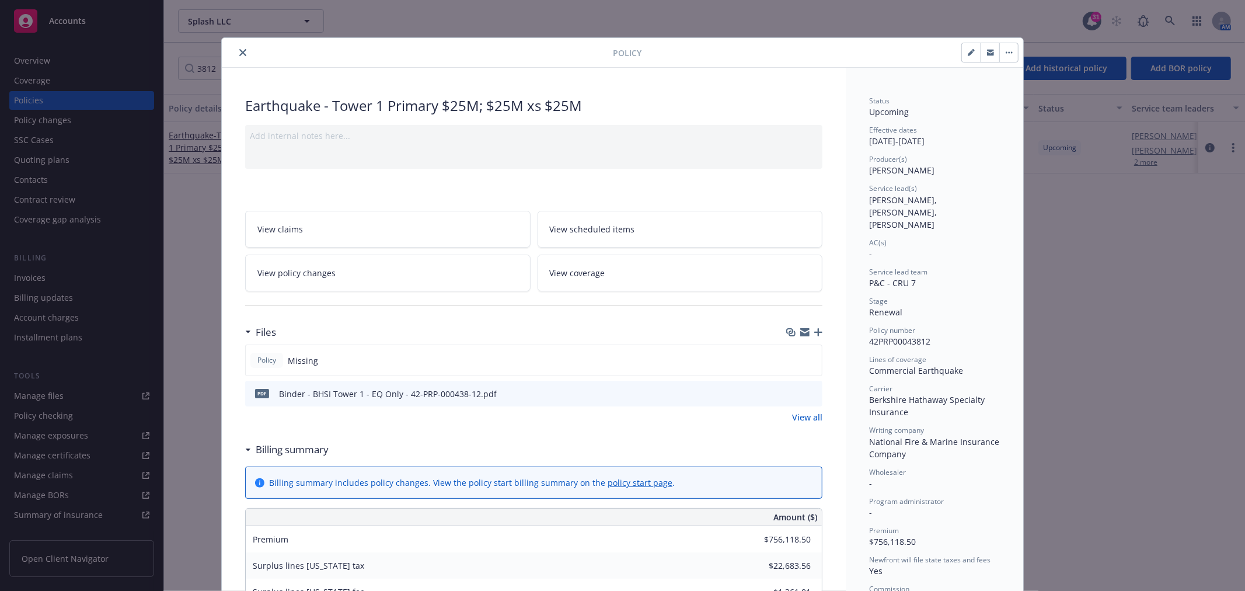
scroll to position [65, 0]
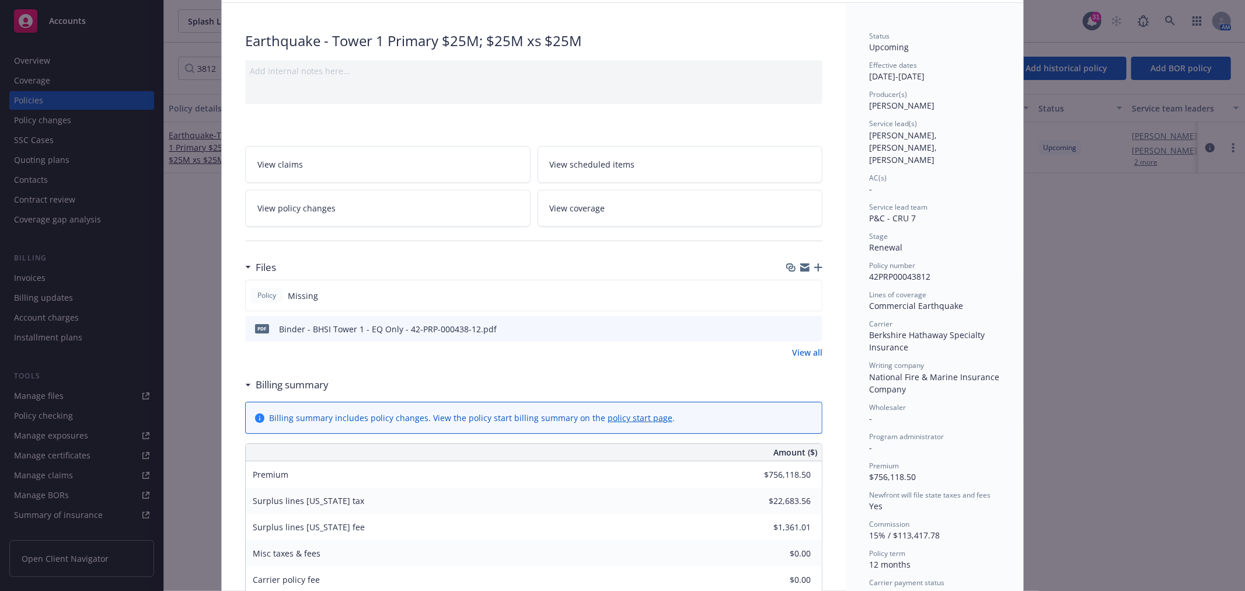
click at [818, 264] on div "Earthquake - Tower 1 Primary $25M; $25M xs $25M Add internal notes here... View…" at bounding box center [534, 573] width 624 height 1141
click at [814, 265] on icon "button" at bounding box center [818, 267] width 8 height 8
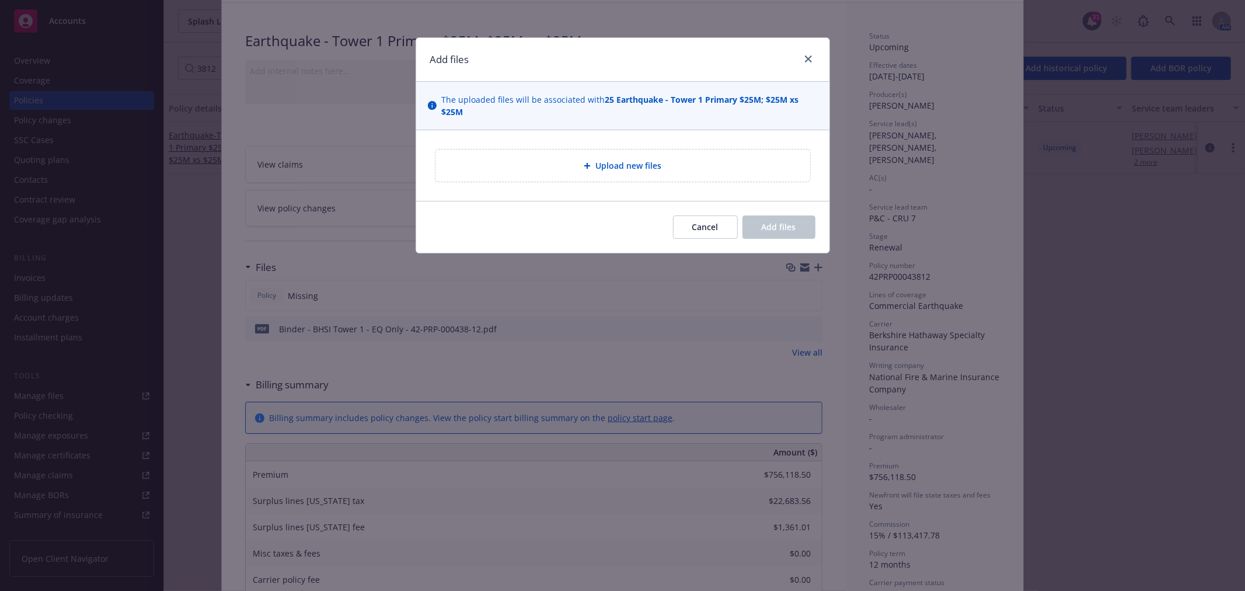
click at [685, 162] on div "Upload new files" at bounding box center [623, 165] width 356 height 13
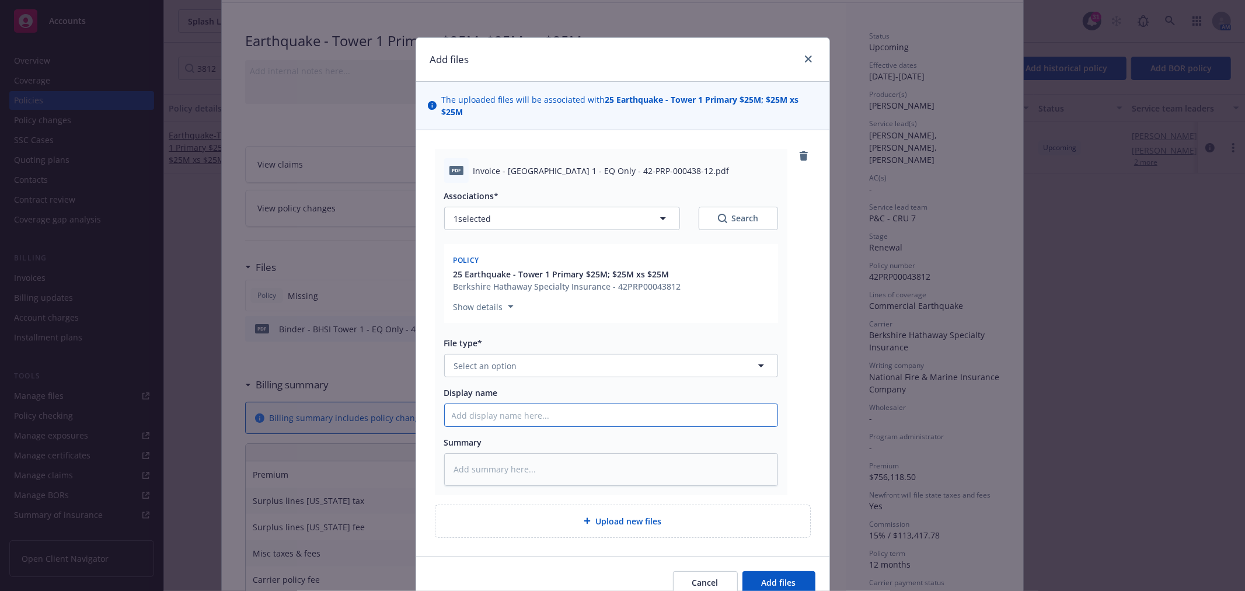
click at [514, 414] on input "Display name" at bounding box center [611, 415] width 333 height 22
paste input "Invoice - [GEOGRAPHIC_DATA] 1 - EQ Only - 42-PRP-000438-12.pdf"
type textarea "x"
type input "Invoice - [GEOGRAPHIC_DATA] 1 - EQ Only - 42-PRP-000438-12.pdf"
type textarea "x"
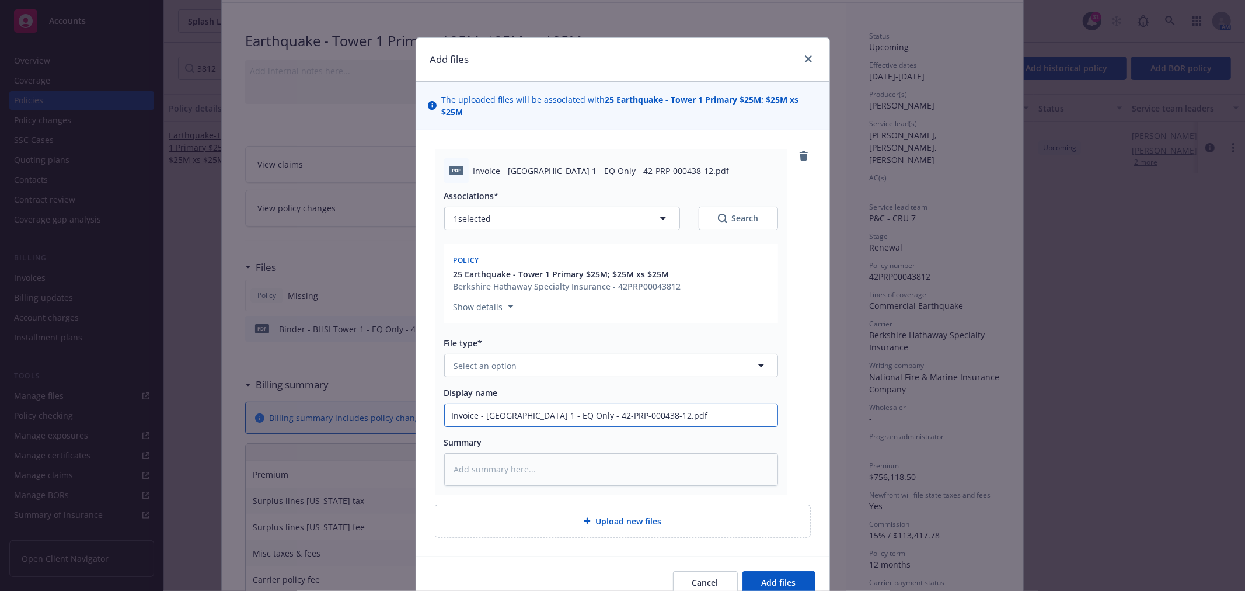
type input "Invoice - [GEOGRAPHIC_DATA] 1 - EQ Only - 42-PRP-000438-12.pd"
type textarea "x"
type input "Invoice - [GEOGRAPHIC_DATA] 1 - EQ Only - 42-PRP-000438-12.p"
type textarea "x"
type input "Invoice - [GEOGRAPHIC_DATA] 1 - EQ Only - 42-PRP-000438-12."
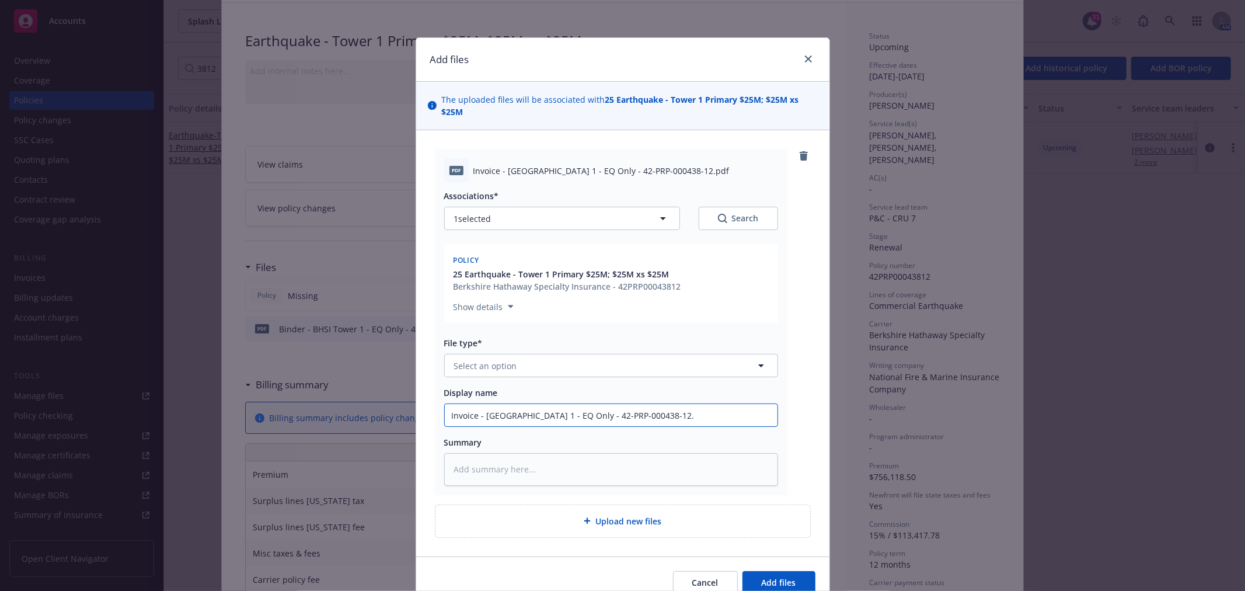
type textarea "x"
type input "Invoice - [GEOGRAPHIC_DATA] 1 - EQ Only - 42-PRP-000438-12"
click at [620, 361] on button "Select an option" at bounding box center [611, 365] width 334 height 23
type input "invo"
click at [588, 423] on div "Invoice - Third Party" at bounding box center [611, 428] width 319 height 17
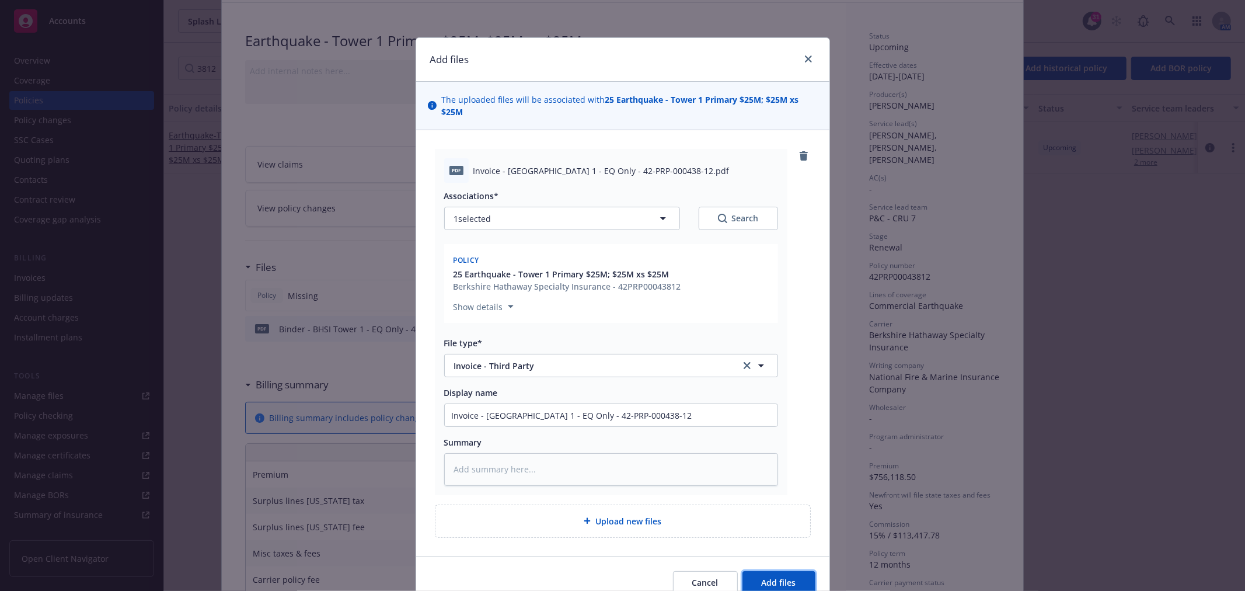
click at [786, 573] on button "Add files" at bounding box center [778, 582] width 73 height 23
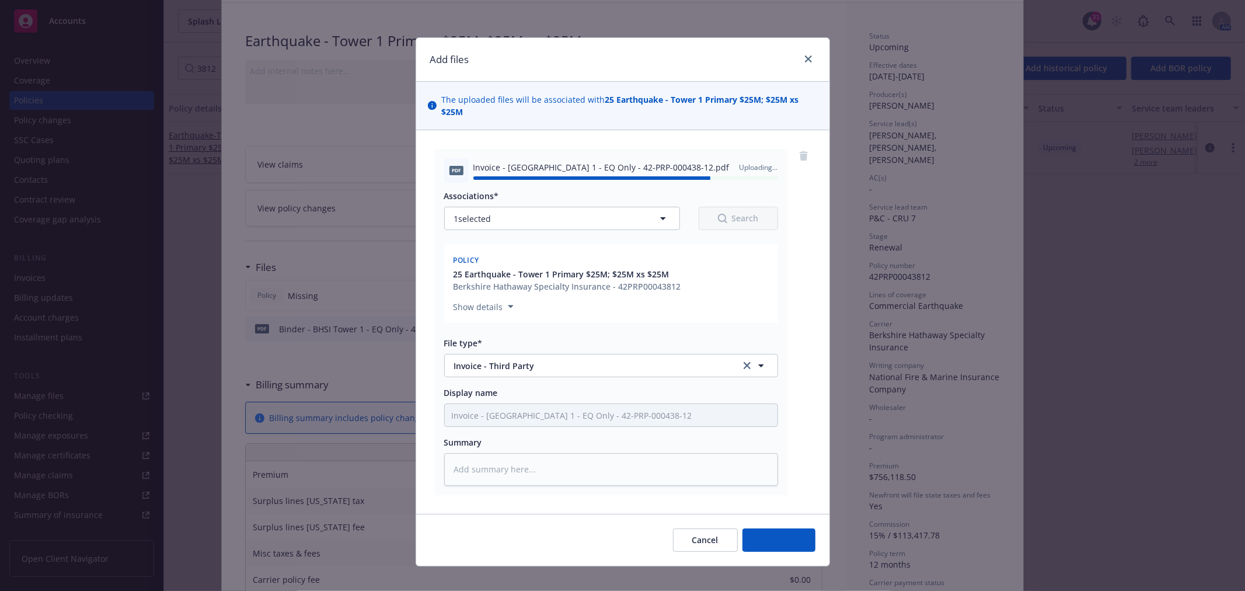
type textarea "x"
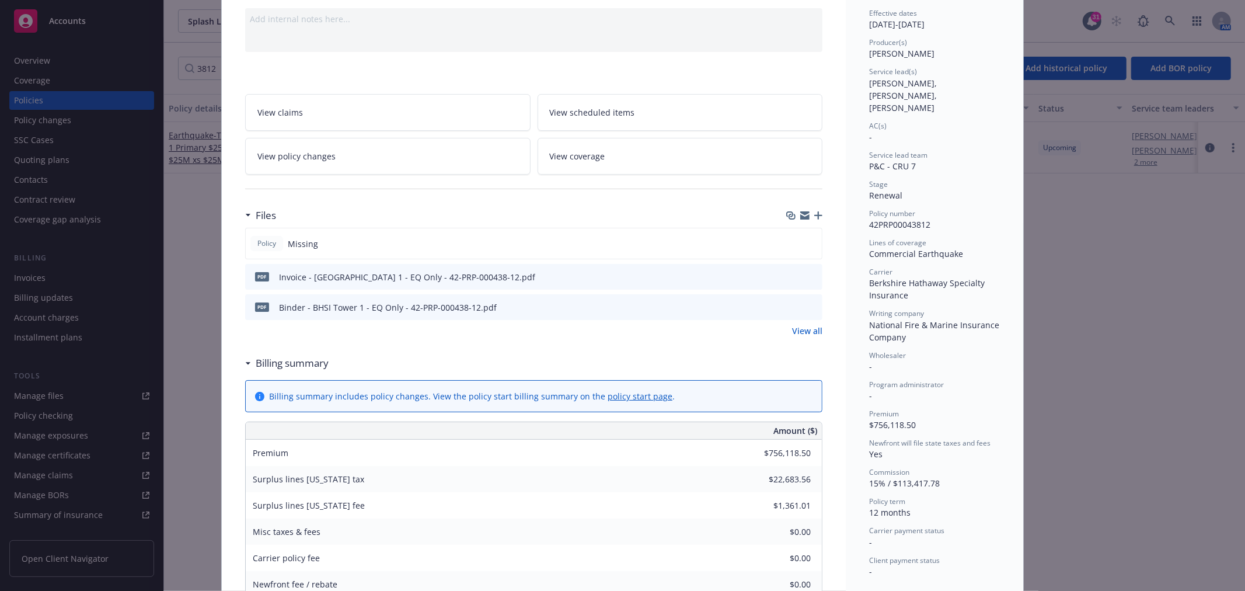
scroll to position [0, 0]
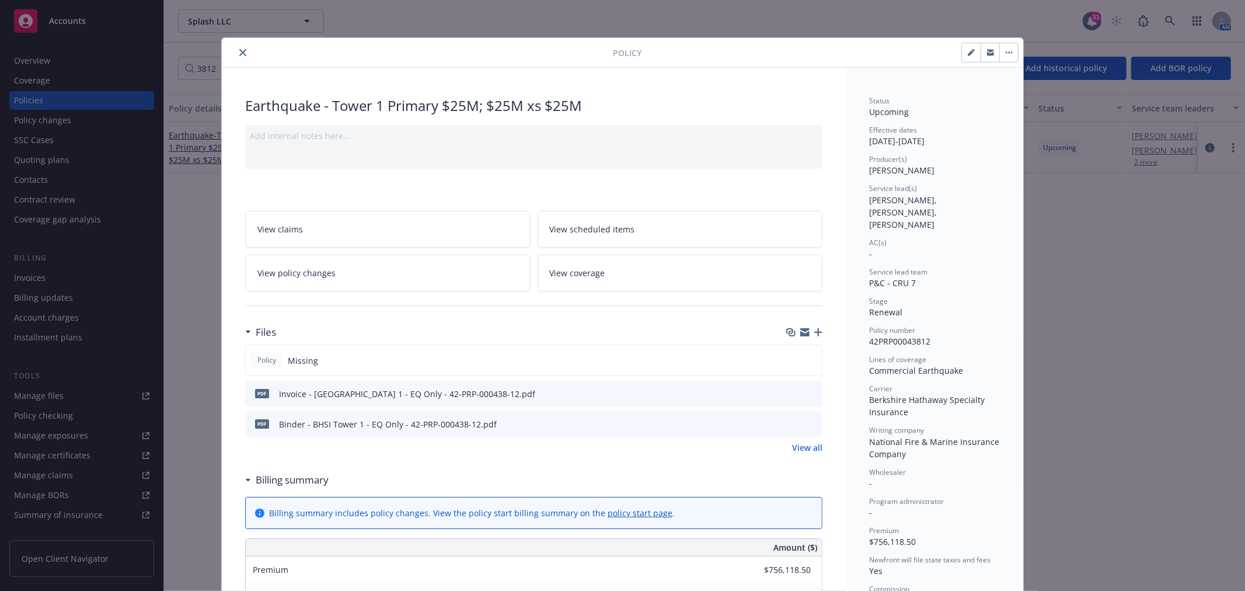
click at [239, 50] on icon "close" at bounding box center [242, 52] width 7 height 7
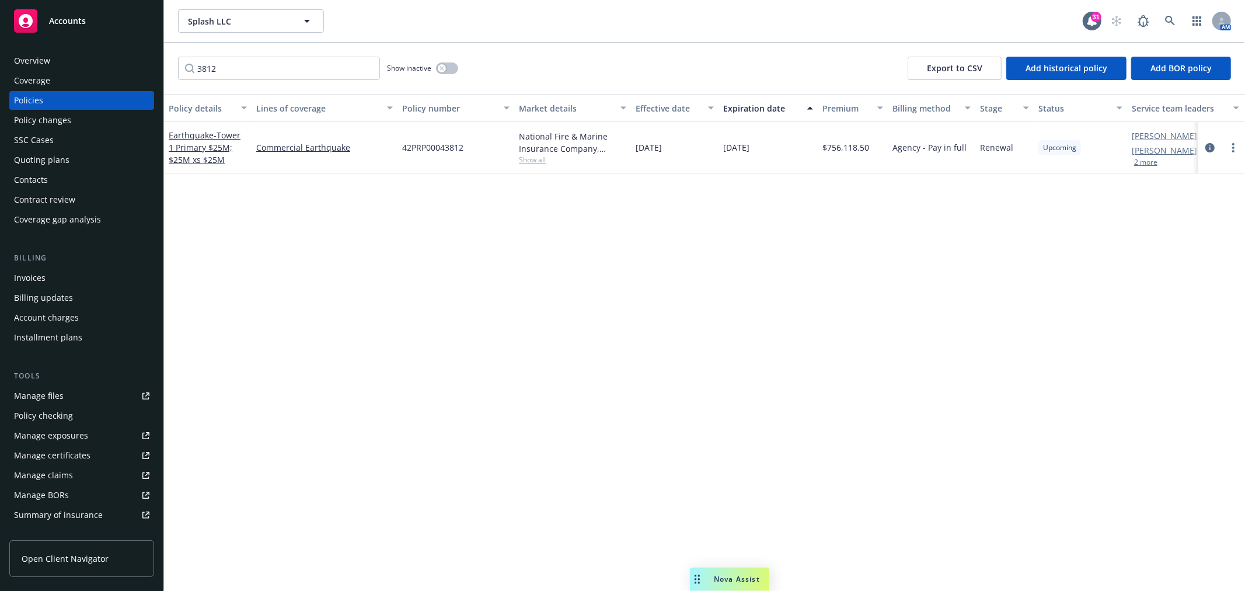
click at [27, 98] on div "Policies" at bounding box center [28, 100] width 29 height 19
drag, startPoint x: 251, startPoint y: 71, endPoint x: 155, endPoint y: 61, distance: 96.2
click at [156, 61] on div "Accounts Overview Coverage Policies Policy changes SSC Cases Quoting plans Cont…" at bounding box center [622, 295] width 1245 height 591
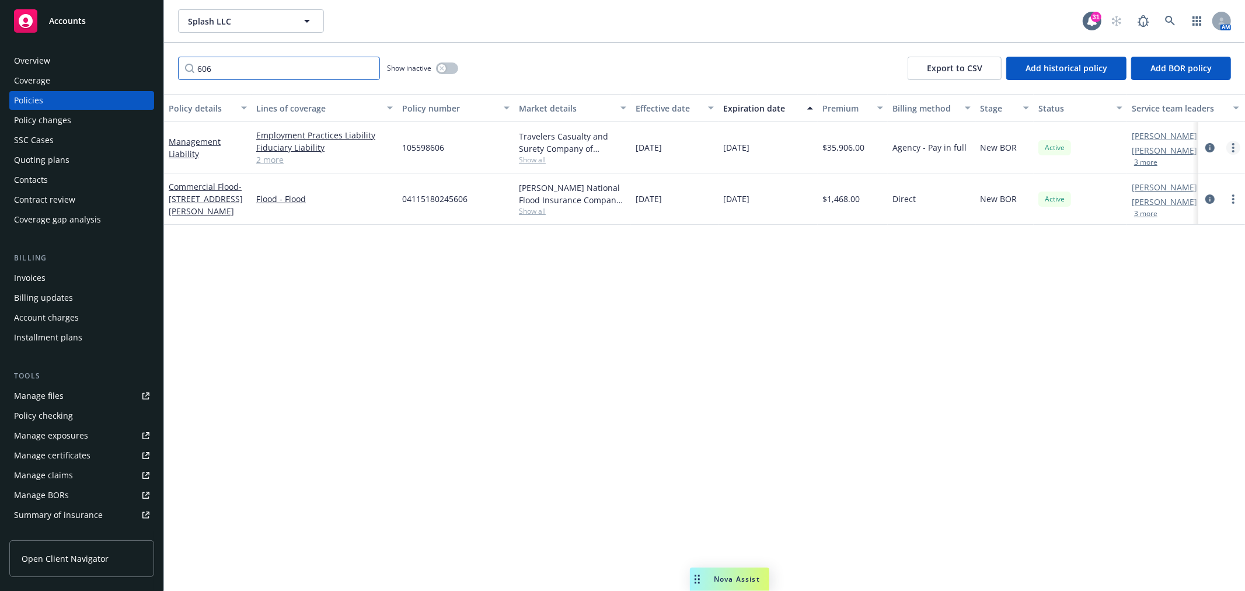
type input "606"
click at [1233, 145] on icon "more" at bounding box center [1233, 147] width 2 height 9
click at [1182, 191] on link "Renew with incumbent" at bounding box center [1171, 194] width 137 height 23
select select "12"
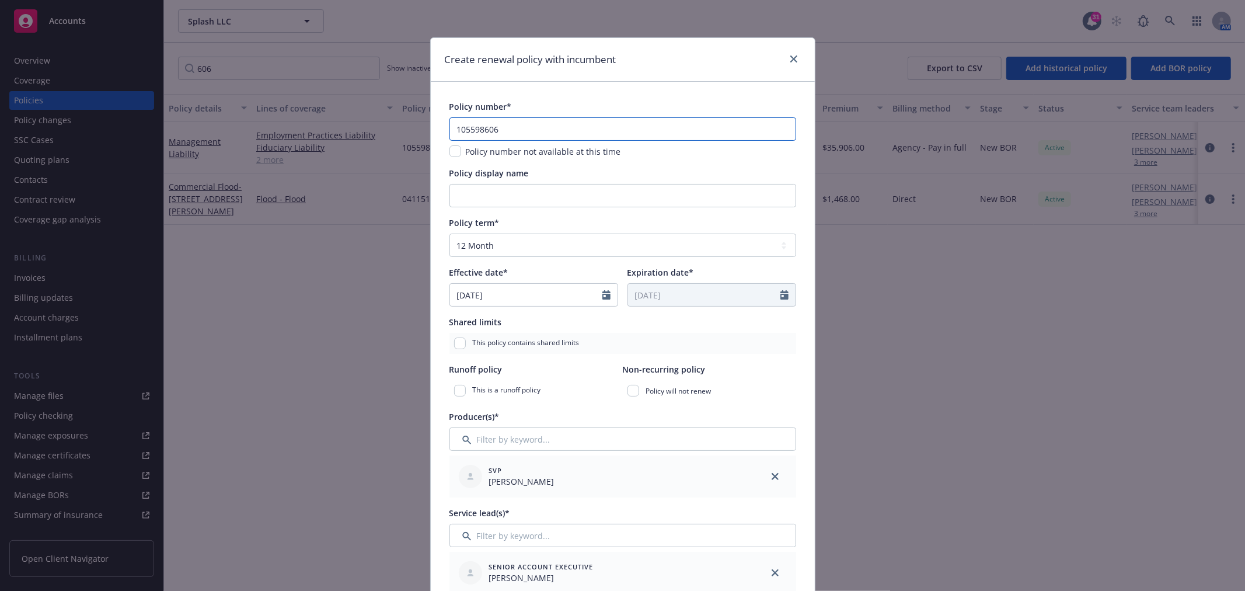
drag, startPoint x: 522, startPoint y: 130, endPoint x: 382, endPoint y: 130, distance: 139.5
click at [382, 130] on div "Create renewal policy with incumbent Policy number* 105598606 Policy number not…" at bounding box center [622, 295] width 1245 height 591
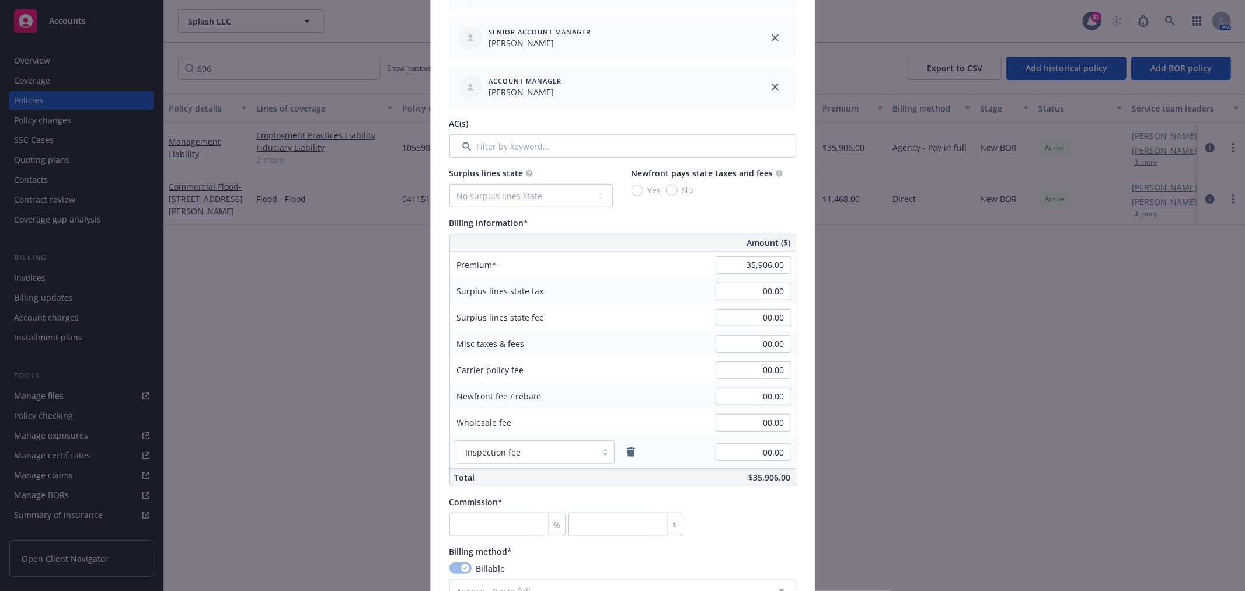
scroll to position [648, 0]
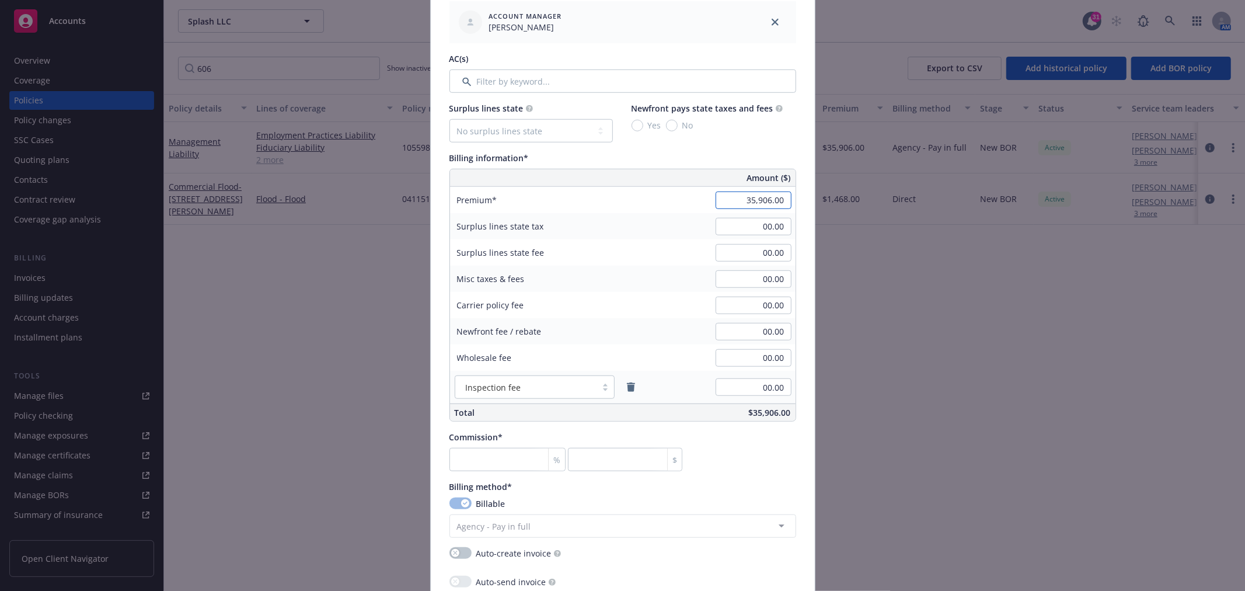
click at [782, 198] on input "35,906.00" at bounding box center [754, 200] width 76 height 18
type input "35,773.00"
click at [675, 228] on div "Surplus lines state tax 00.00" at bounding box center [623, 226] width 346 height 26
click at [480, 456] on input "number" at bounding box center [507, 459] width 117 height 23
type input "1"
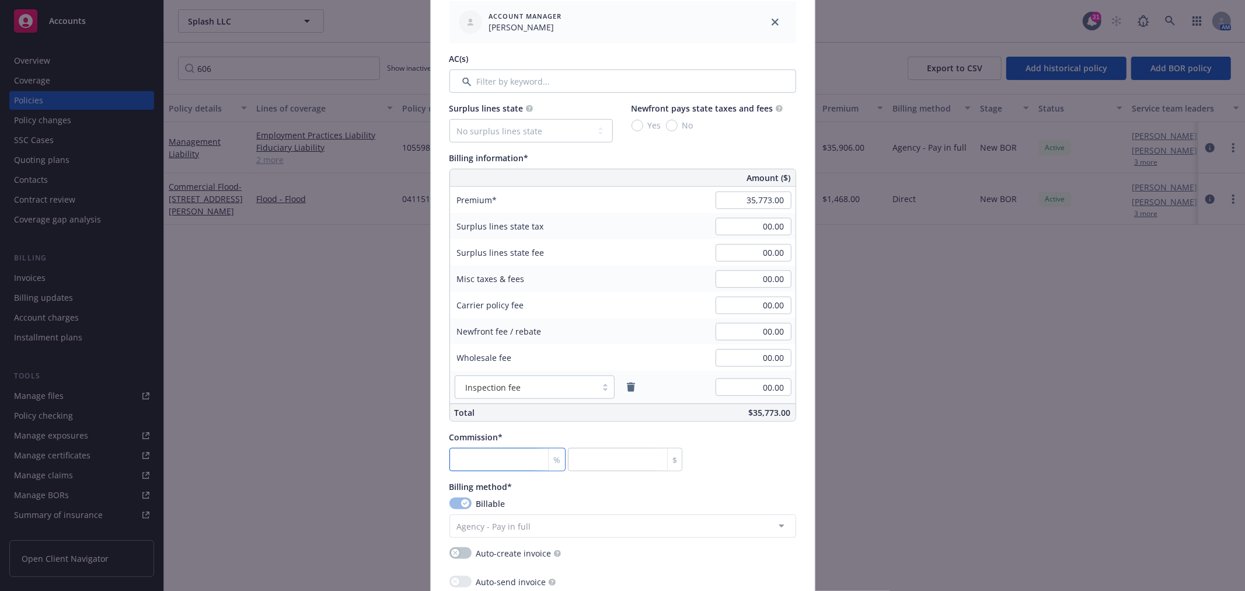
type input "357.73"
type input "15"
type input "5365.95"
type input "15"
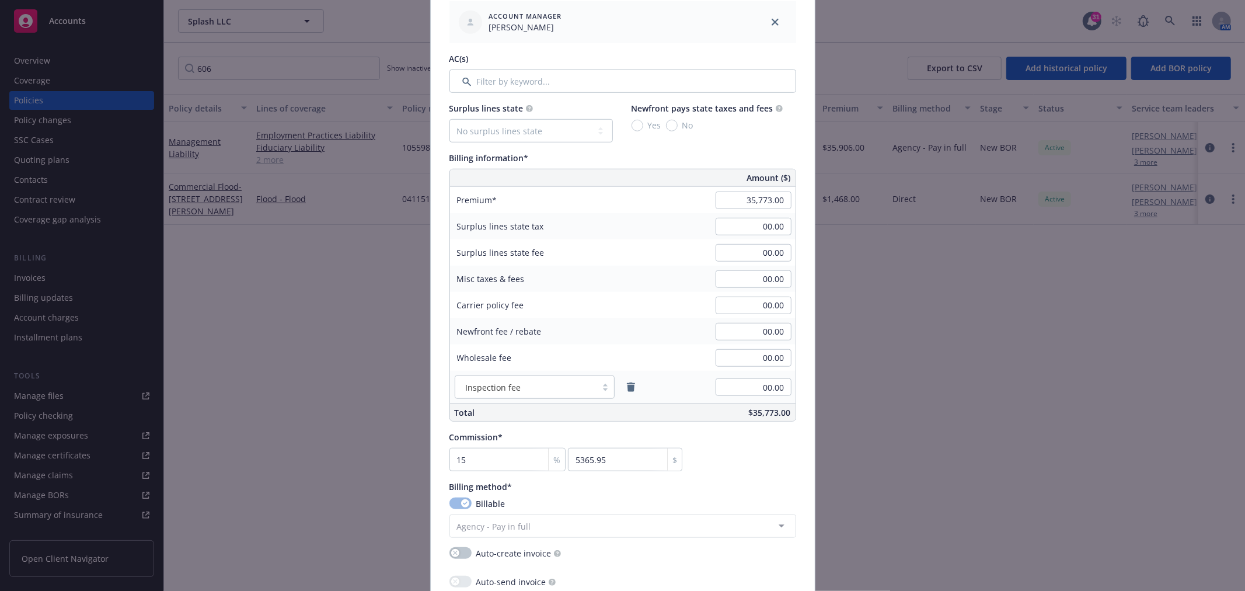
click at [762, 469] on div "Commission* 15 % 5365.95 $" at bounding box center [622, 451] width 347 height 40
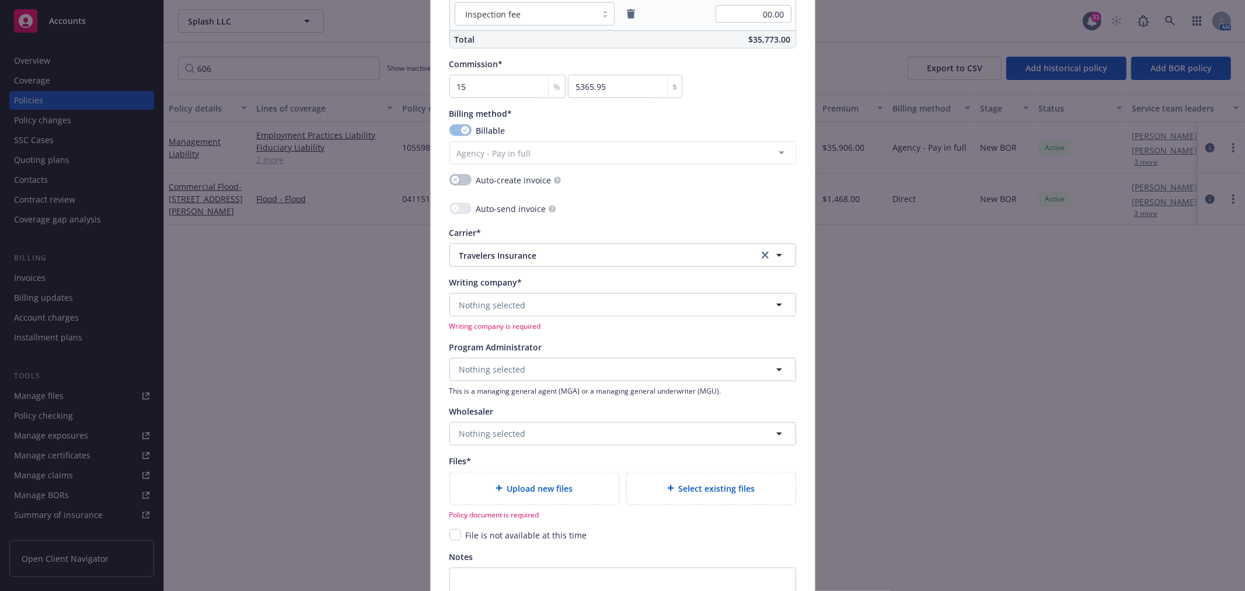
scroll to position [1037, 0]
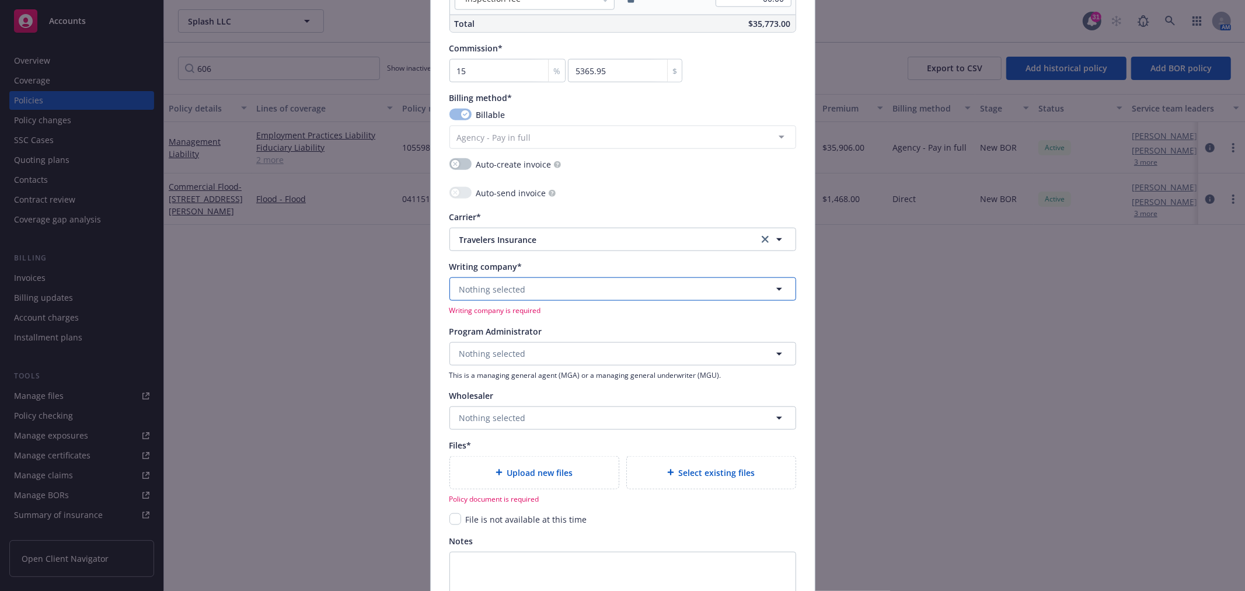
click at [504, 283] on button "Nothing selected" at bounding box center [622, 288] width 347 height 23
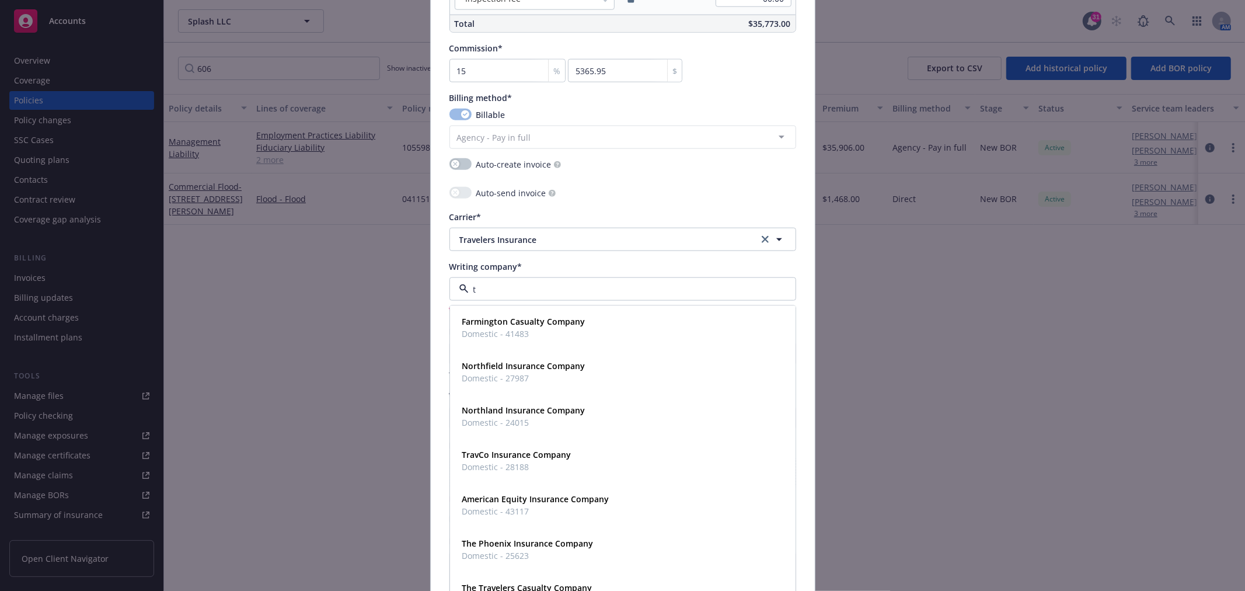
type input "tr"
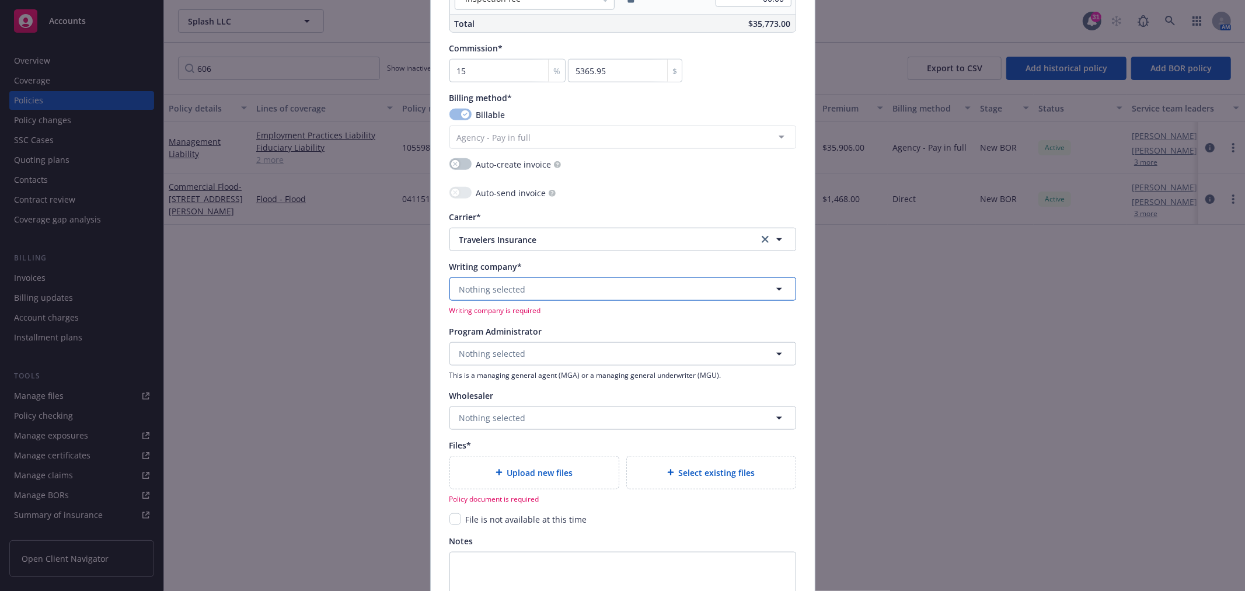
click at [569, 292] on button "Nothing selected" at bounding box center [622, 288] width 347 height 23
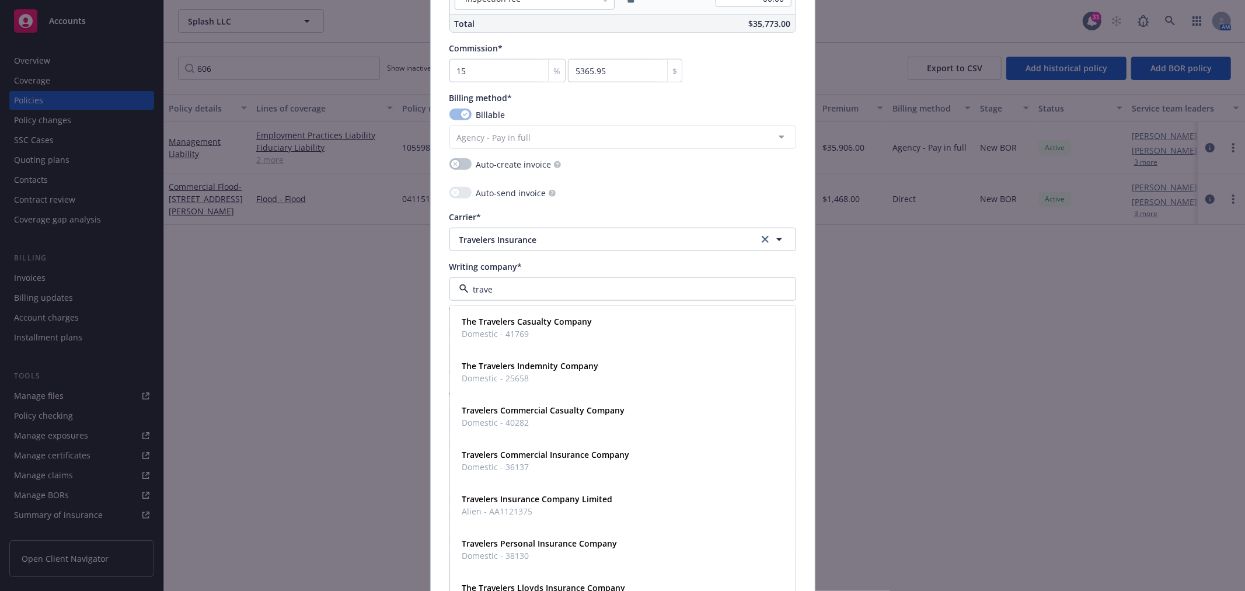
type input "travel"
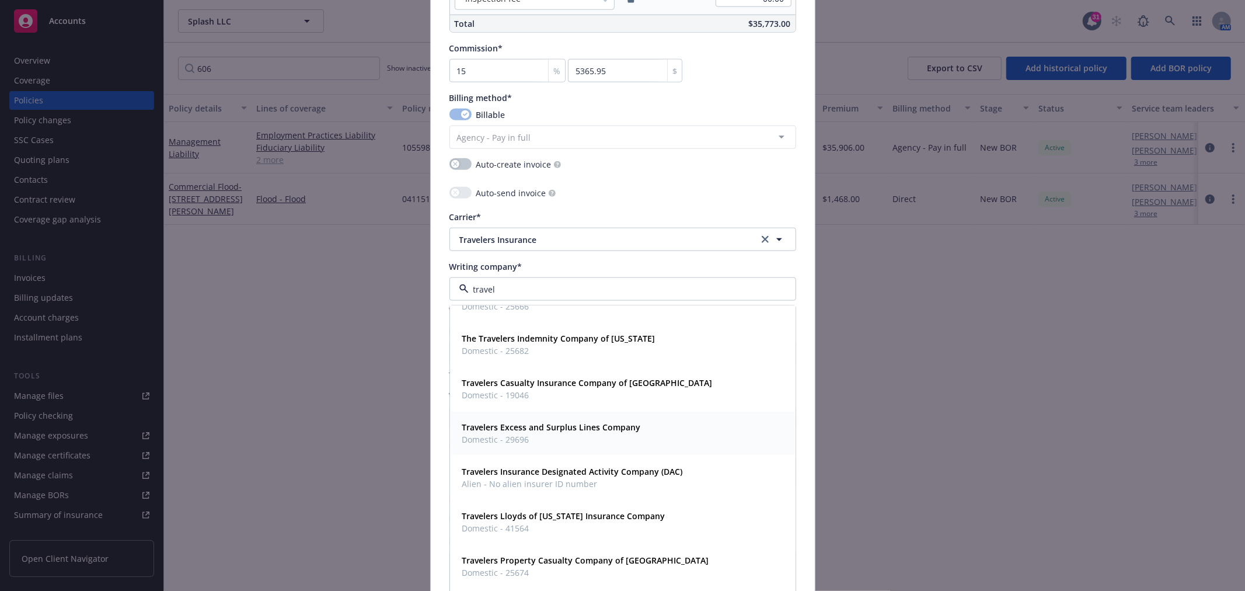
scroll to position [584, 0]
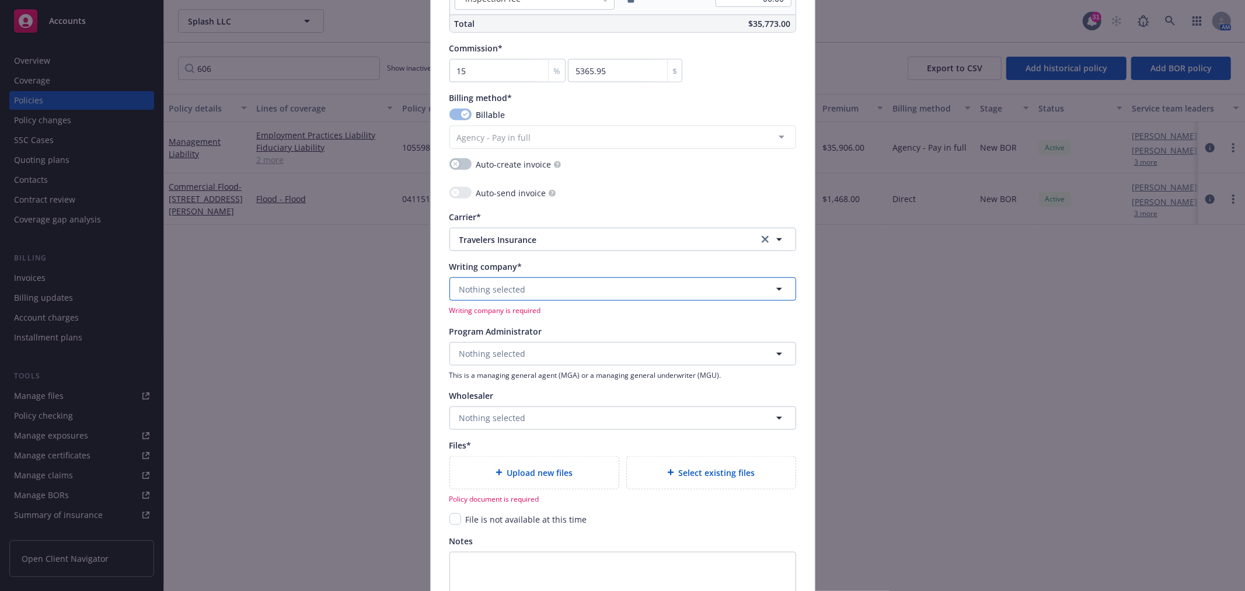
click at [583, 296] on button "Nothing selected" at bounding box center [622, 288] width 347 height 23
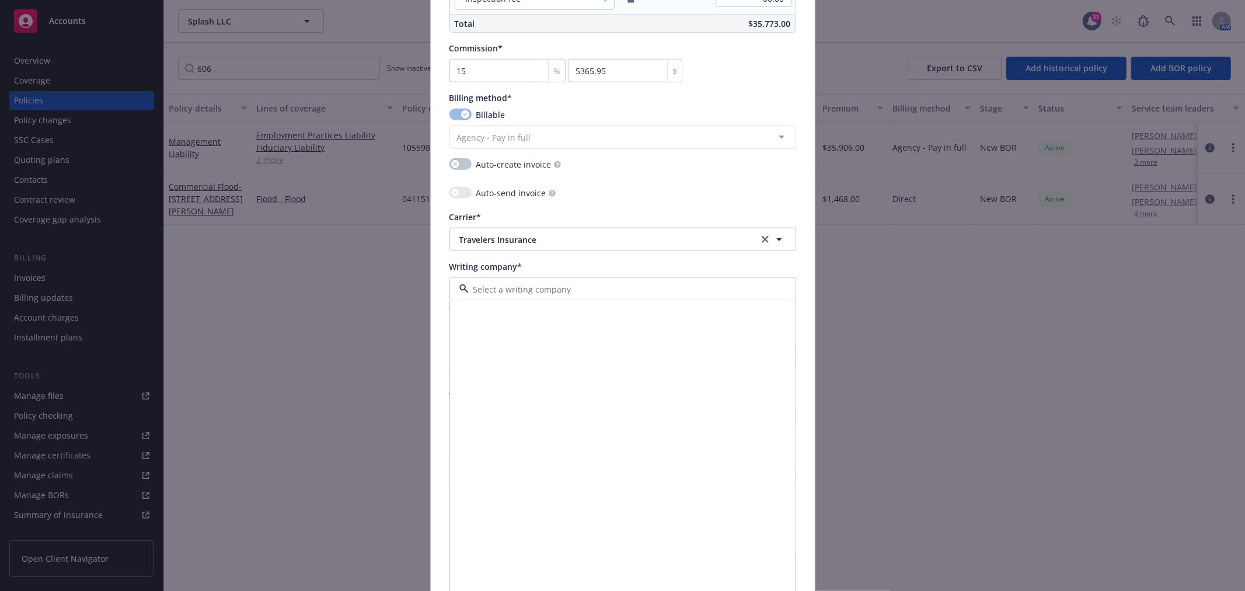
scroll to position [498, 0]
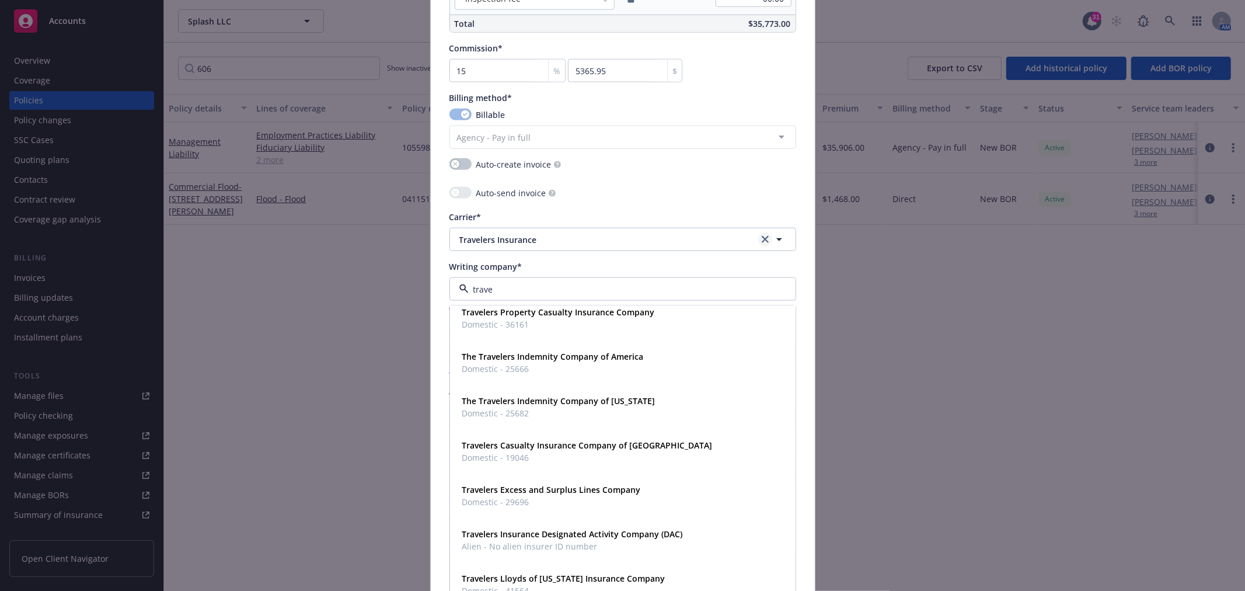
type input "trave"
click at [762, 240] on icon "clear selection" at bounding box center [765, 239] width 7 height 7
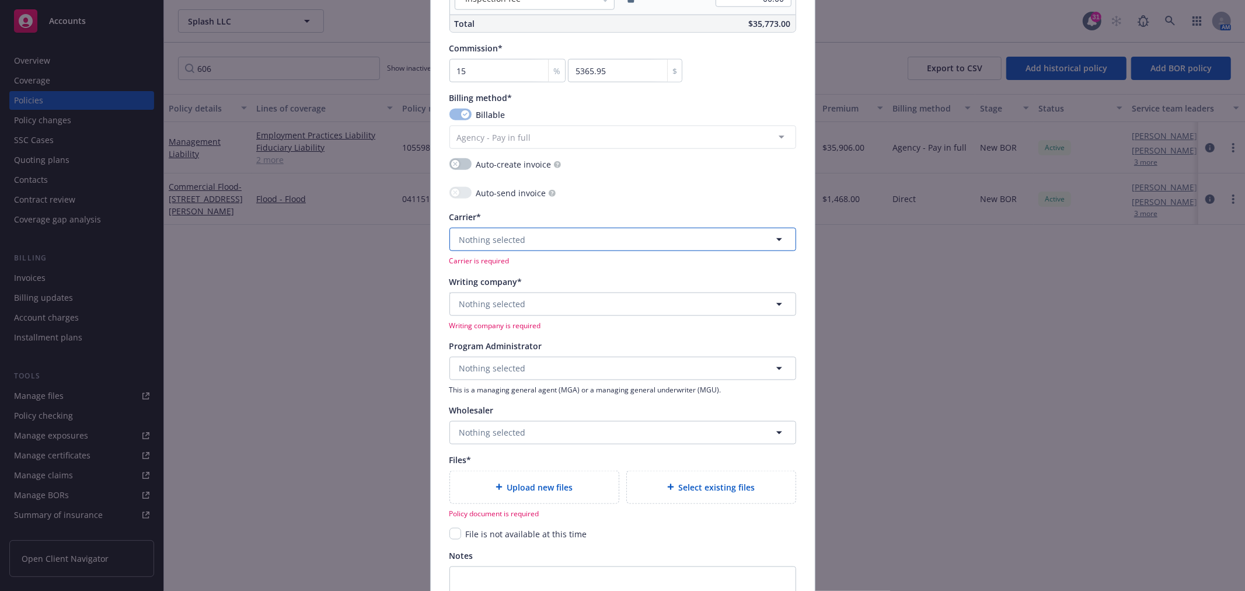
click at [584, 234] on button "Nothing selected" at bounding box center [622, 239] width 347 height 23
type input "trave"
click at [502, 371] on span "Nothing selected" at bounding box center [492, 368] width 67 height 12
type input "travelers ca"
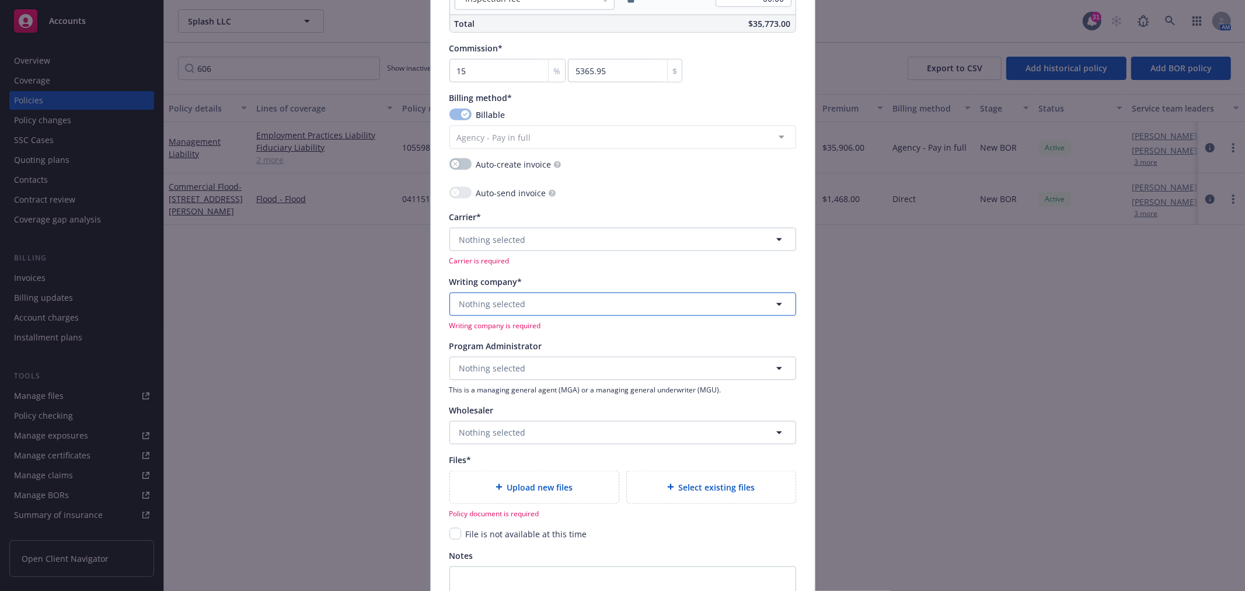
click at [587, 300] on button "Nothing selected" at bounding box center [622, 303] width 347 height 23
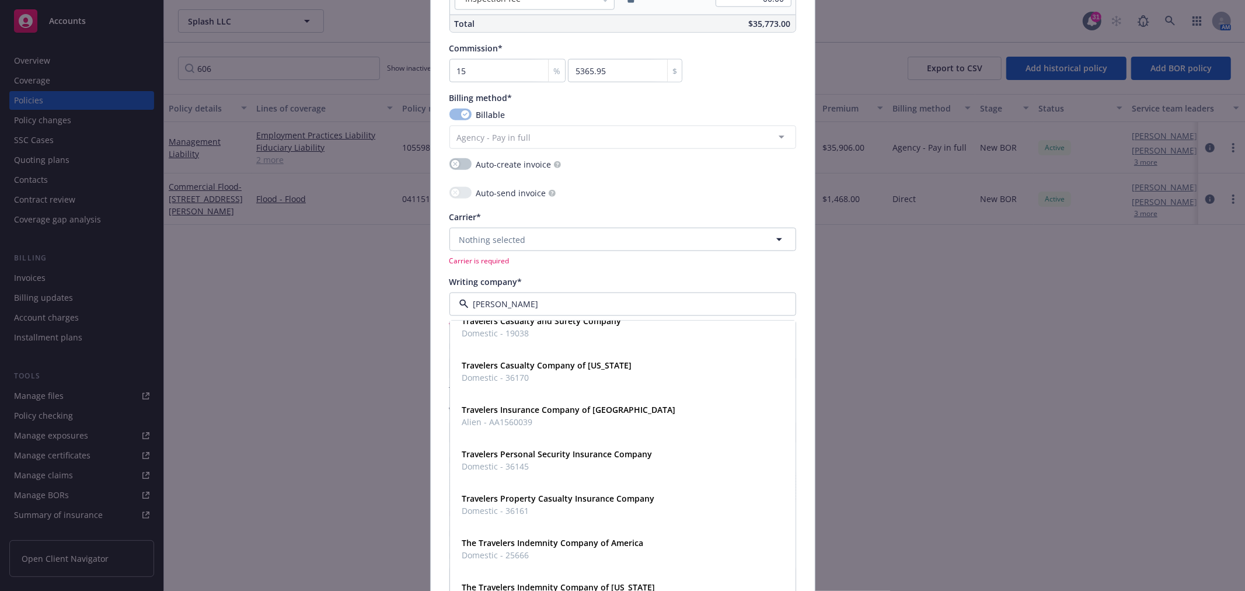
scroll to position [0, 0]
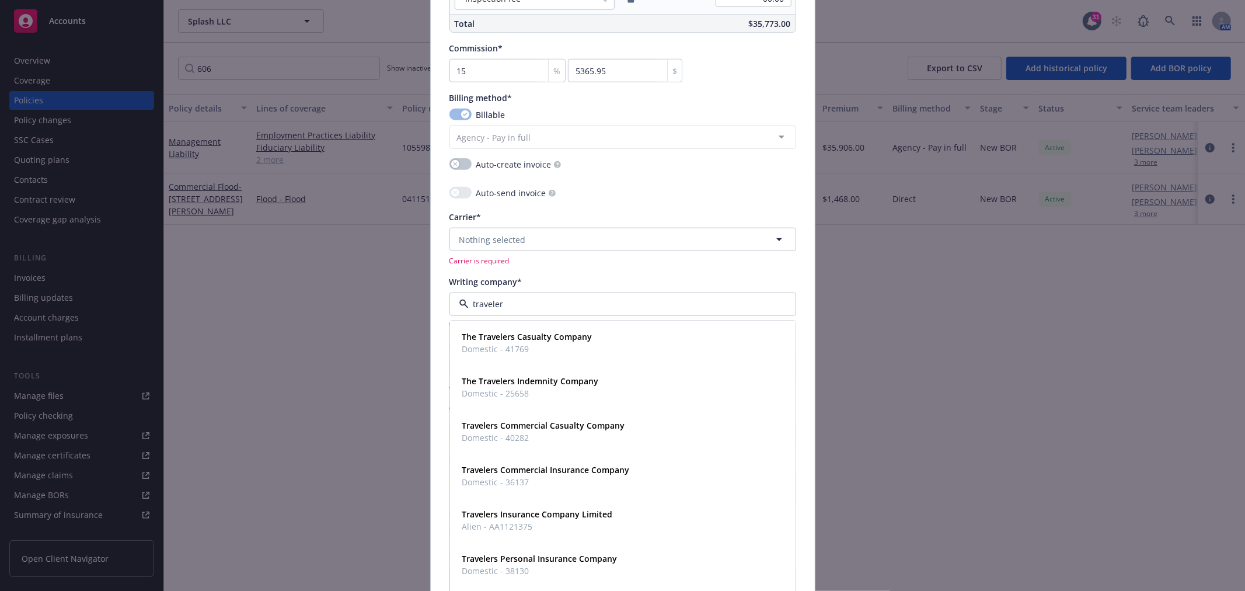
type input "travelers"
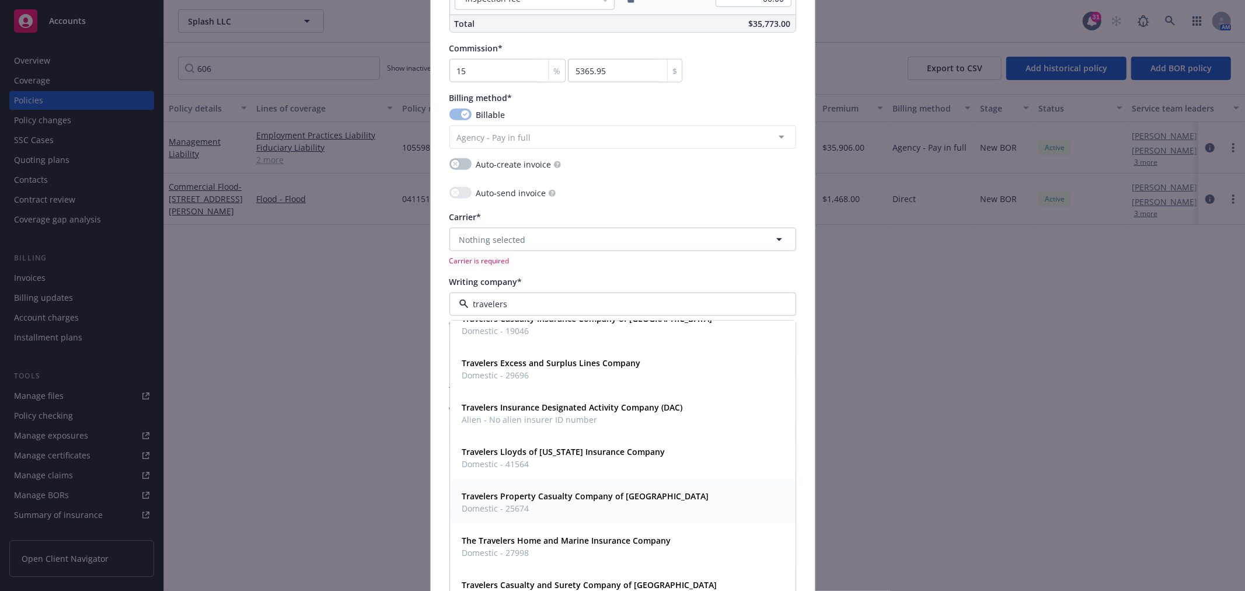
scroll to position [1102, 0]
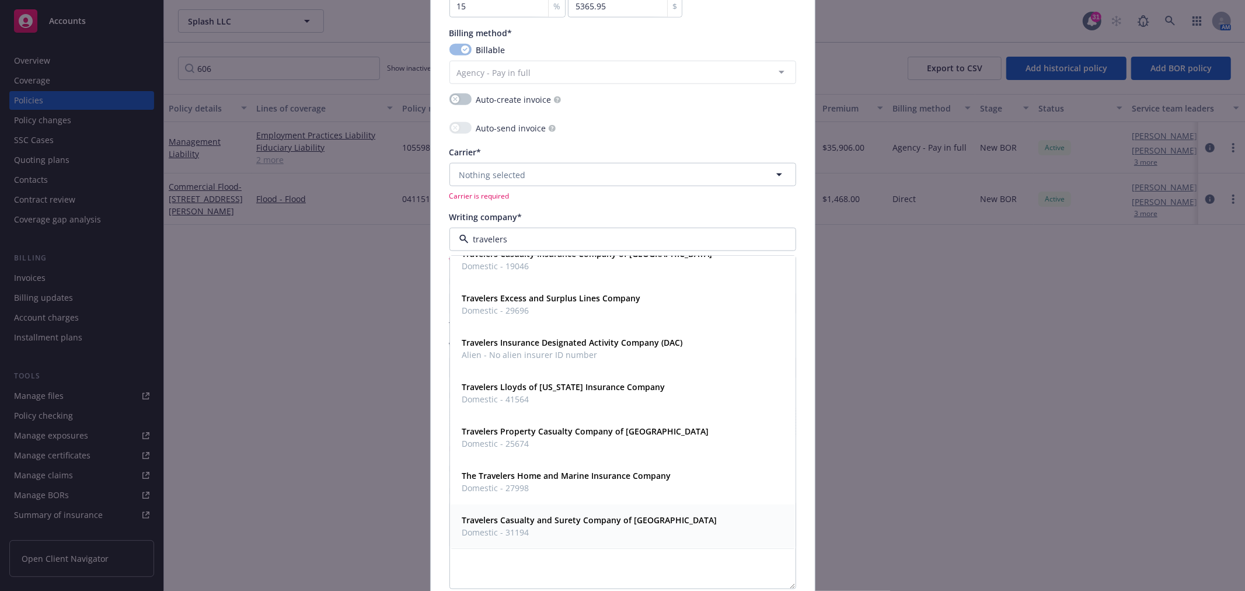
click at [591, 519] on strong "Travelers Casualty and Surety Company of [GEOGRAPHIC_DATA]" at bounding box center [589, 519] width 255 height 11
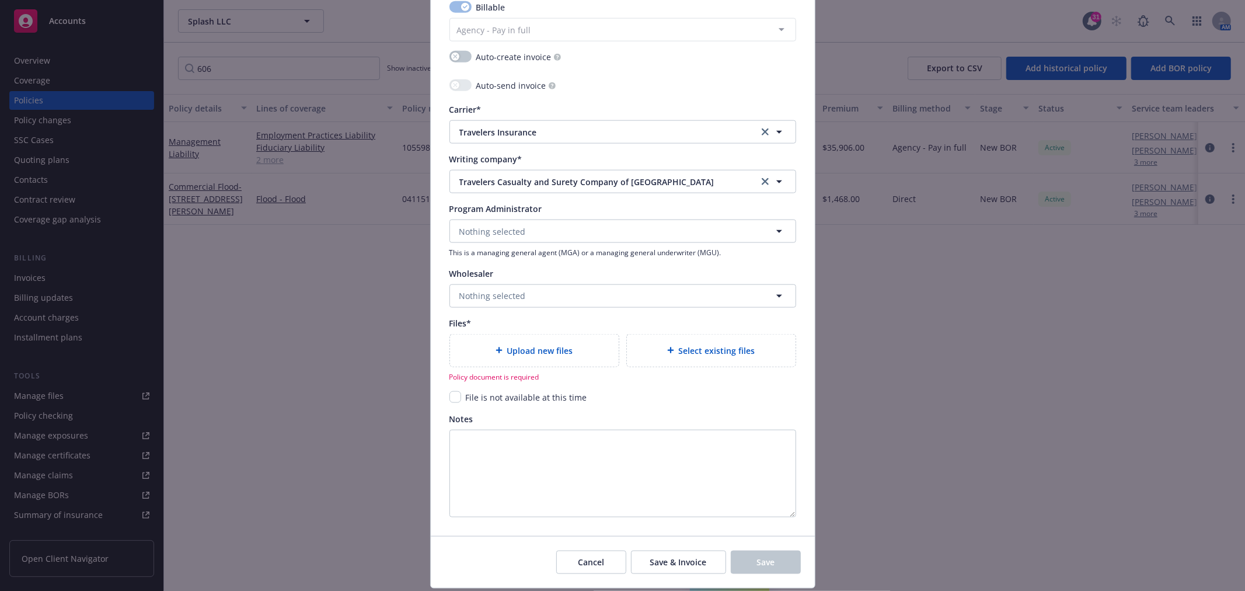
scroll to position [1167, 0]
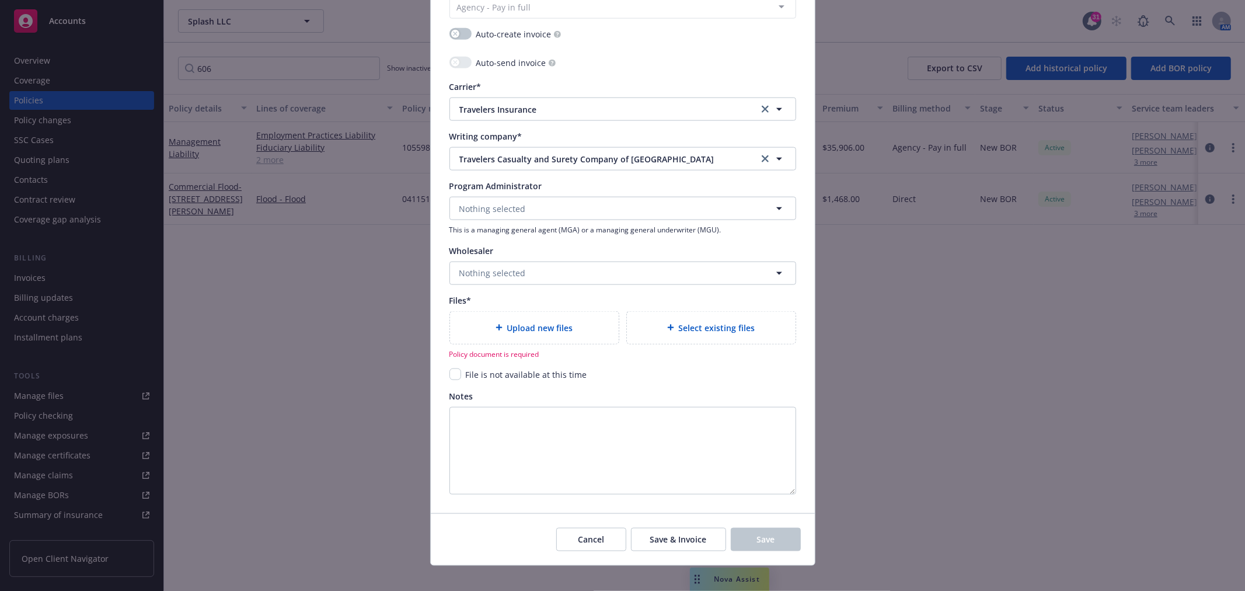
click at [550, 330] on span "Upload new files" at bounding box center [540, 328] width 66 height 12
type textarea "x"
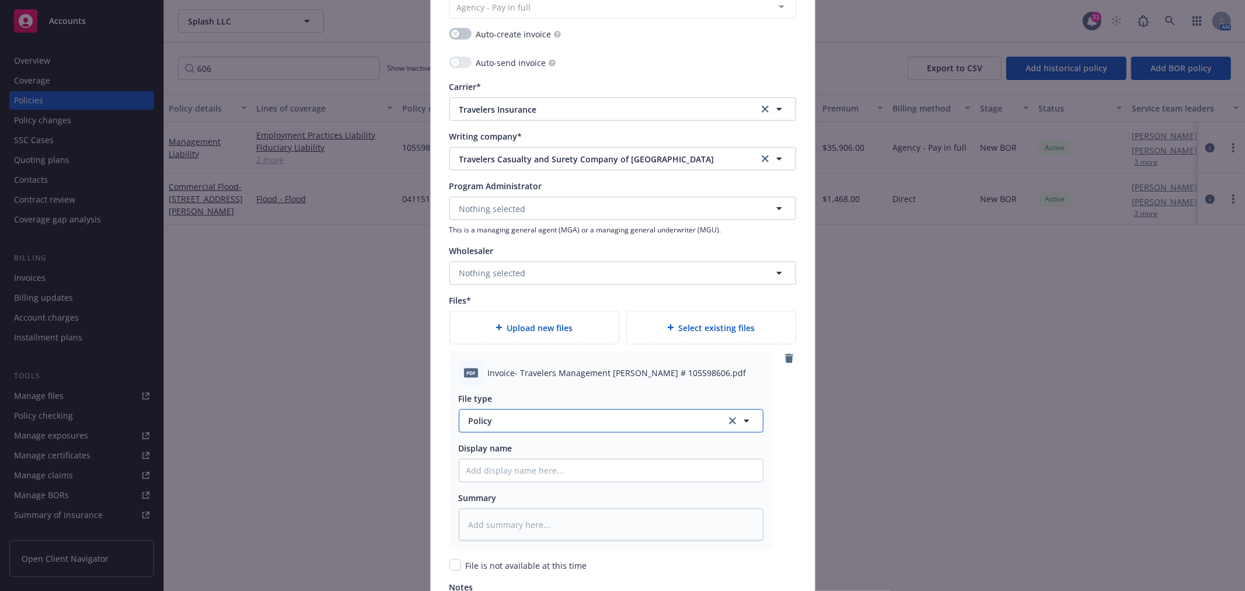
click at [553, 422] on span "Policy" at bounding box center [591, 420] width 244 height 12
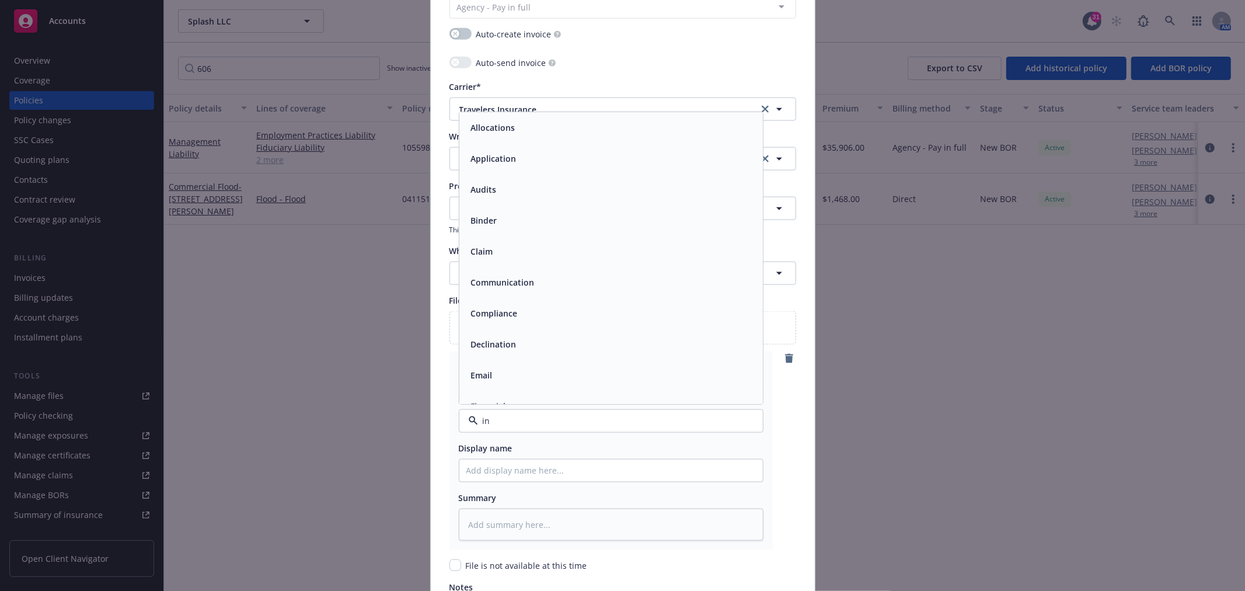
type input "inv"
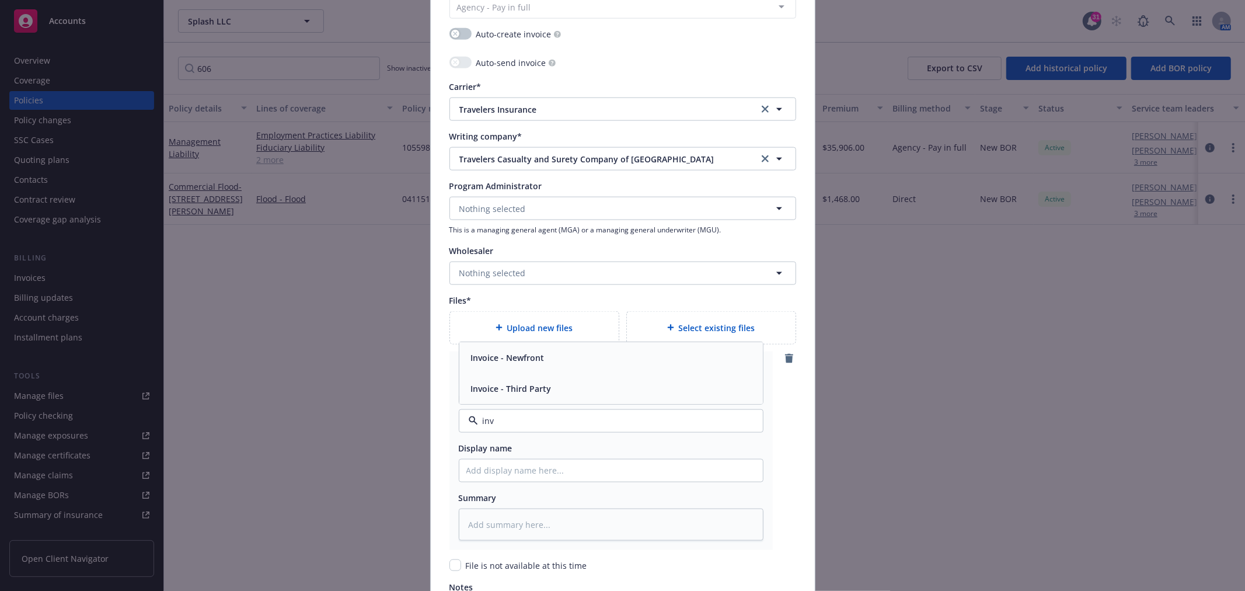
click at [535, 394] on span "Invoice - Third Party" at bounding box center [511, 388] width 81 height 12
click at [524, 474] on input "Policy display name" at bounding box center [611, 470] width 304 height 22
paste input "Invoice- Travelers Management [PERSON_NAME] # 105598606.pdf"
type textarea "x"
type input "Invoice- Travelers Management [PERSON_NAME] # 105598606.pdf"
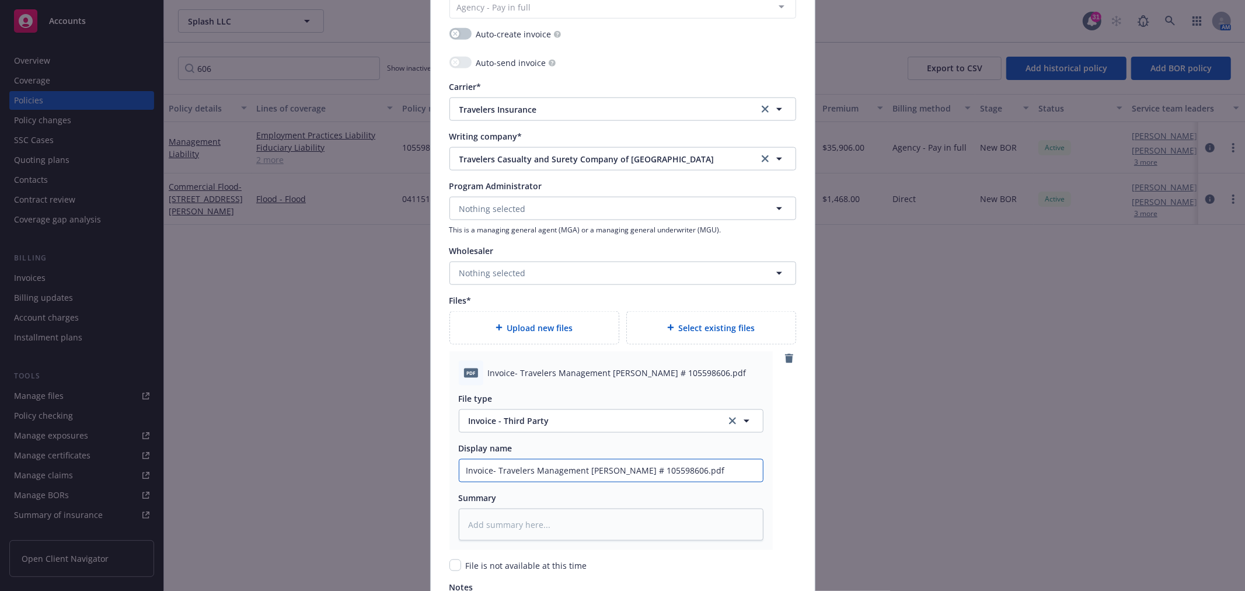
type textarea "x"
type input "Invoice- Travelers Management [PERSON_NAME] # 105598606.pd"
type textarea "x"
type input "Invoice- Travelers Management [PERSON_NAME] # 105598606.p"
type textarea "x"
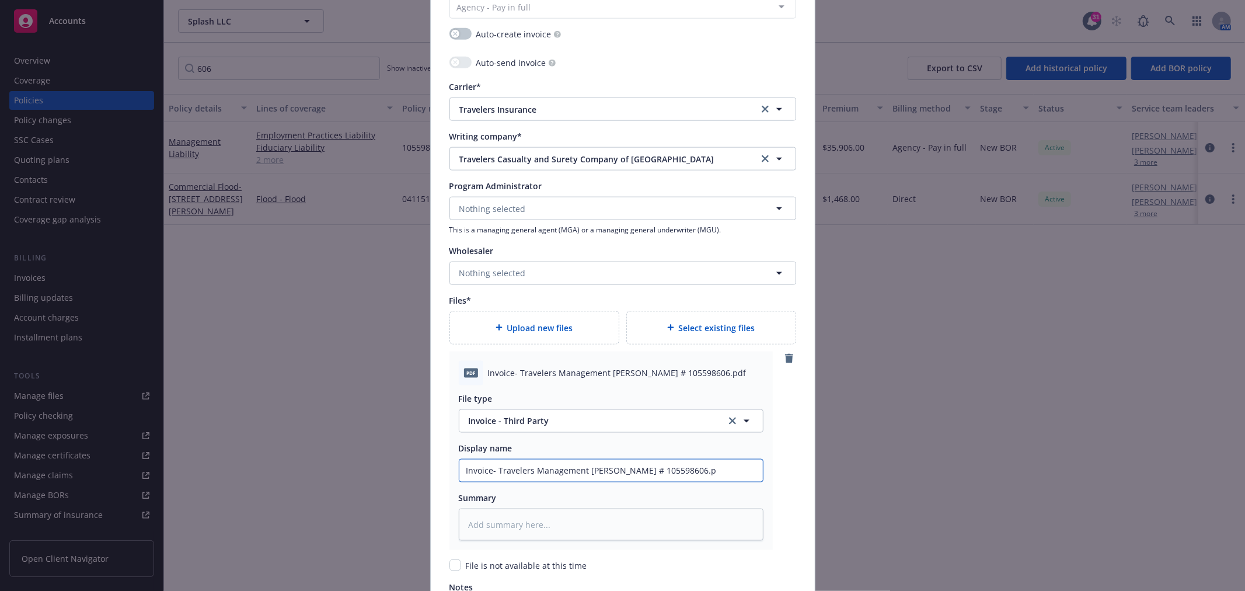
type input "Invoice- Travelers Management [PERSON_NAME] # 105598606."
type textarea "x"
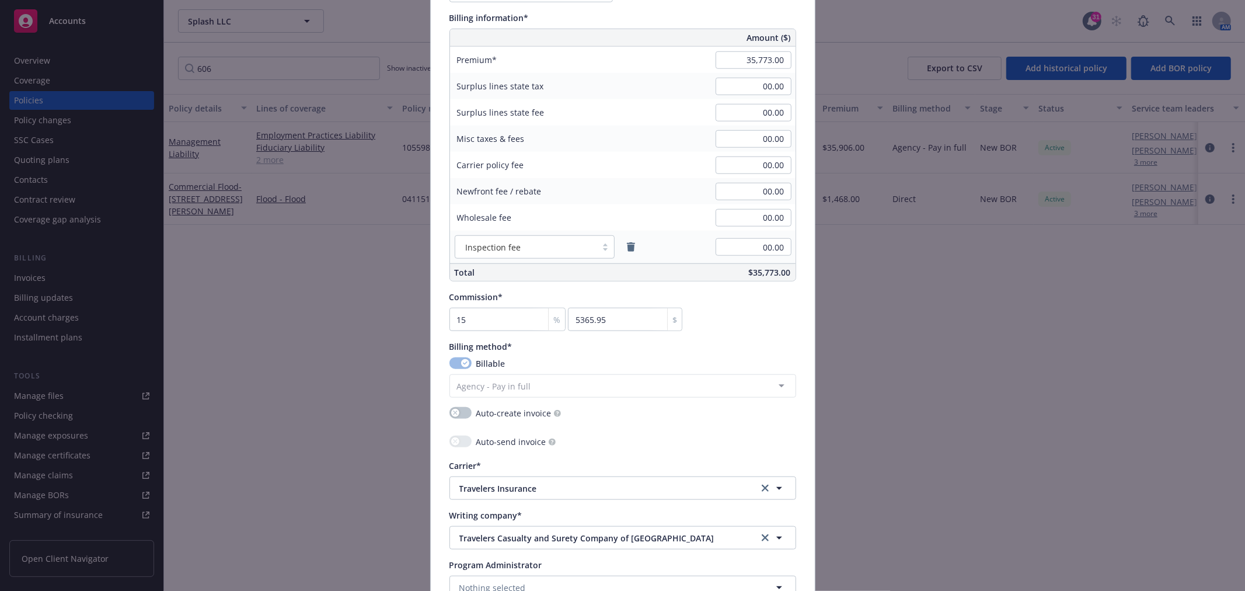
scroll to position [788, 0]
type input "Invoice- Travelers Management [PERSON_NAME] # 105598606"
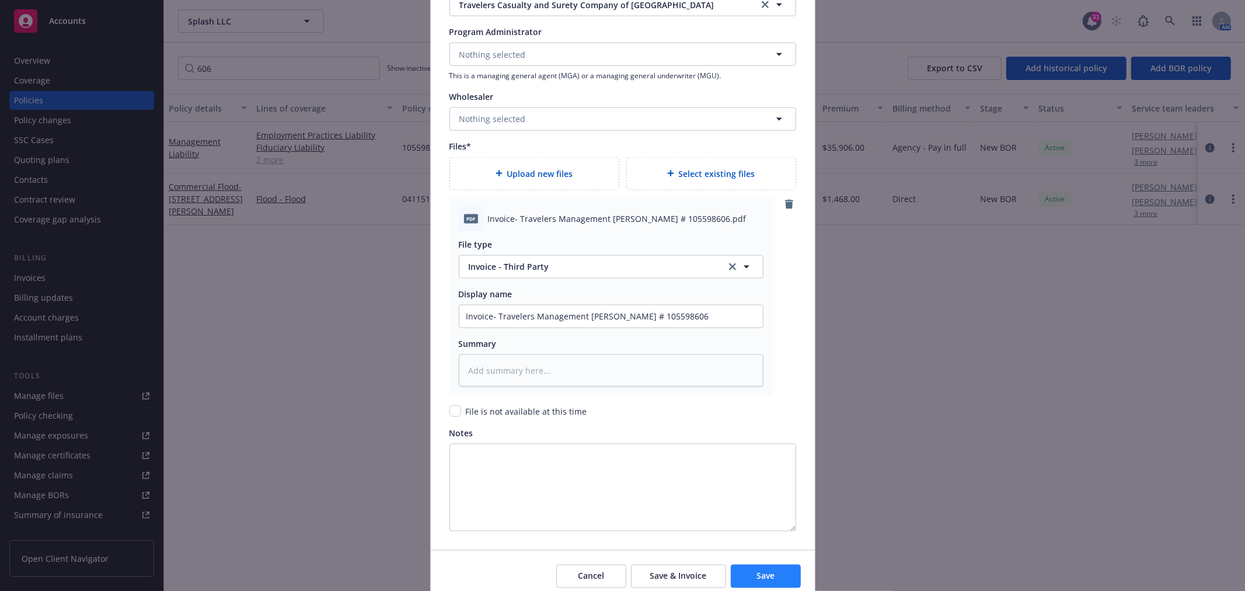
scroll to position [1372, 0]
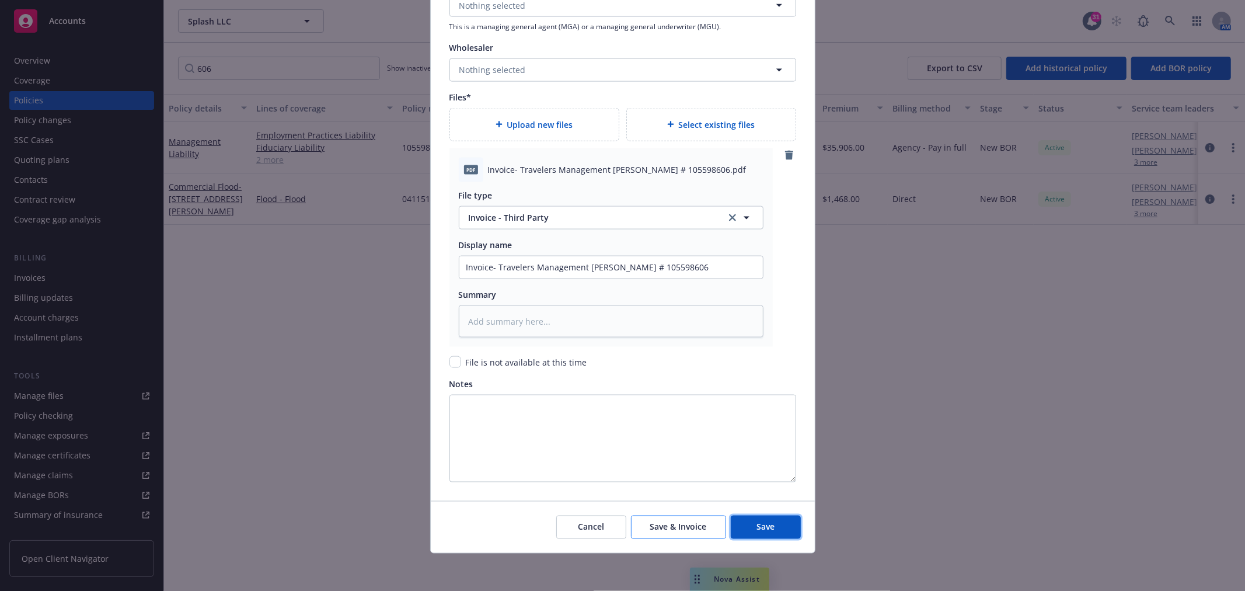
drag, startPoint x: 749, startPoint y: 526, endPoint x: 627, endPoint y: 516, distance: 122.4
click at [749, 526] on button "Save" at bounding box center [766, 526] width 70 height 23
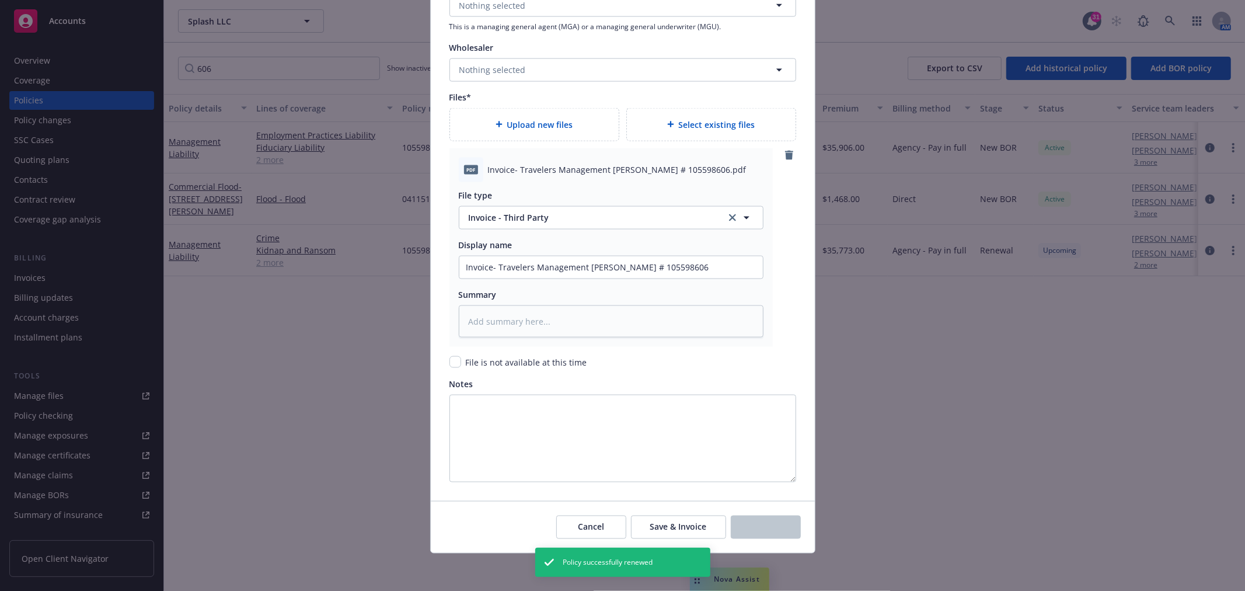
type textarea "x"
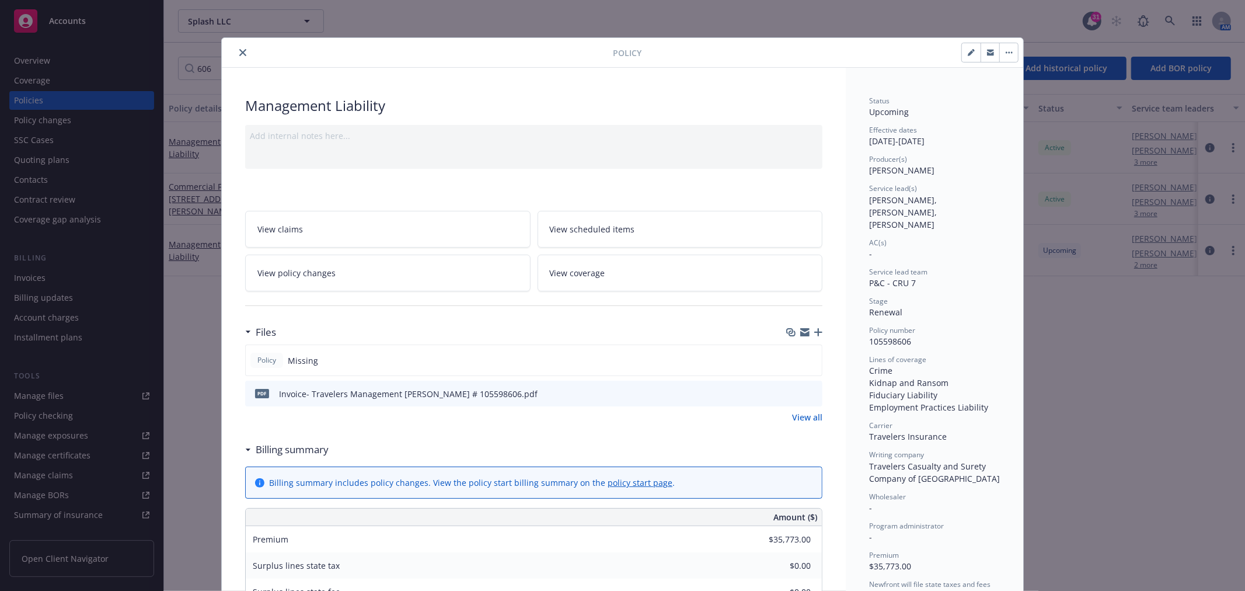
click at [240, 51] on icon "close" at bounding box center [242, 52] width 7 height 7
